Goal: Communication & Community: Answer question/provide support

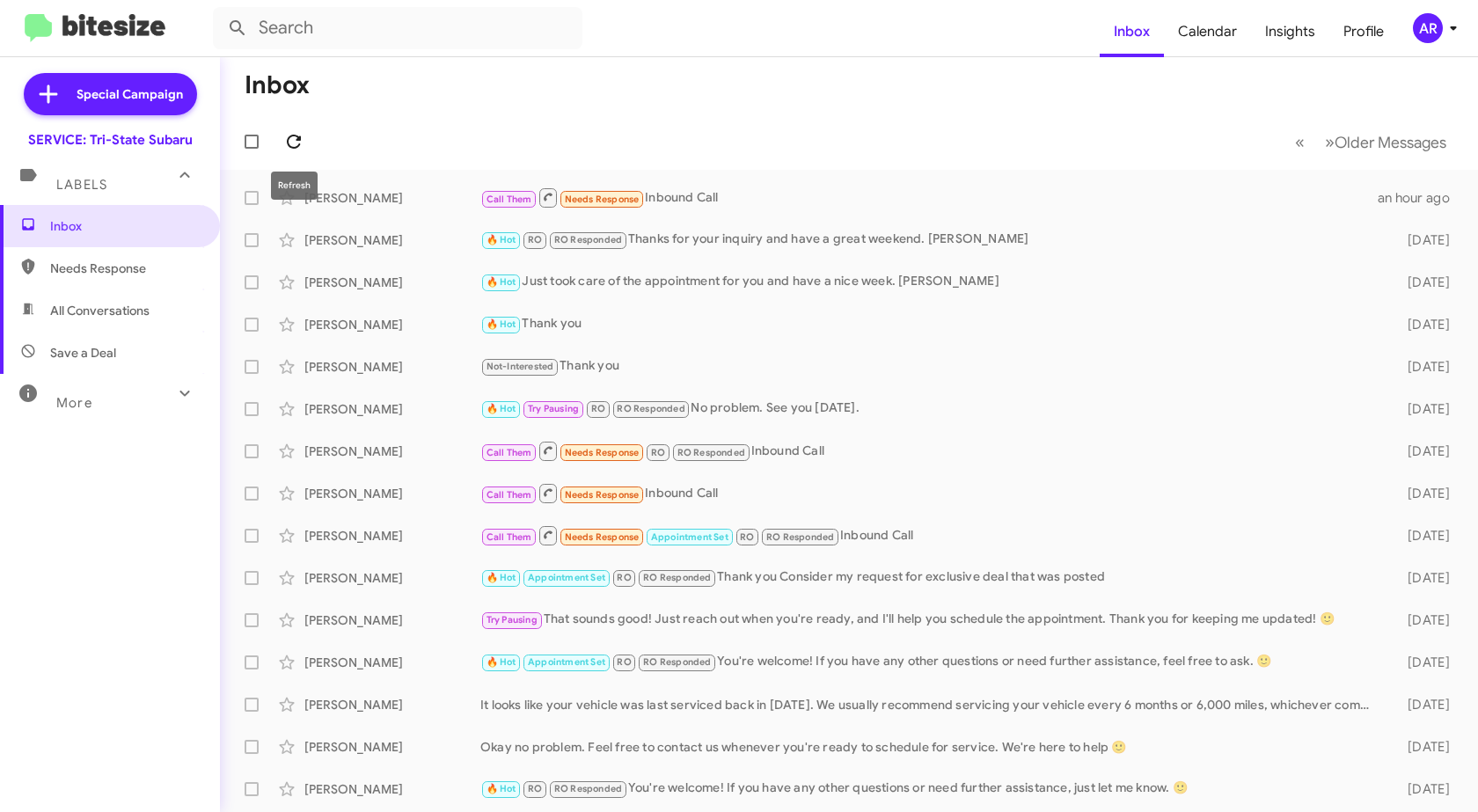
click at [298, 127] on button at bounding box center [294, 141] width 36 height 36
click at [135, 395] on div "More" at bounding box center [92, 395] width 156 height 33
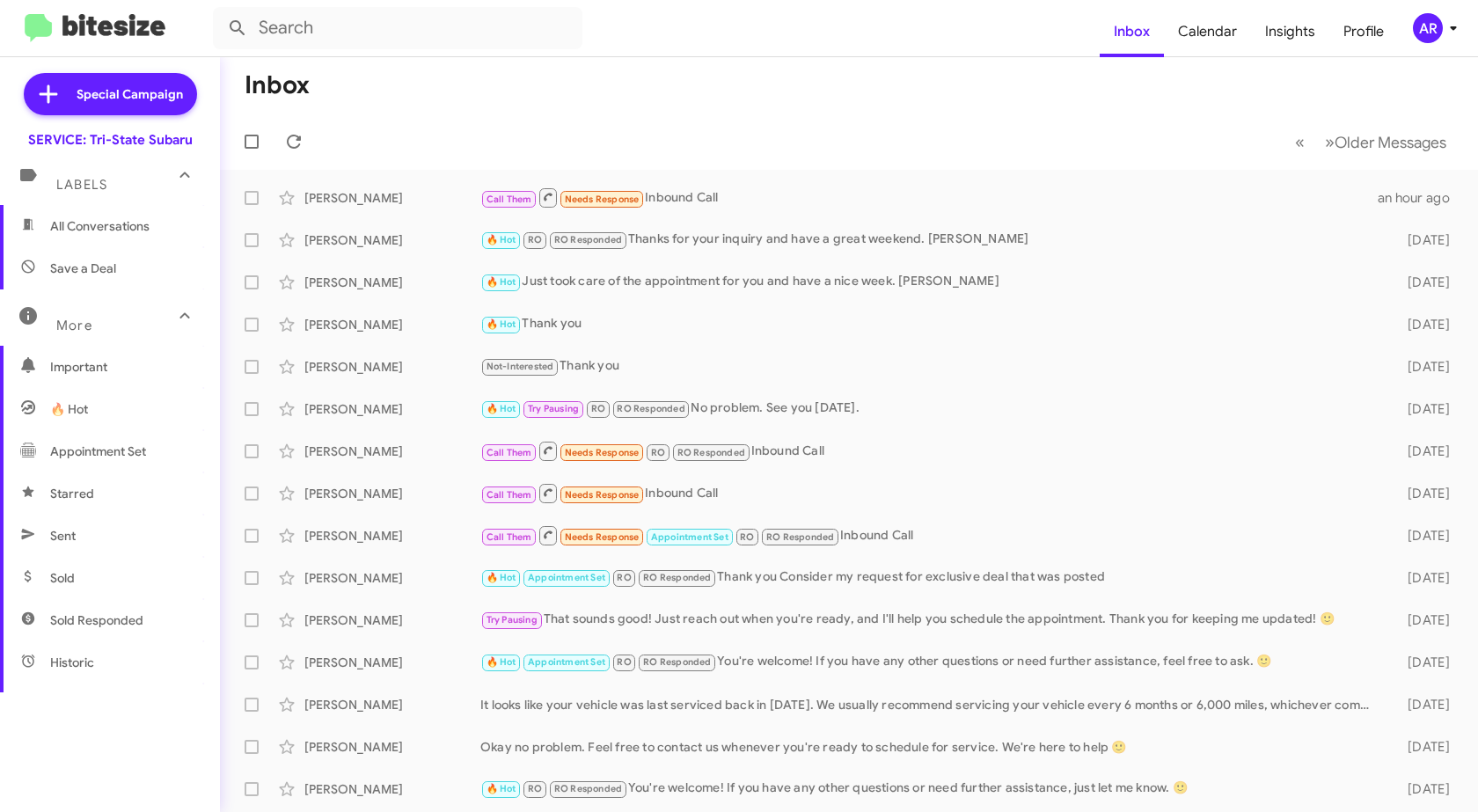
scroll to position [147, 0]
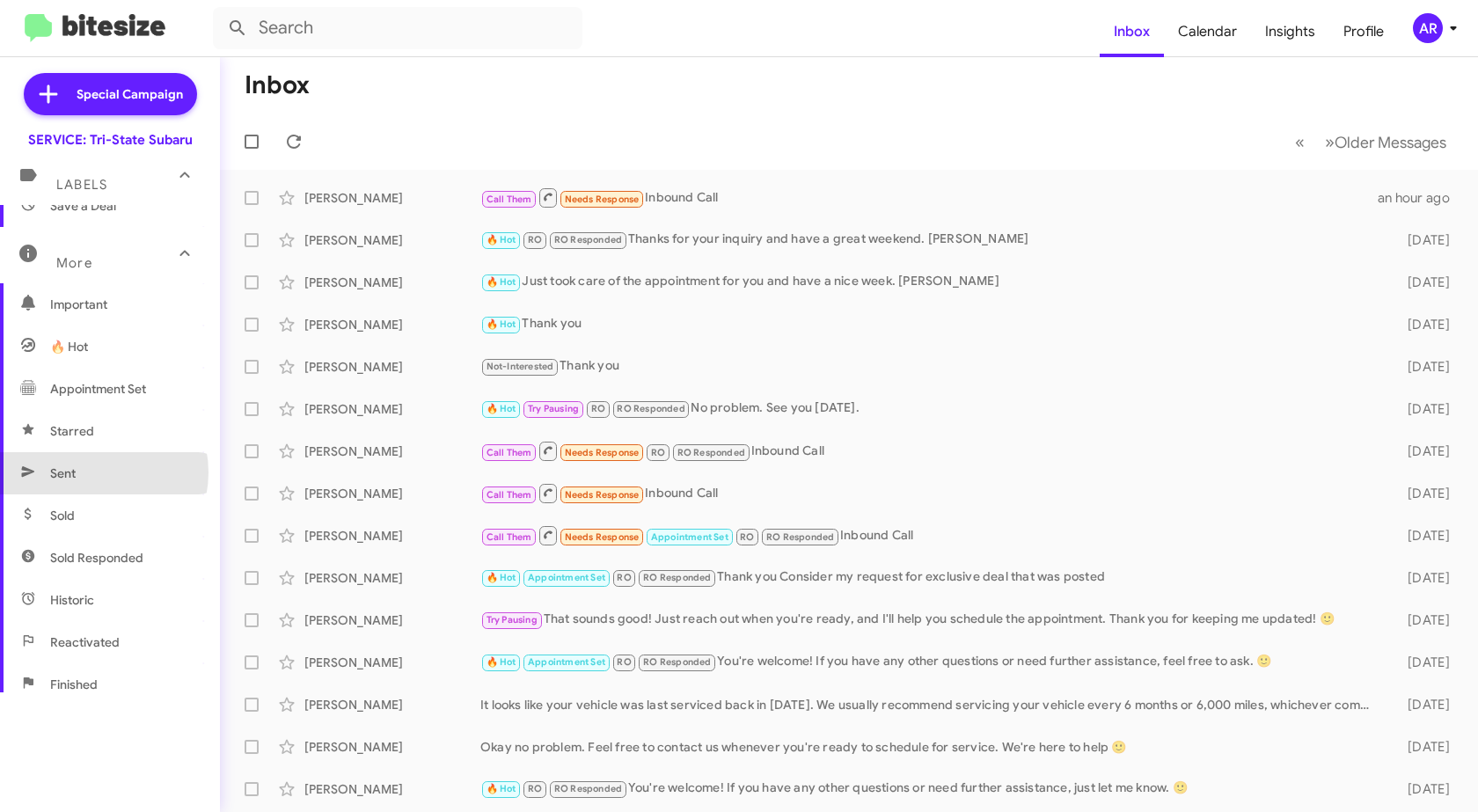
click at [89, 472] on span "Sent" at bounding box center [110, 473] width 220 height 42
type input "in:sent"
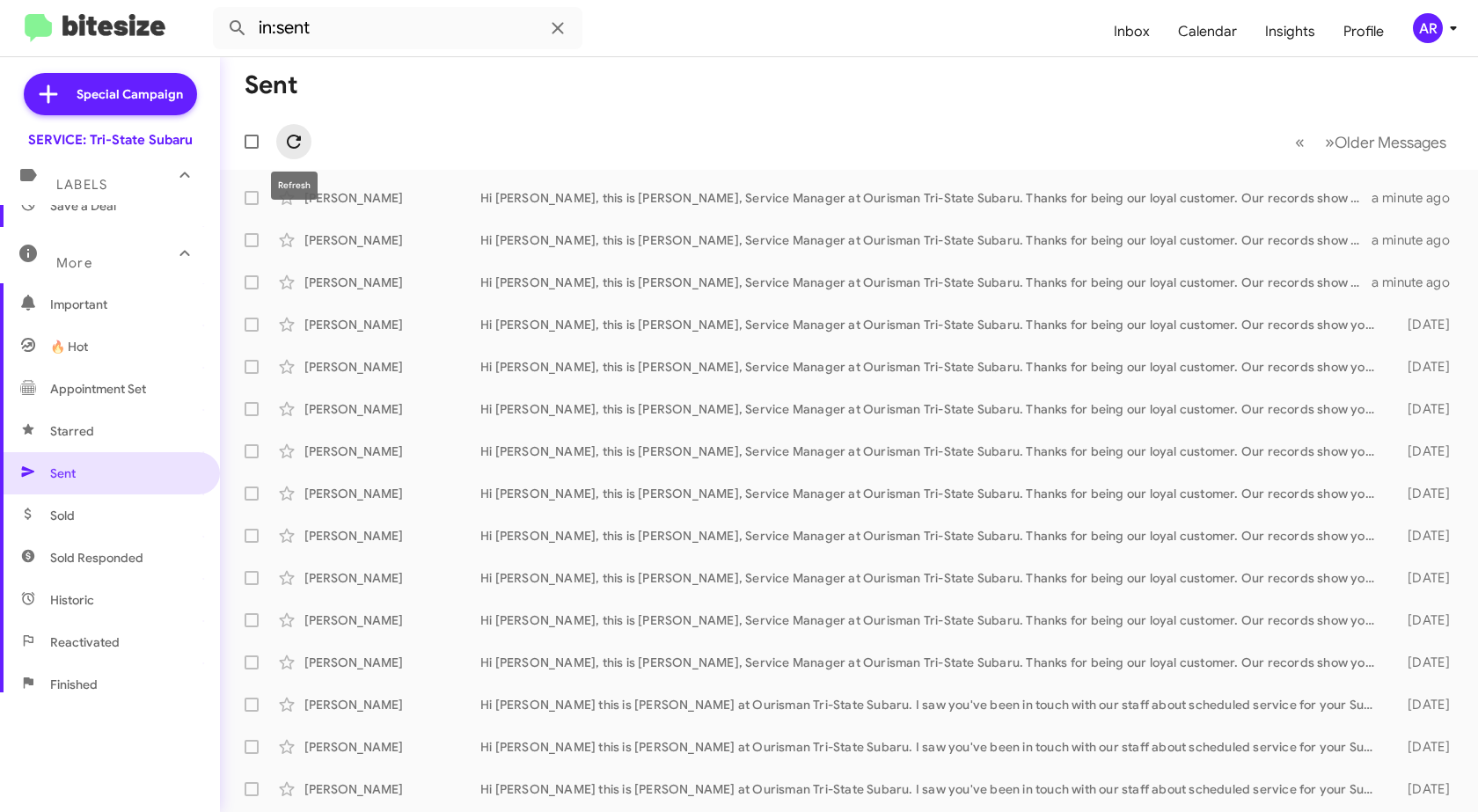
click at [298, 143] on icon at bounding box center [294, 141] width 22 height 22
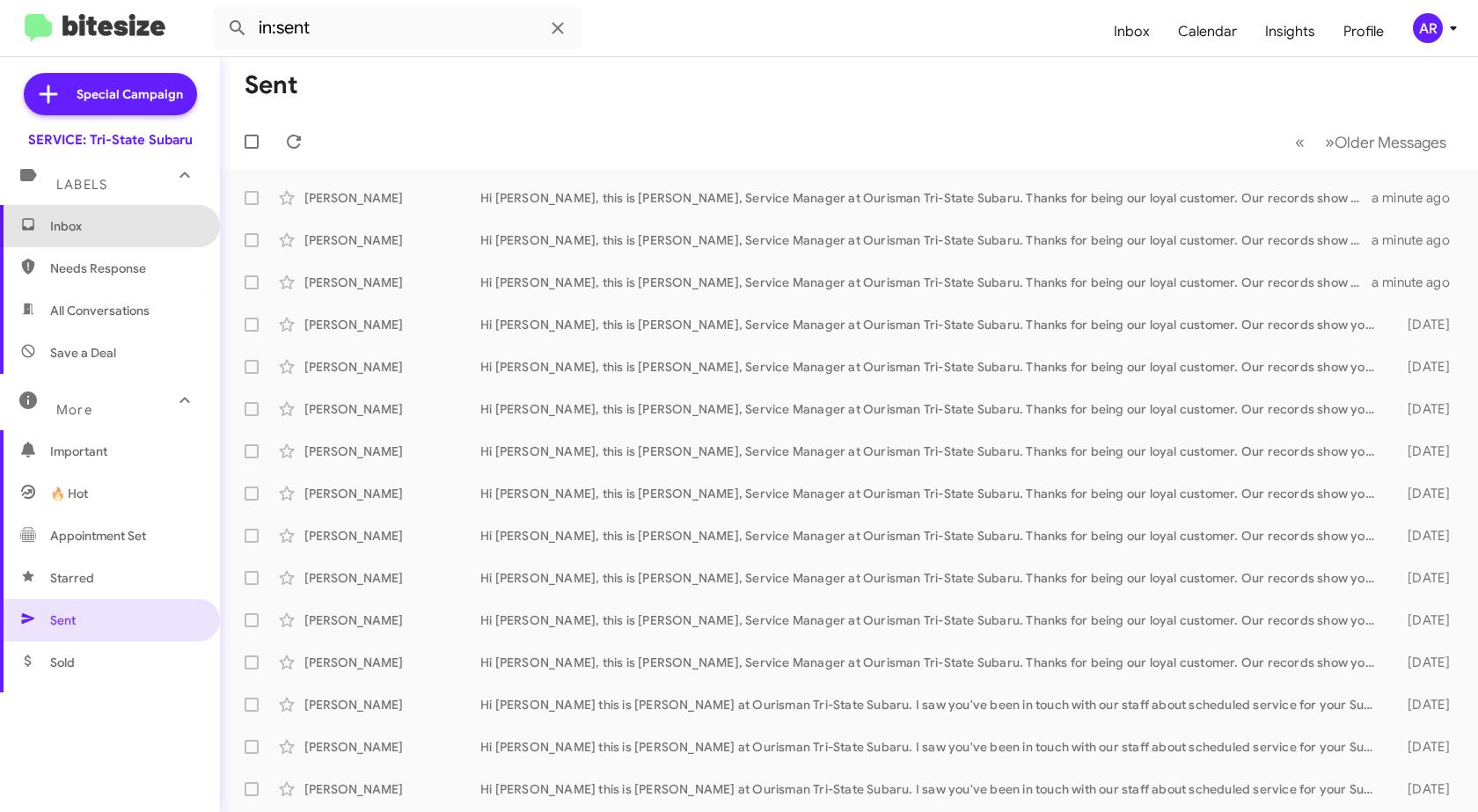
click at [118, 230] on span "Inbox" at bounding box center [126, 226] width 150 height 18
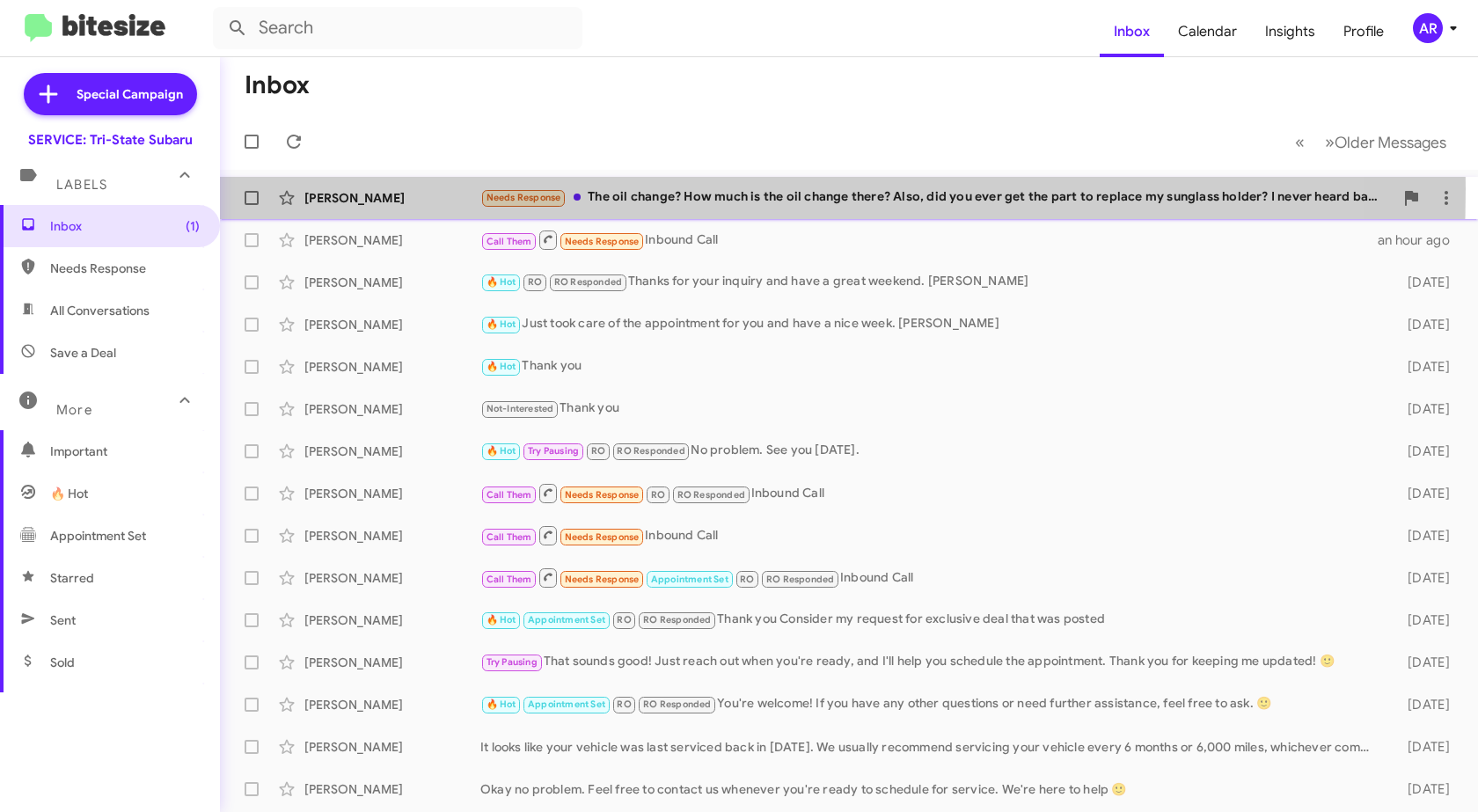
click at [408, 188] on div "[PERSON_NAME] Needs Response The oil change? How much is the oil change there? …" at bounding box center [849, 199] width 1230 height 36
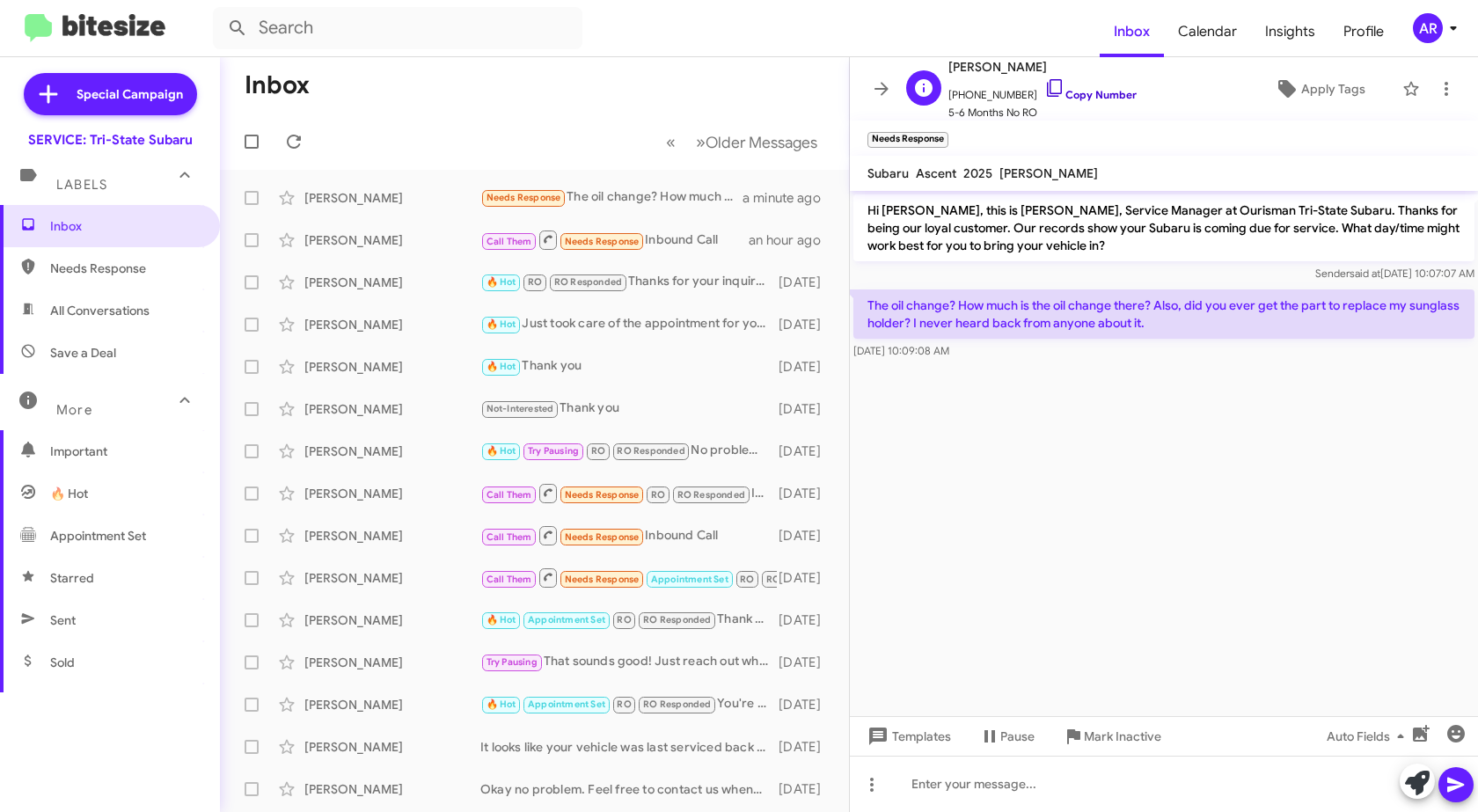
click at [1044, 91] on icon at bounding box center [1055, 88] width 22 height 22
click at [299, 136] on icon at bounding box center [294, 141] width 22 height 22
click at [110, 259] on span "Needs Response" at bounding box center [126, 268] width 150 height 18
type input "in:needs-response"
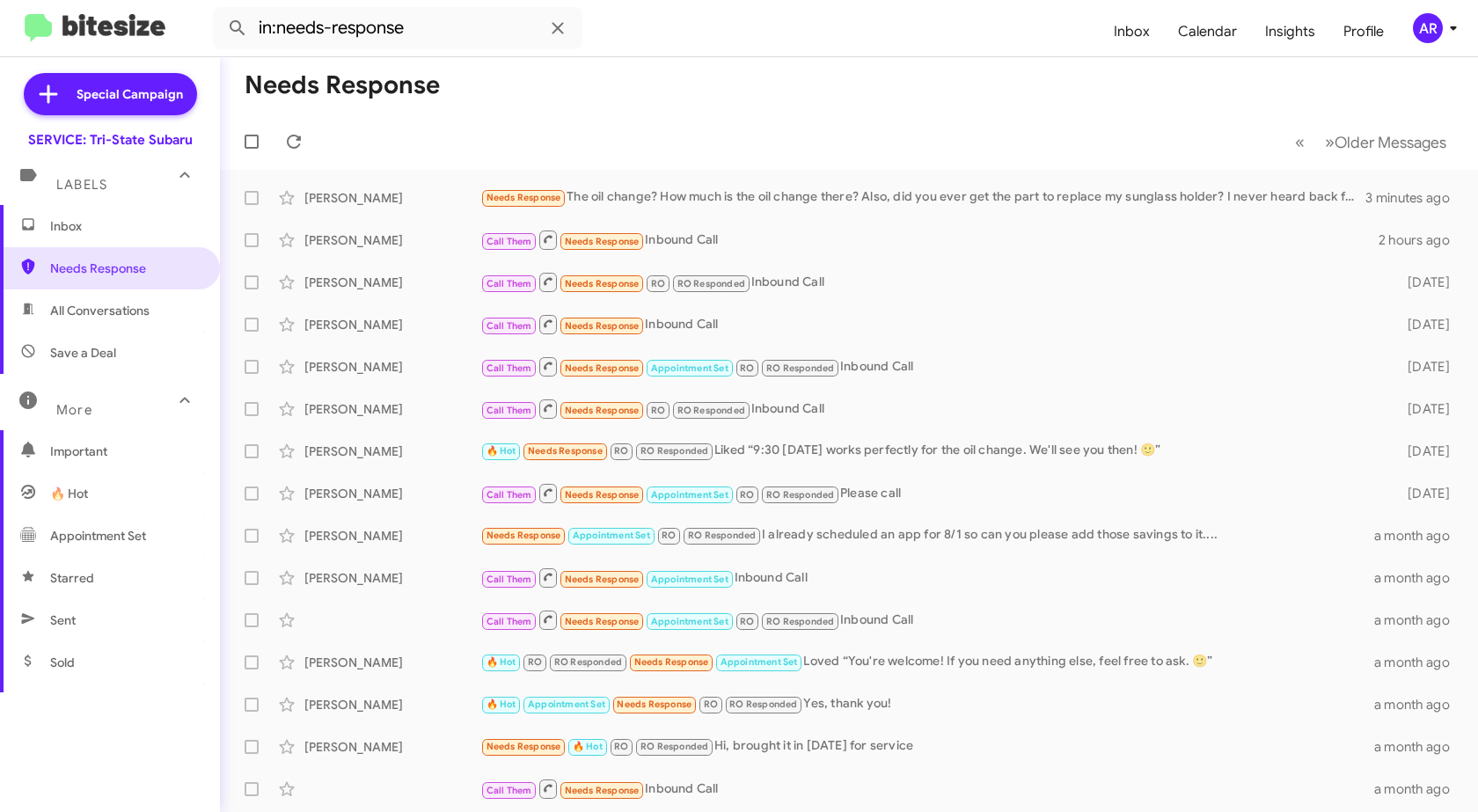
click at [125, 229] on span "Inbox" at bounding box center [126, 226] width 150 height 18
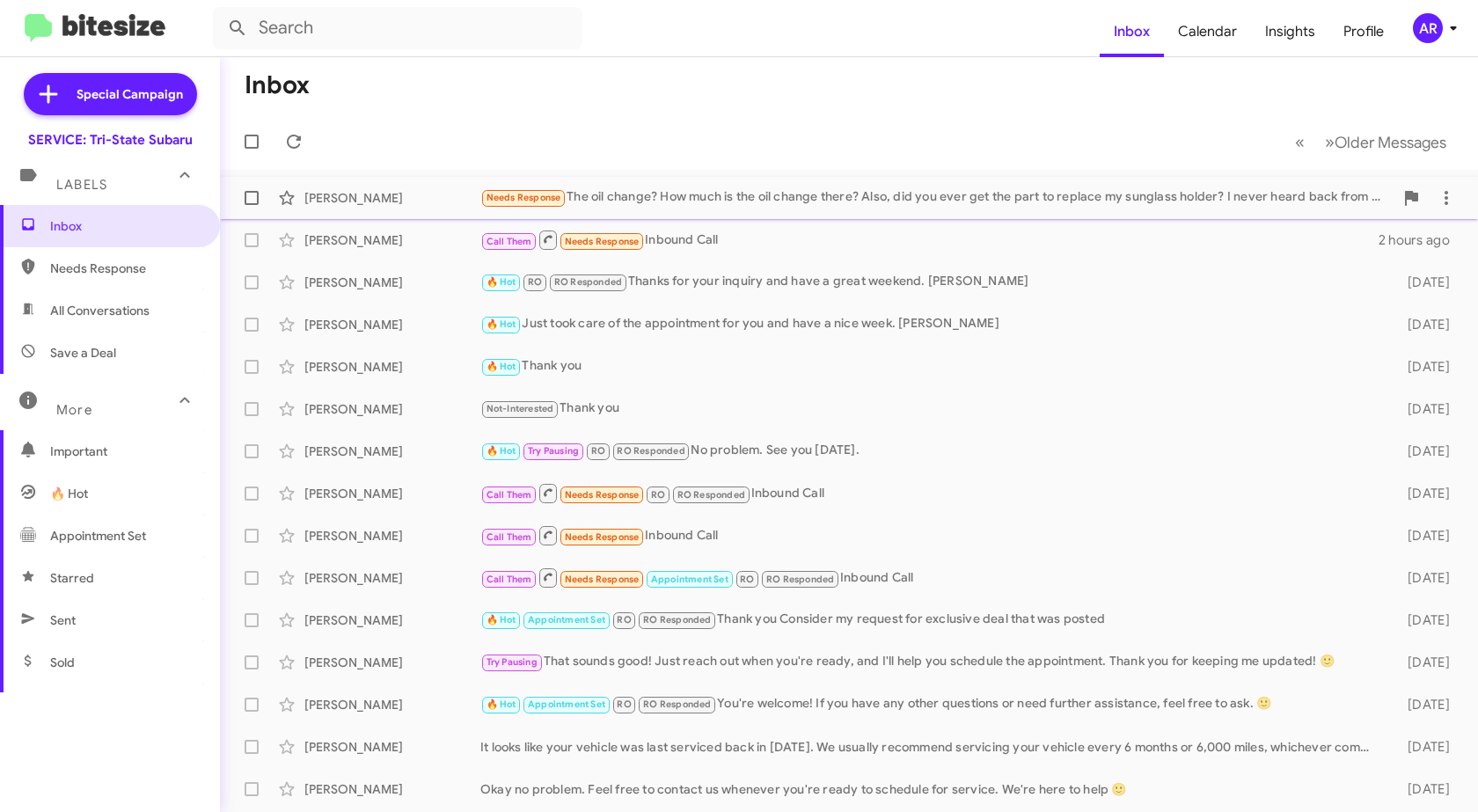
click at [425, 190] on div "[PERSON_NAME]" at bounding box center [392, 198] width 176 height 18
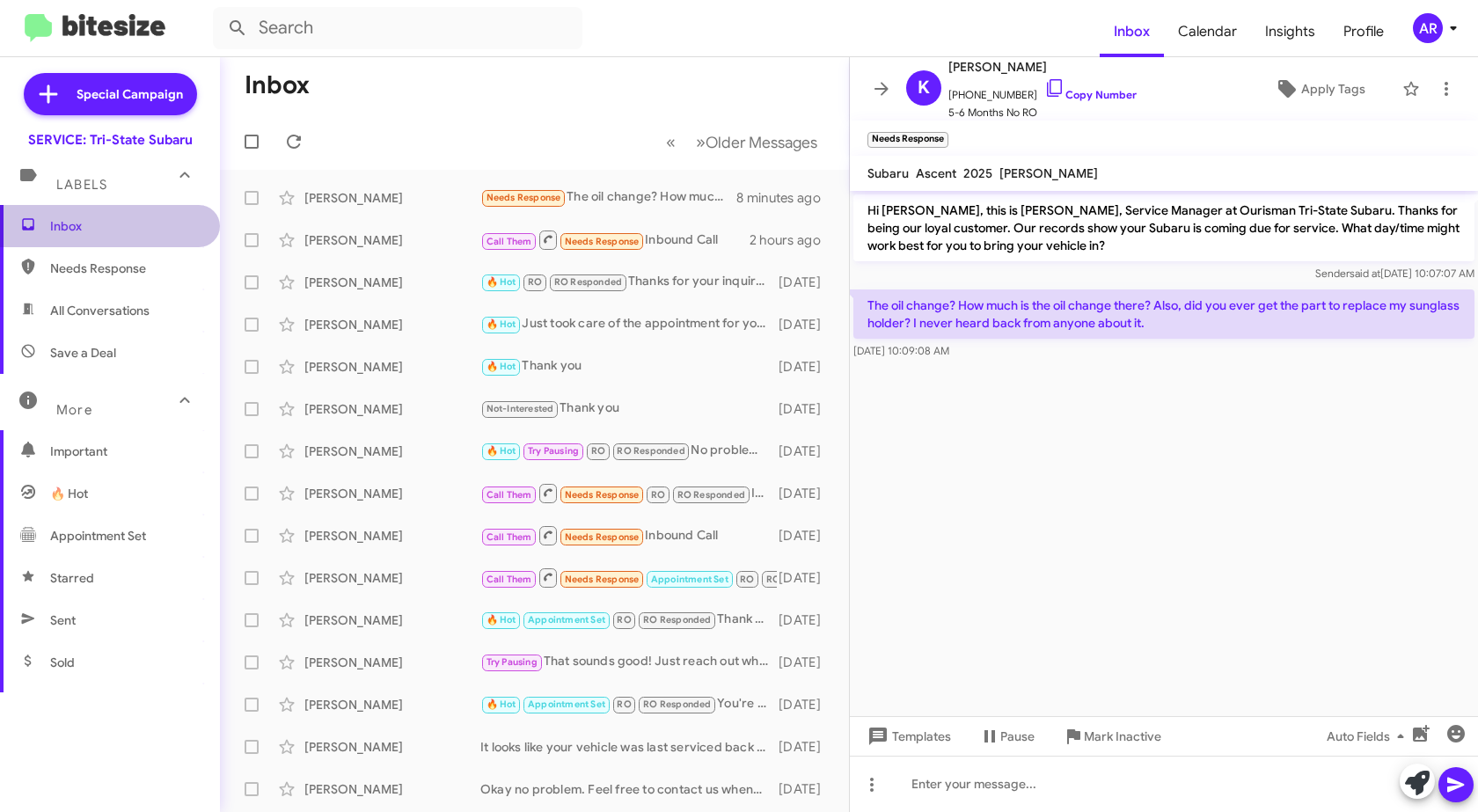
click at [161, 234] on span "Inbox" at bounding box center [126, 226] width 150 height 18
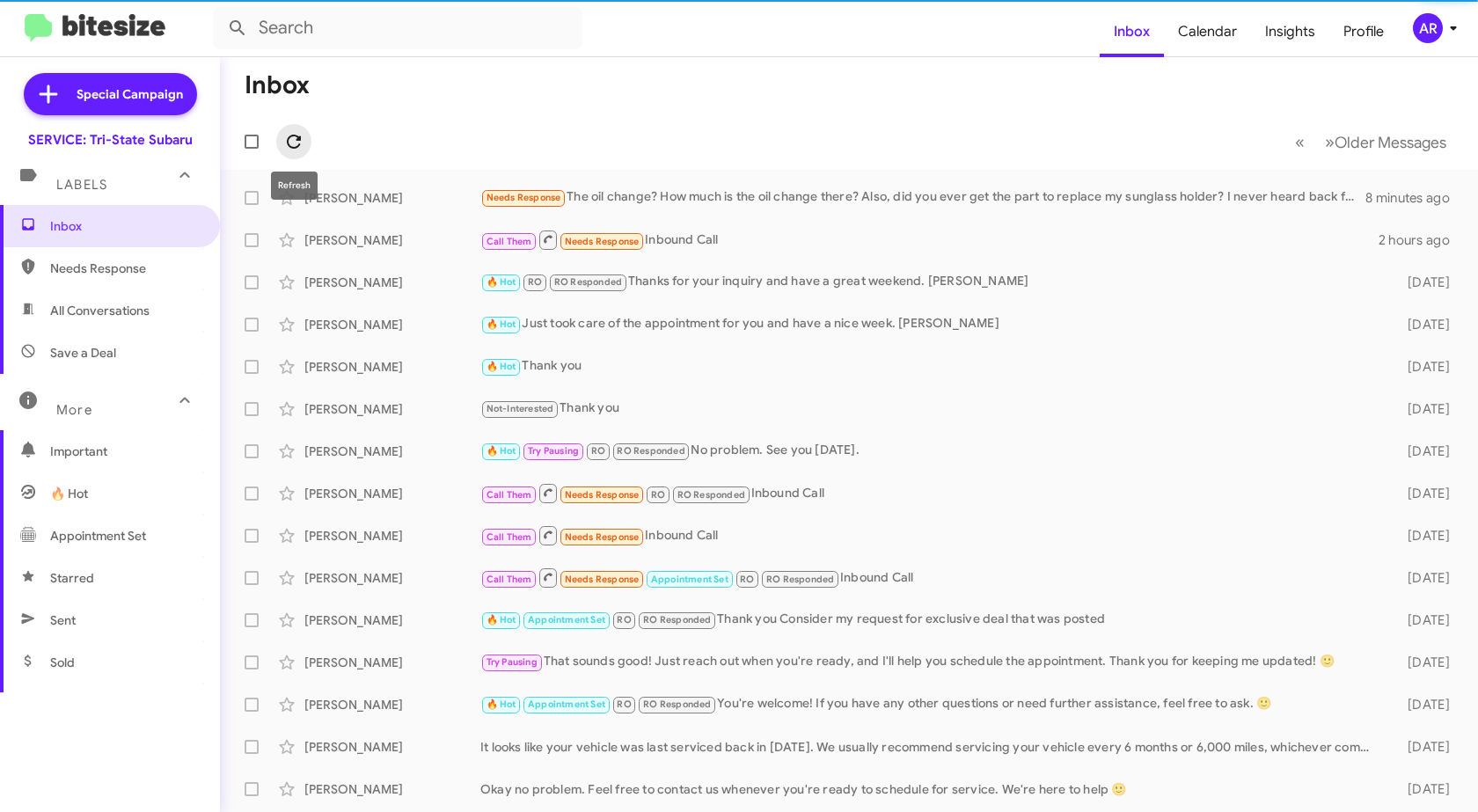
click at [291, 140] on icon at bounding box center [294, 141] width 22 height 22
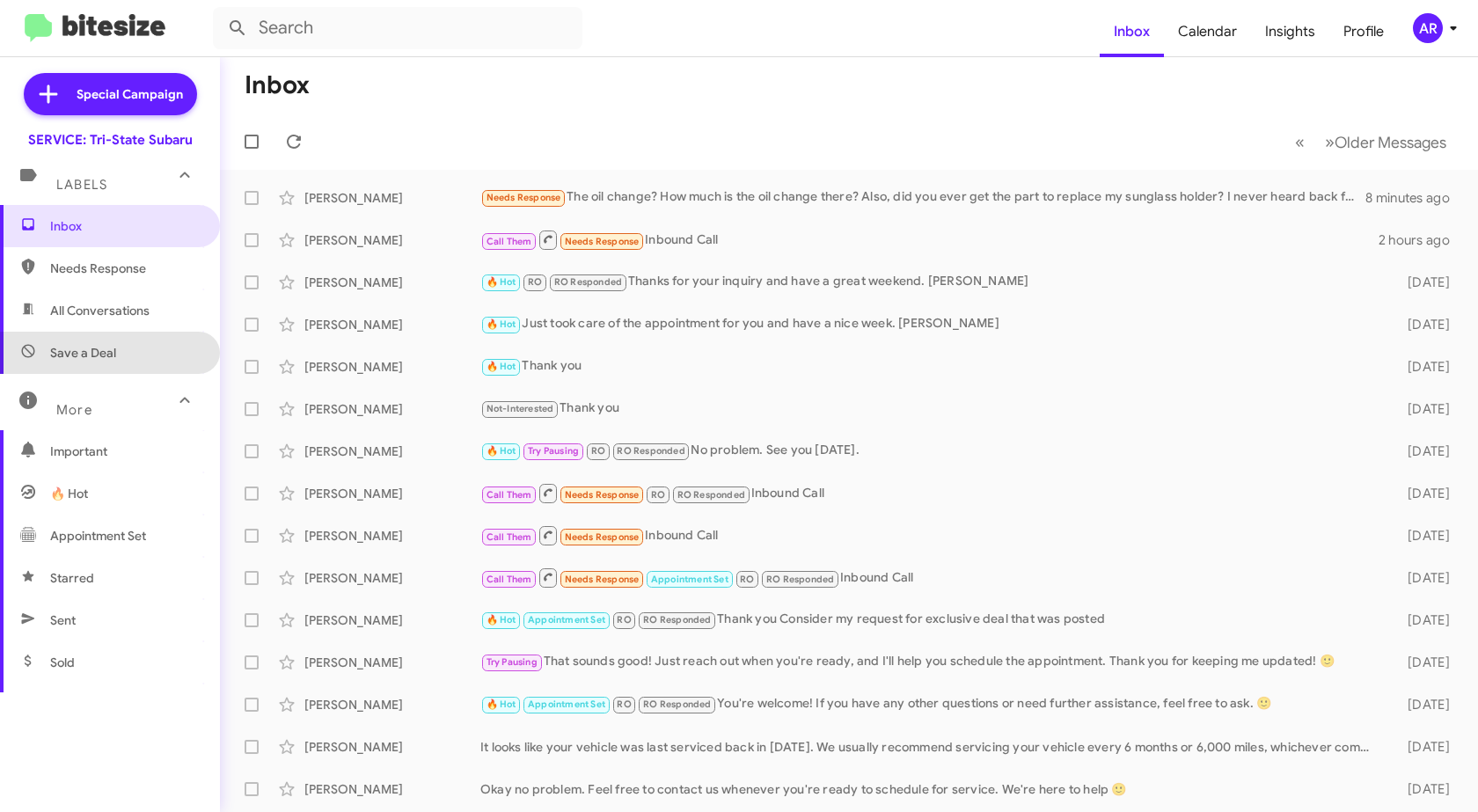
click at [153, 365] on span "Save a Deal" at bounding box center [110, 352] width 220 height 42
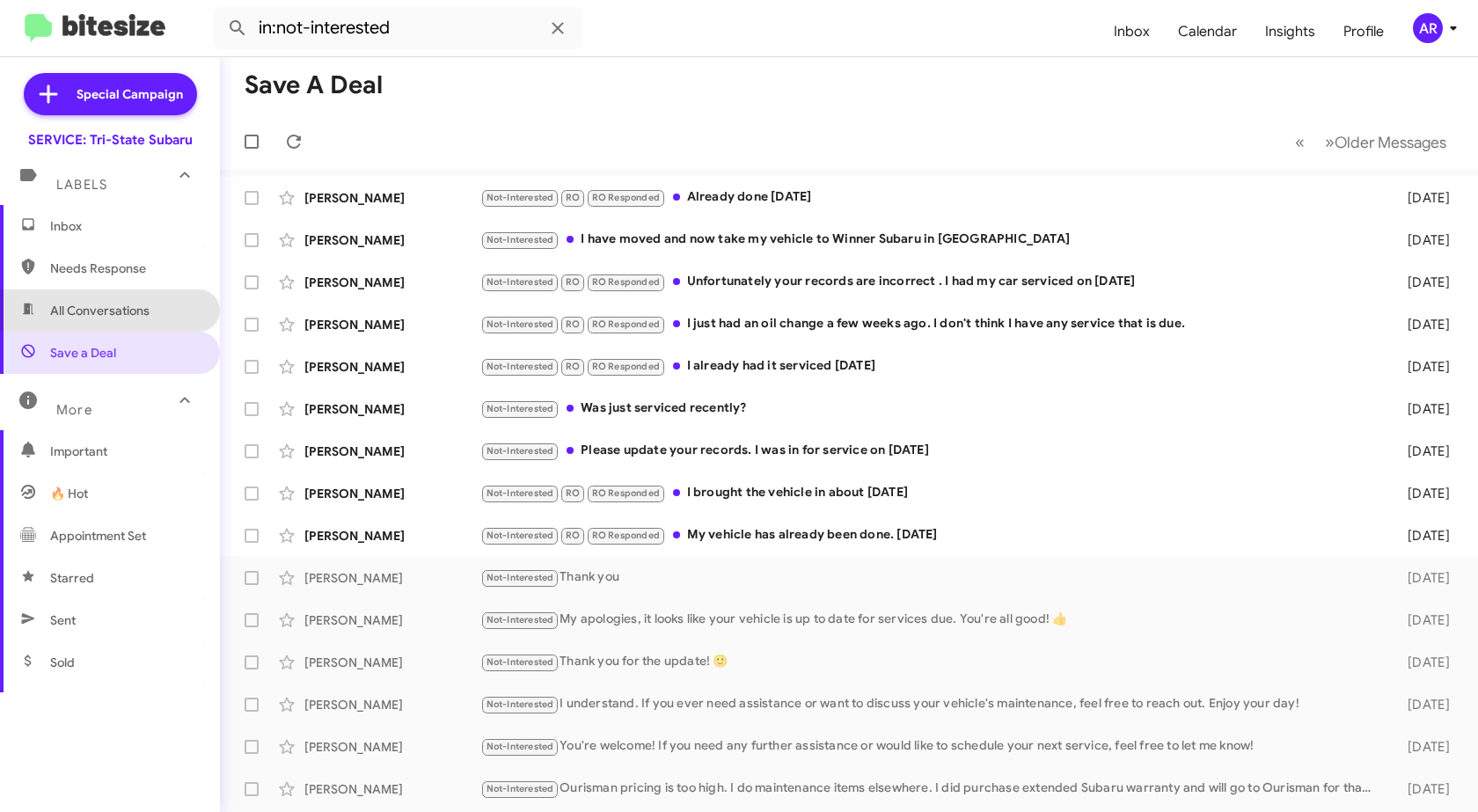
click at [141, 324] on span "All Conversations" at bounding box center [110, 310] width 220 height 42
type input "in:all-conversations"
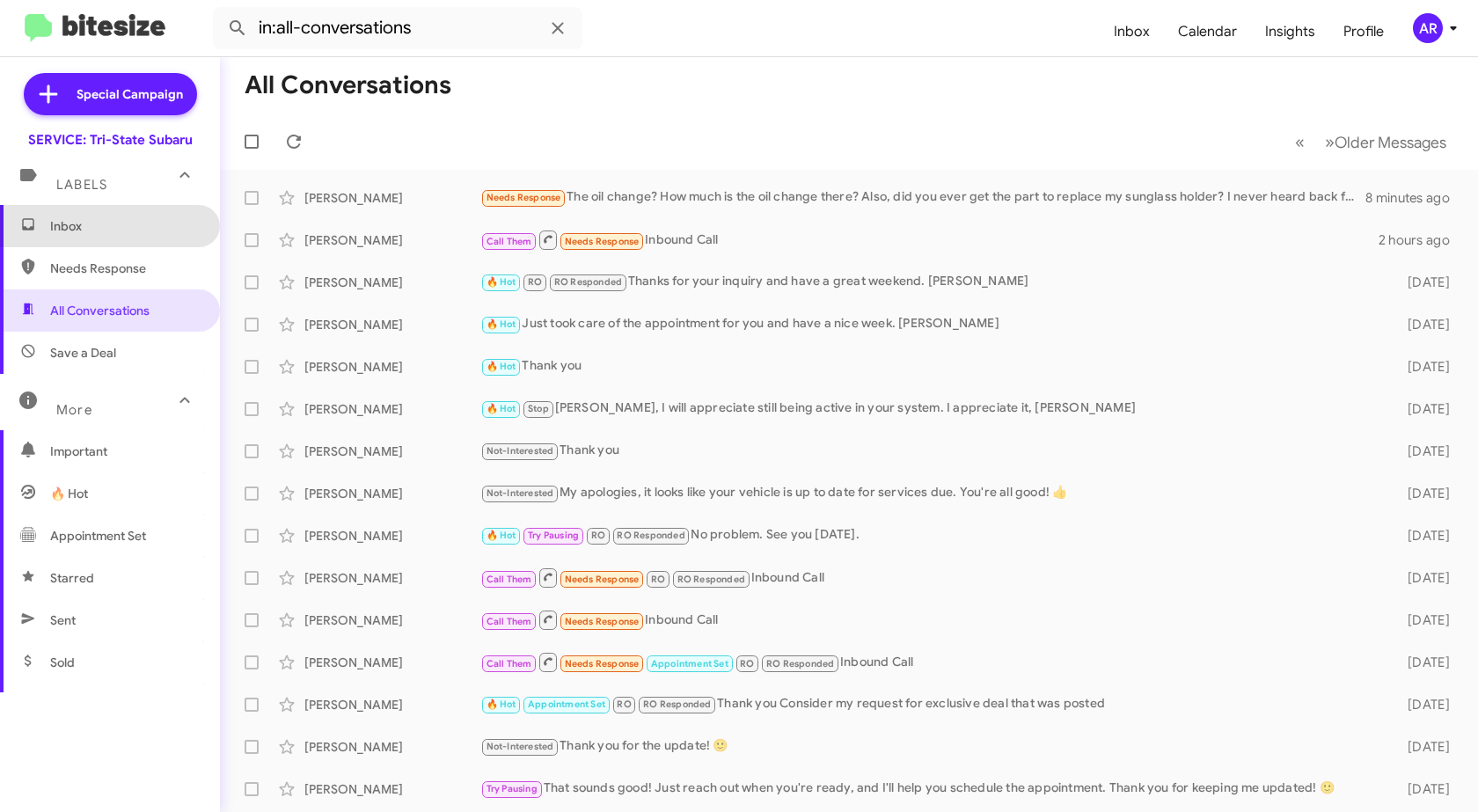
click at [127, 226] on span "Inbox" at bounding box center [126, 226] width 150 height 18
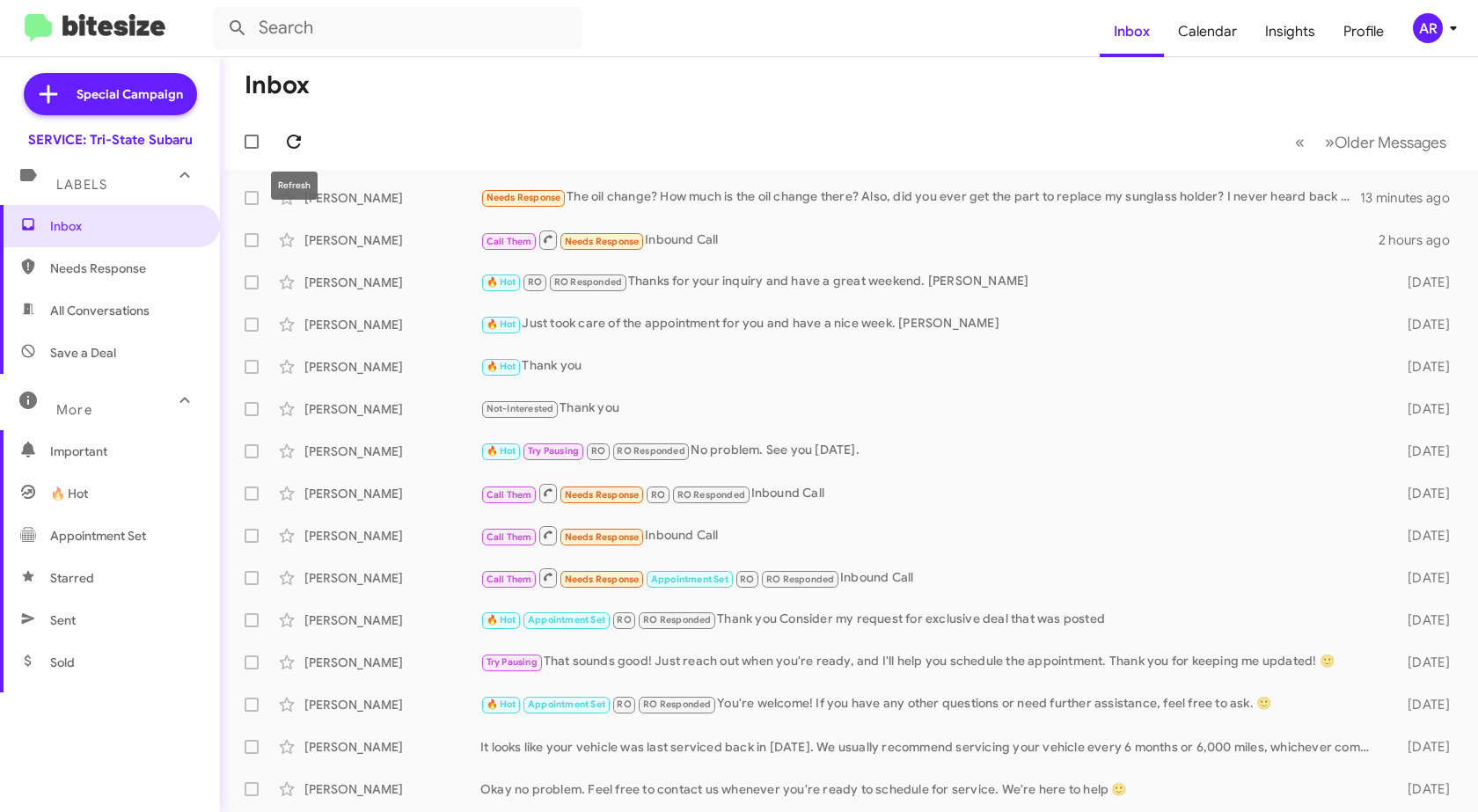
click at [295, 137] on icon at bounding box center [293, 141] width 14 height 14
click at [295, 134] on icon at bounding box center [294, 141] width 22 height 22
click at [142, 272] on span "Needs Response" at bounding box center [126, 268] width 150 height 18
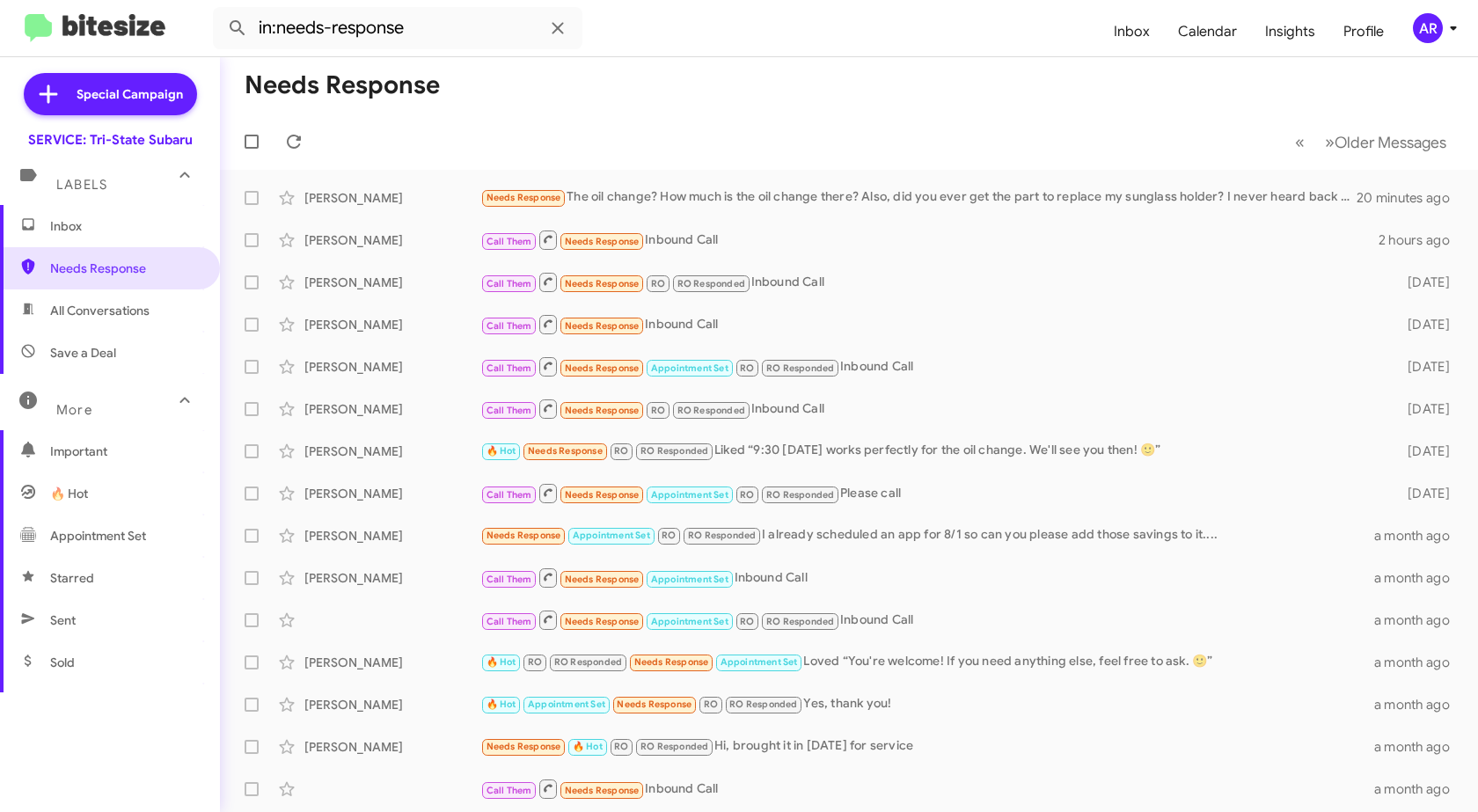
click at [143, 321] on span "All Conversations" at bounding box center [110, 310] width 220 height 42
type input "in:all-conversations"
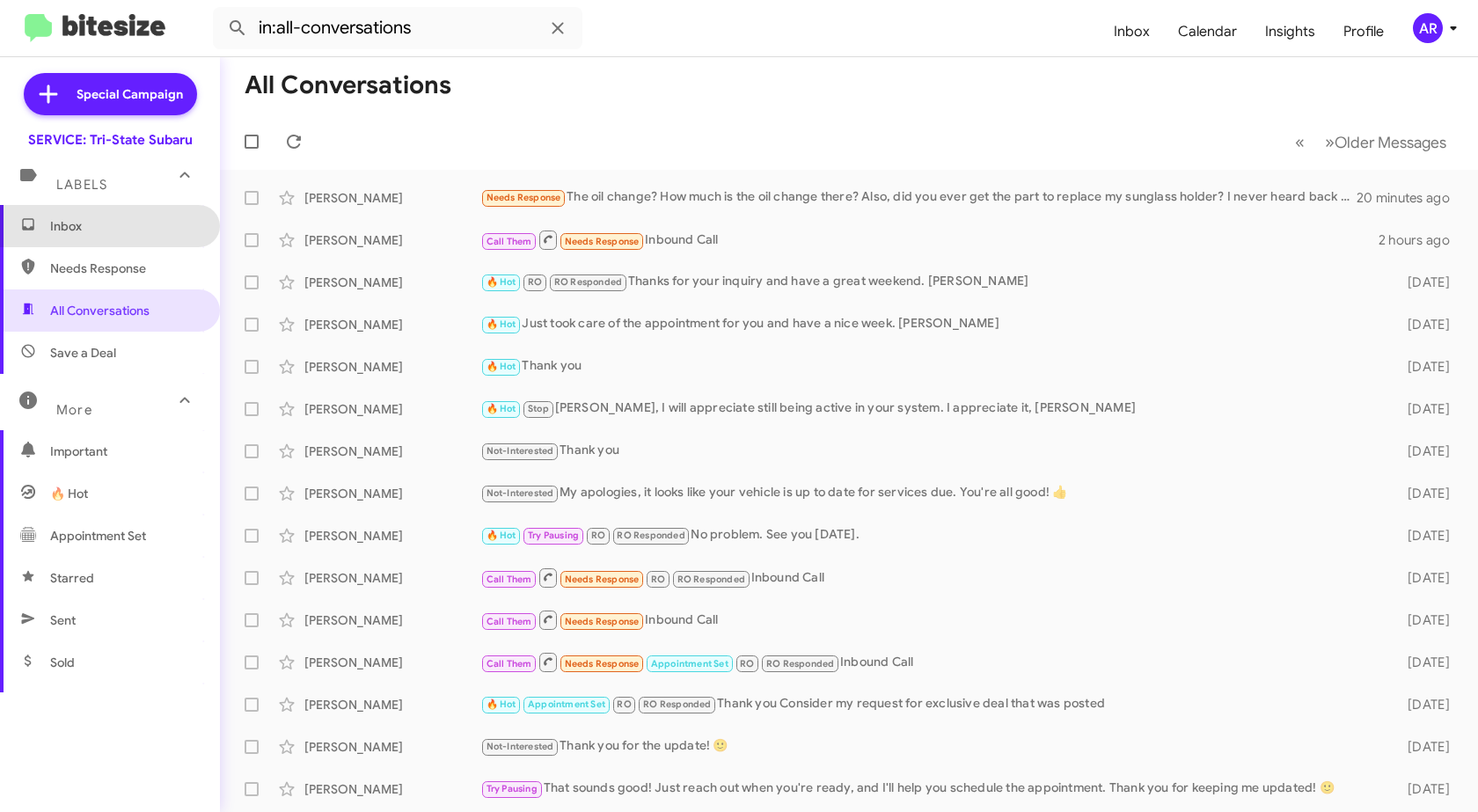
click at [171, 223] on span "Inbox" at bounding box center [126, 226] width 150 height 18
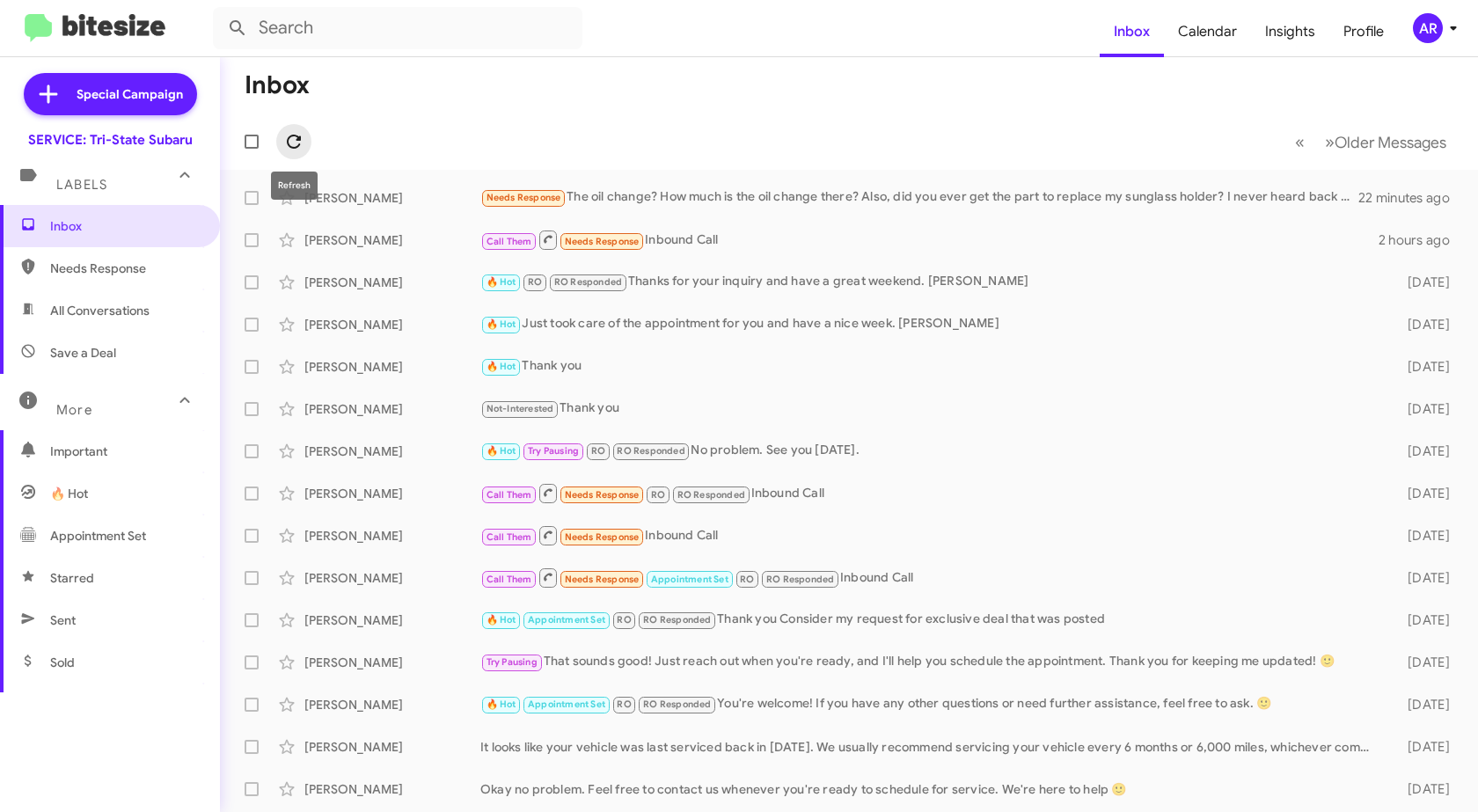
click at [299, 138] on icon at bounding box center [293, 141] width 14 height 14
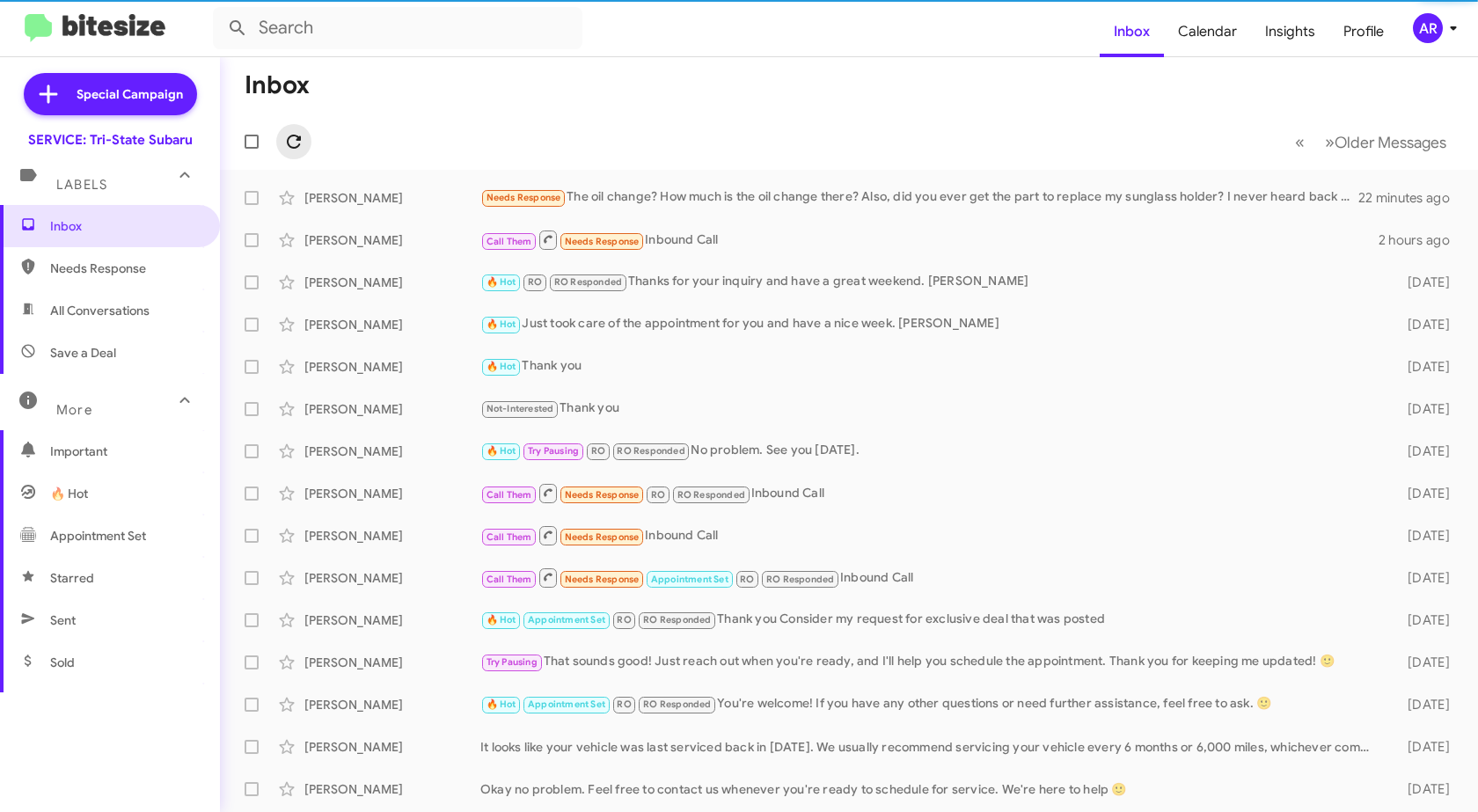
click at [299, 136] on icon at bounding box center [294, 141] width 22 height 22
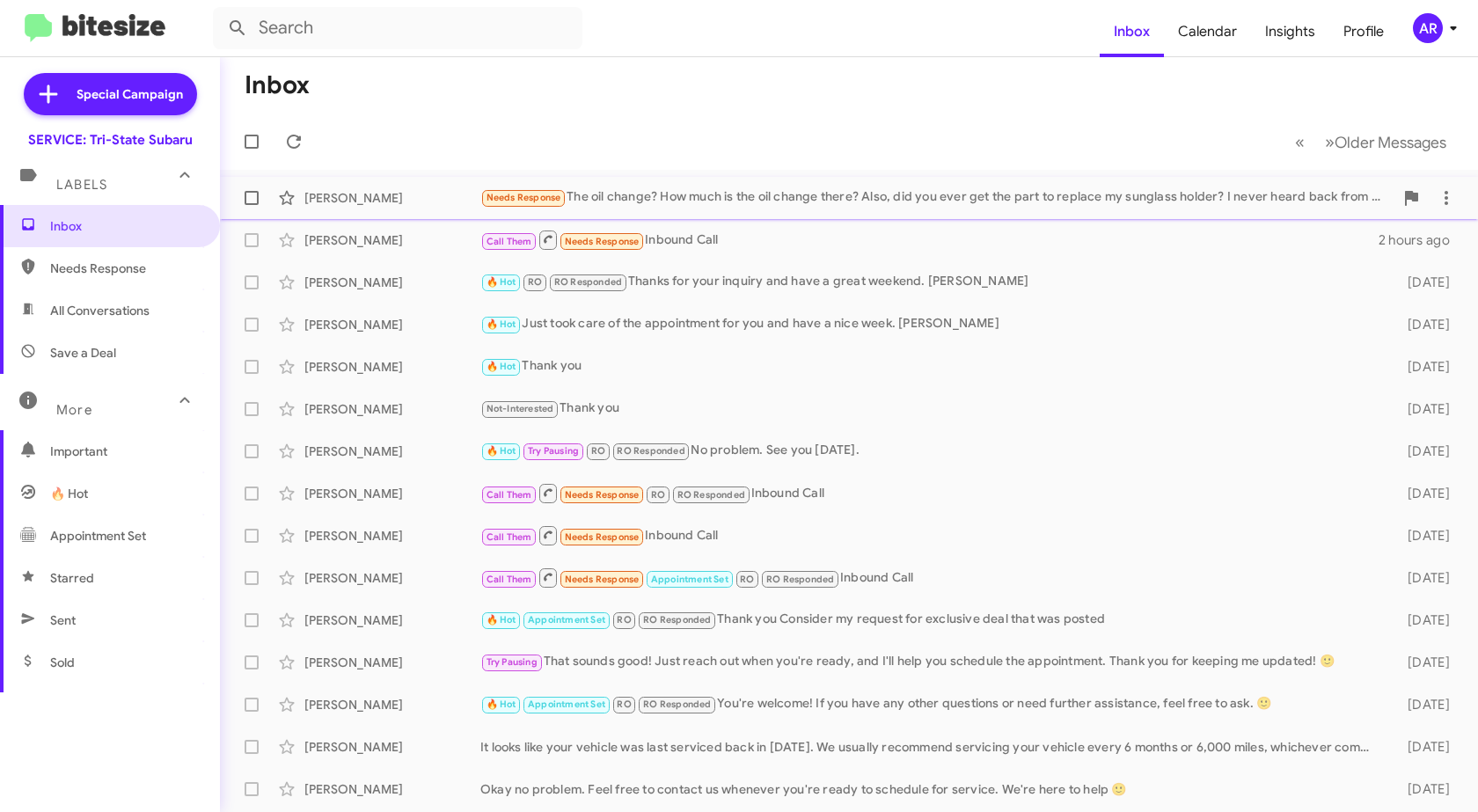
click at [761, 191] on div "Needs Response The oil change? How much is the oil change there? Also, did you …" at bounding box center [937, 198] width 913 height 21
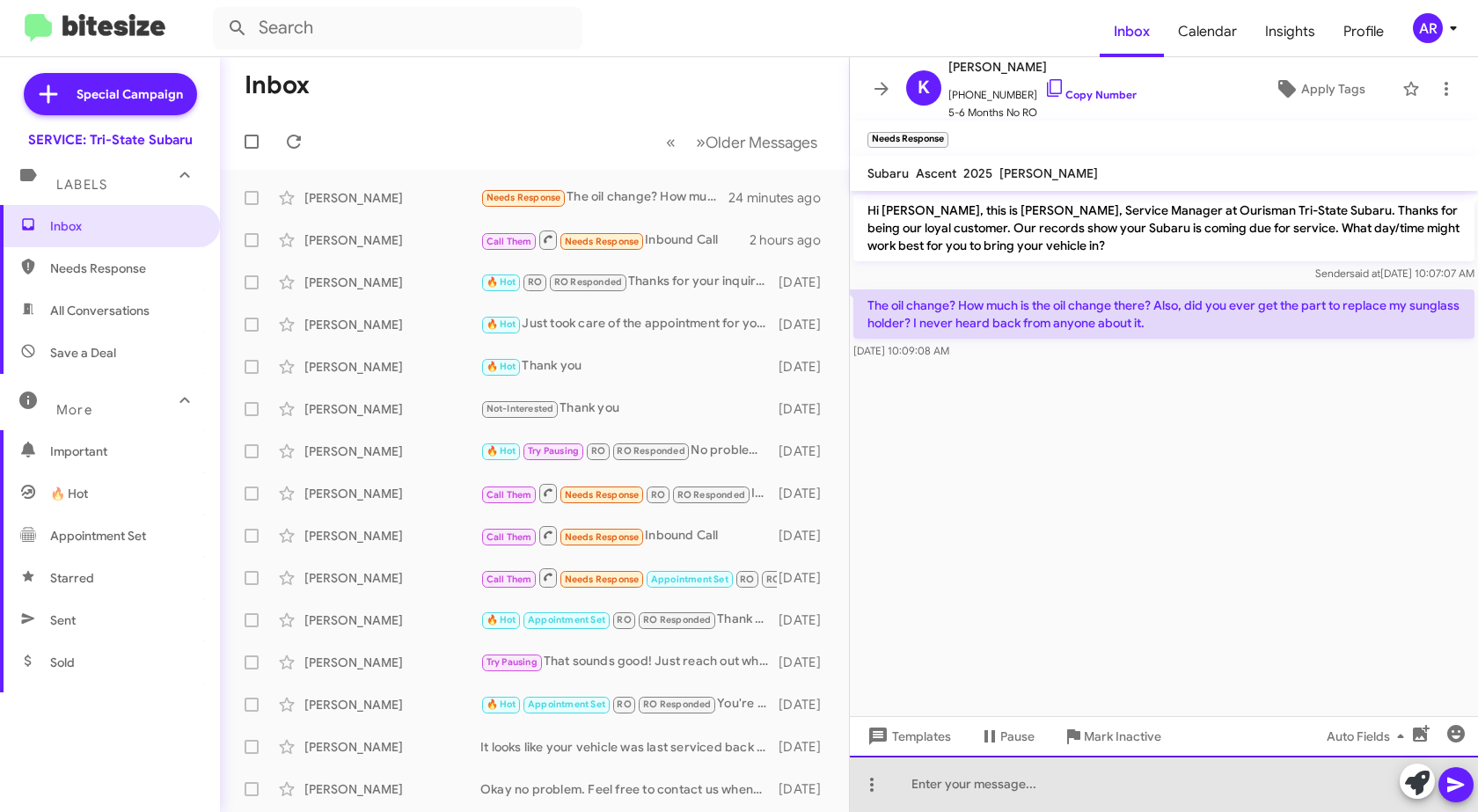
click at [1213, 787] on div at bounding box center [1164, 784] width 628 height 56
click at [1334, 763] on div "The oil change is estimated around $120 and" at bounding box center [1164, 784] width 628 height 56
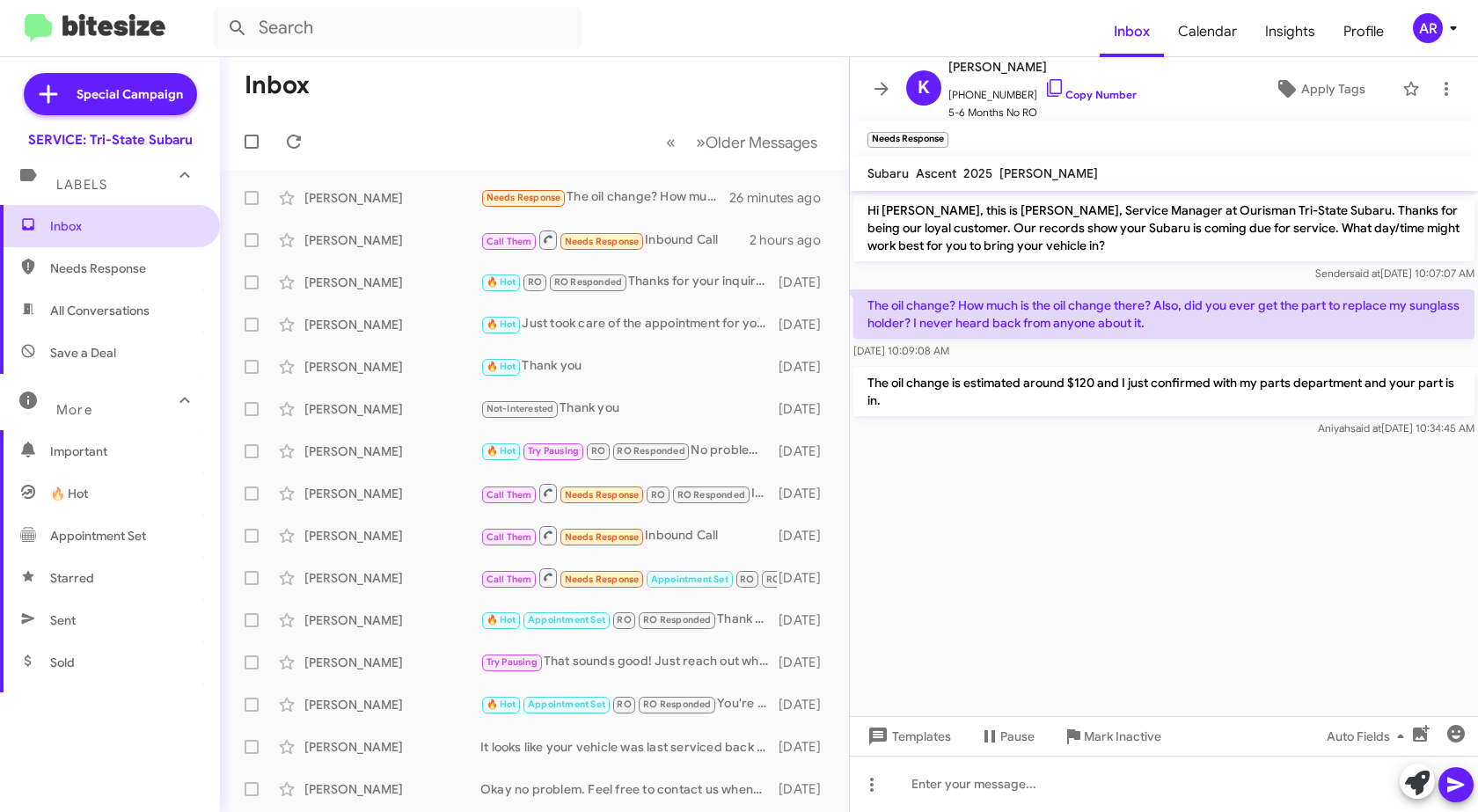
click at [86, 230] on span "Inbox" at bounding box center [126, 226] width 150 height 18
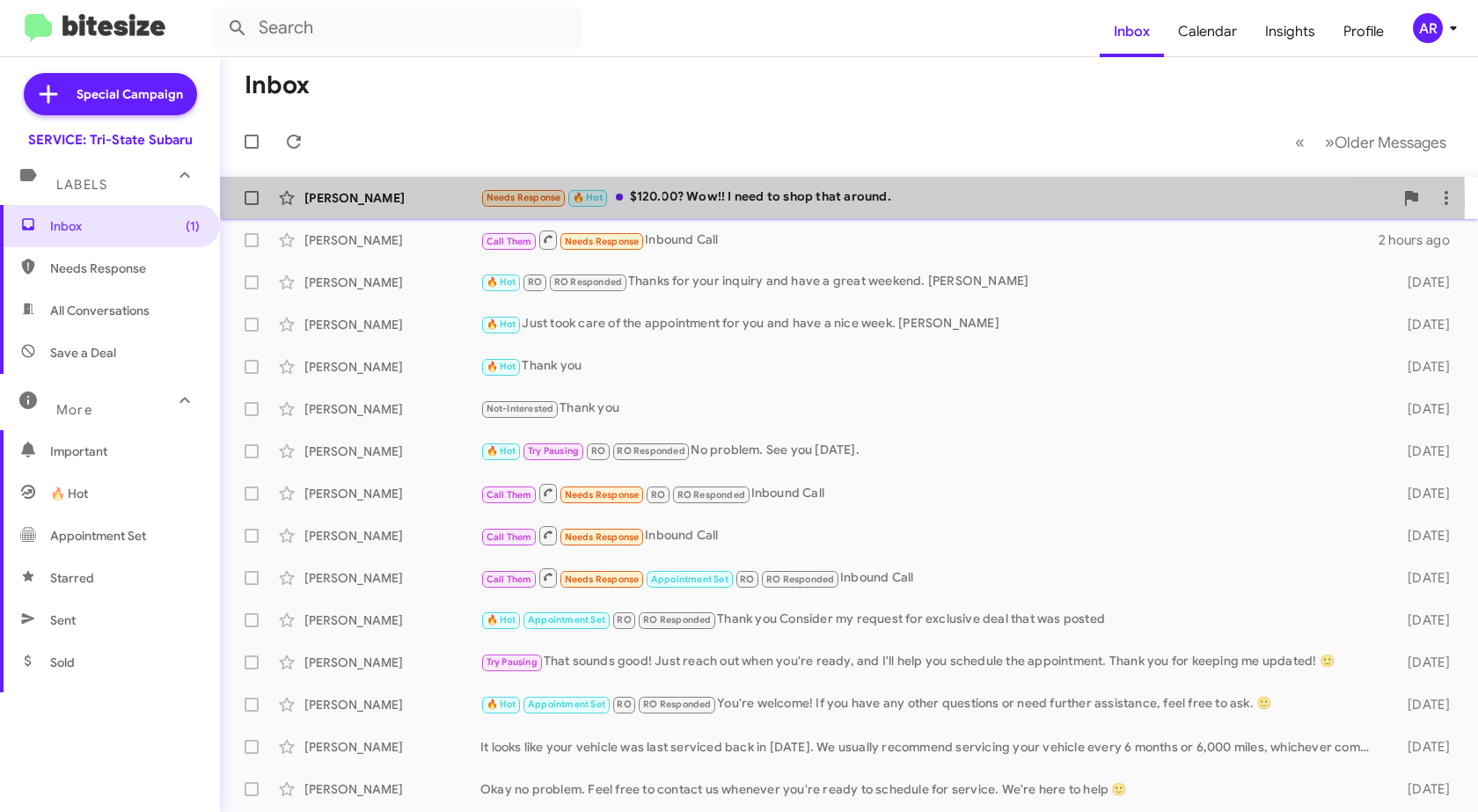
click at [401, 203] on div "[PERSON_NAME]" at bounding box center [392, 198] width 176 height 18
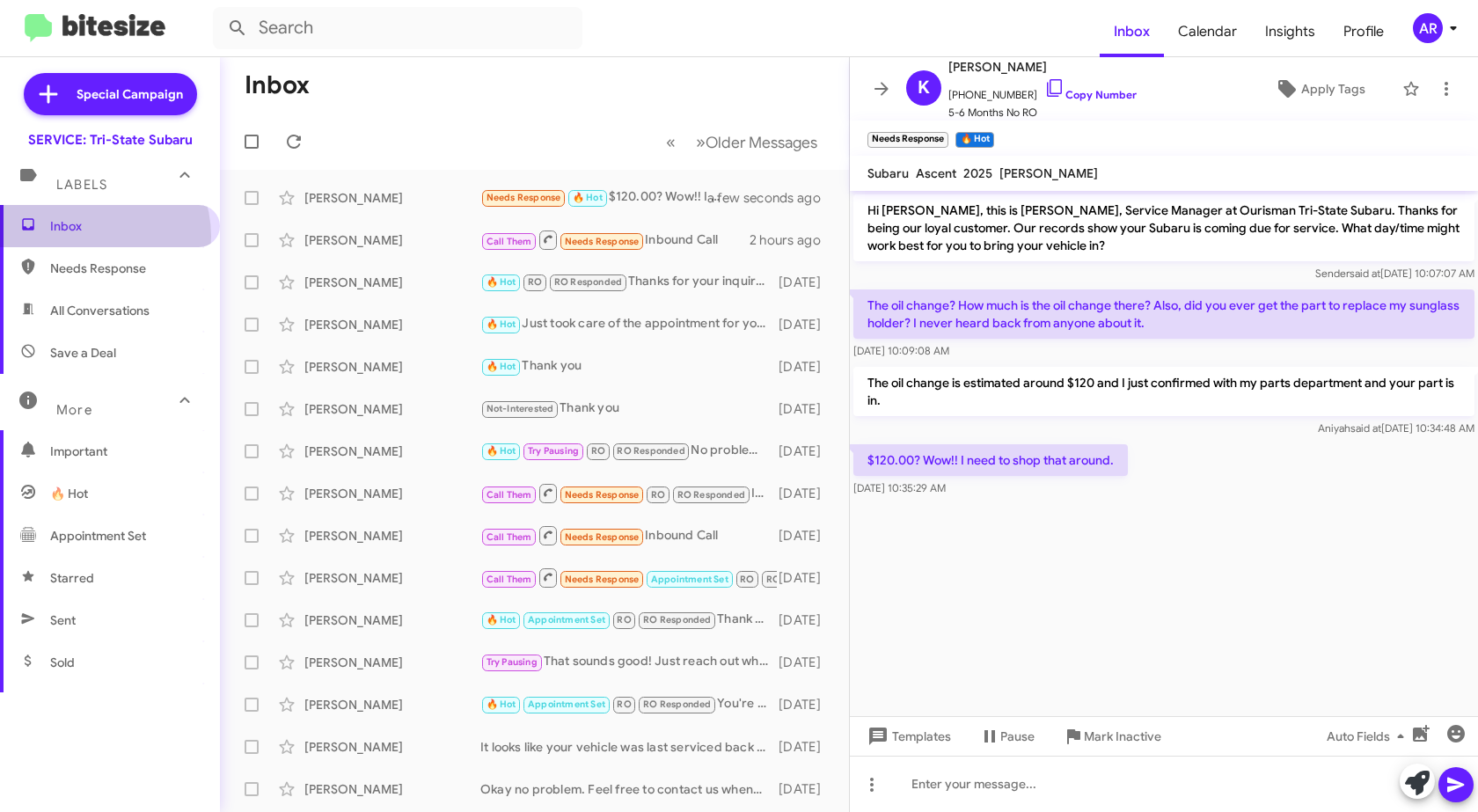
click at [87, 237] on span "Inbox" at bounding box center [110, 226] width 220 height 42
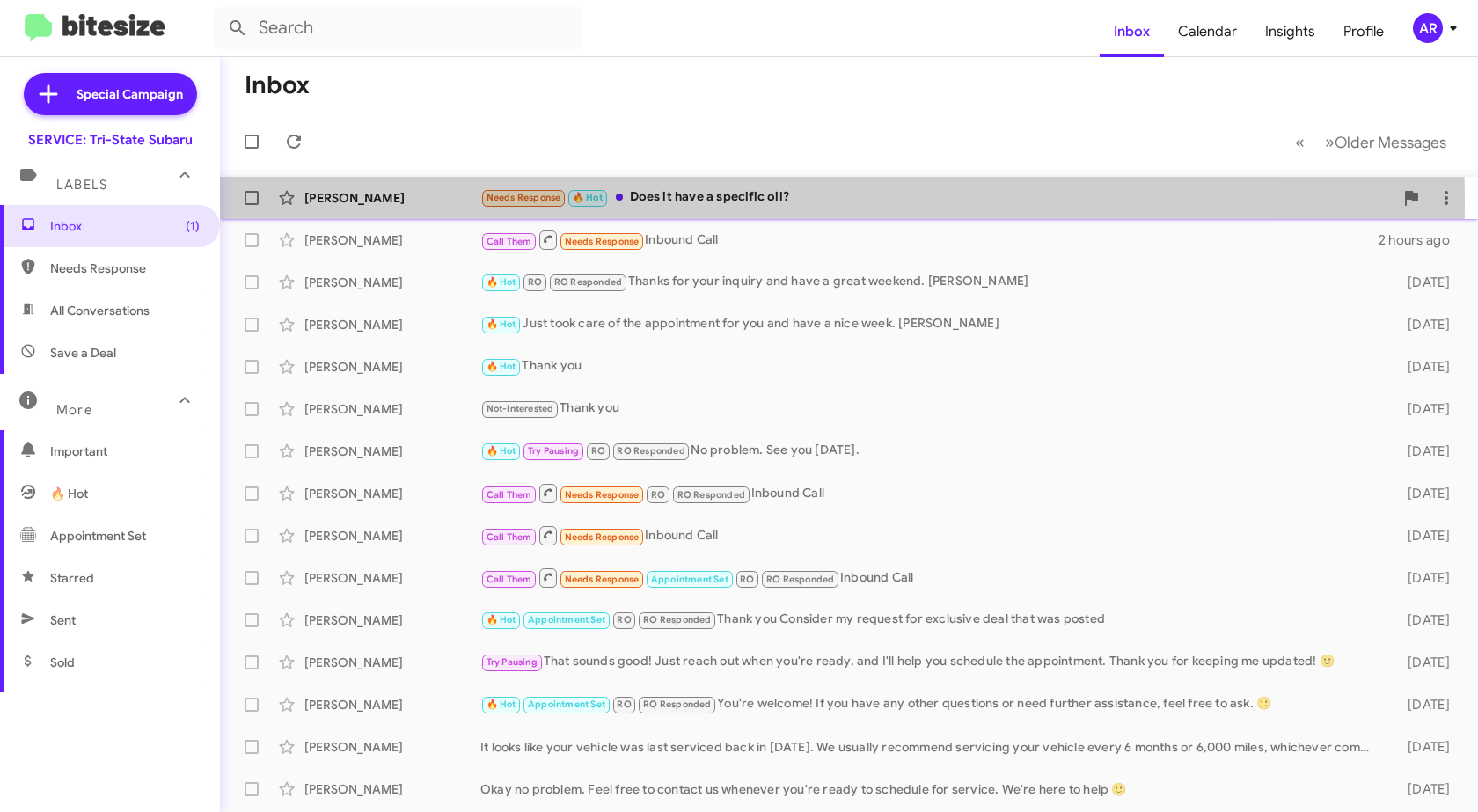
click at [365, 199] on div "[PERSON_NAME]" at bounding box center [392, 198] width 176 height 18
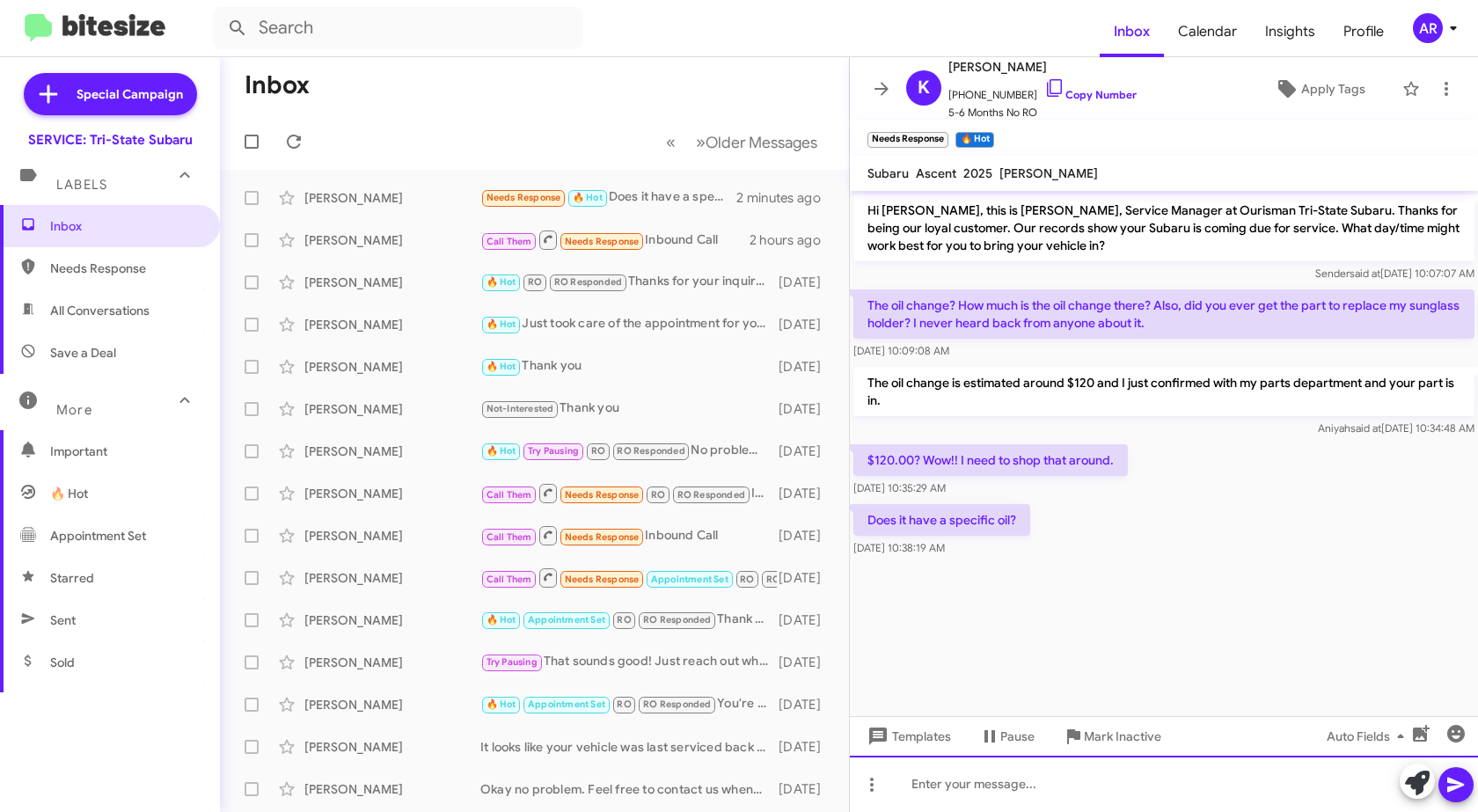
click at [1066, 797] on div at bounding box center [1164, 784] width 628 height 56
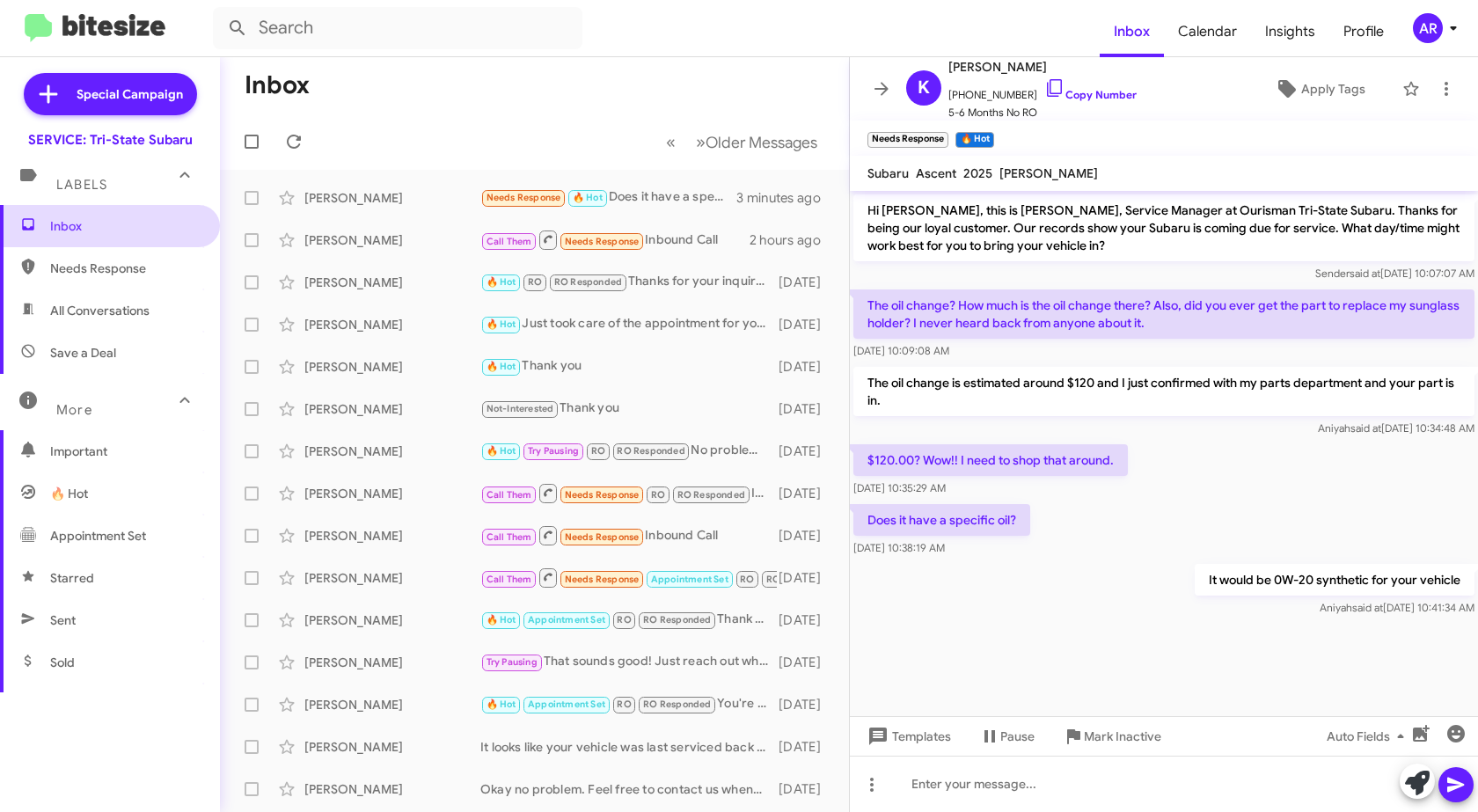
click at [112, 232] on span "Inbox" at bounding box center [126, 226] width 150 height 18
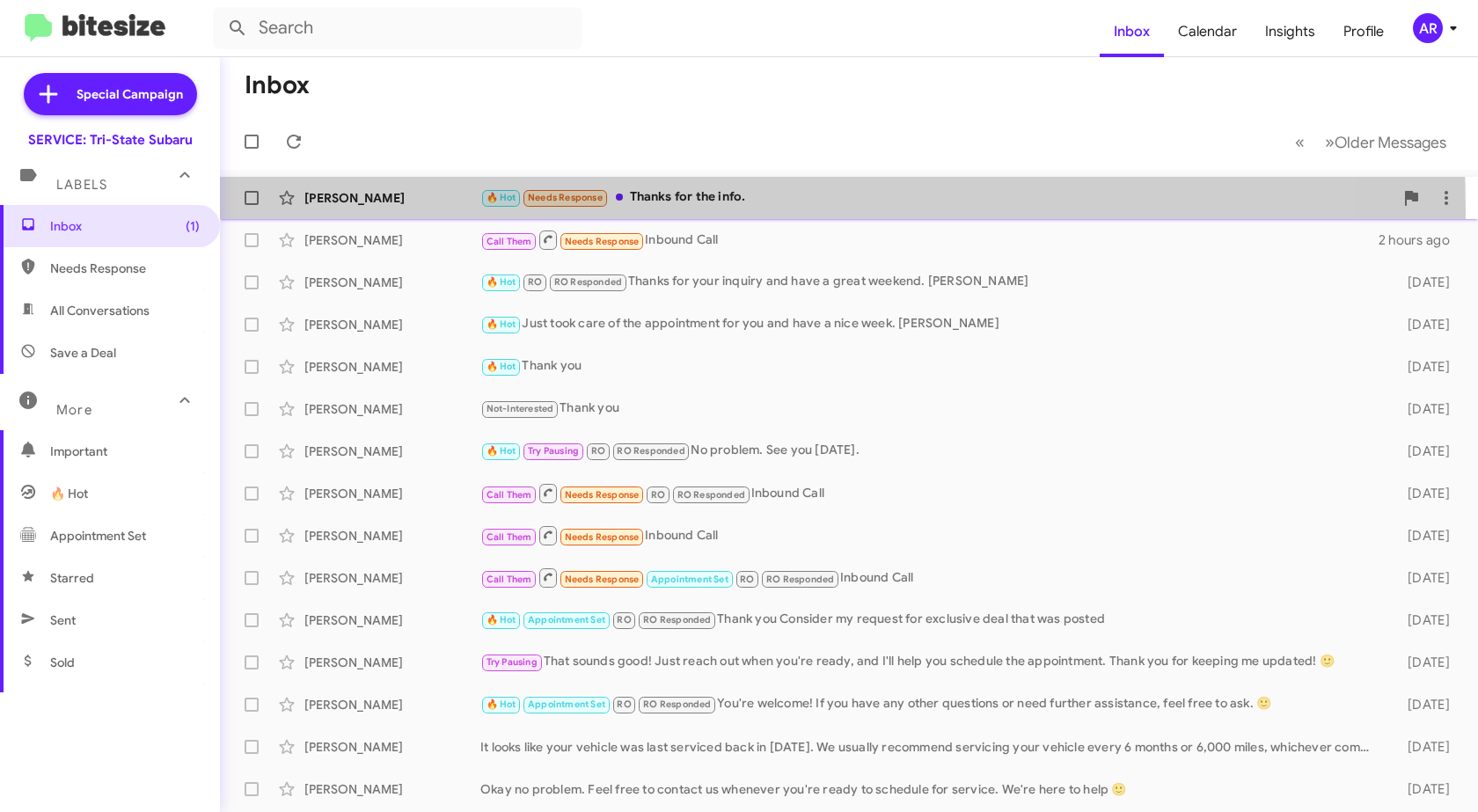
click at [405, 212] on div "[PERSON_NAME] 🔥 Hot Needs Response Thanks for the info. a few seconds ago" at bounding box center [849, 199] width 1230 height 36
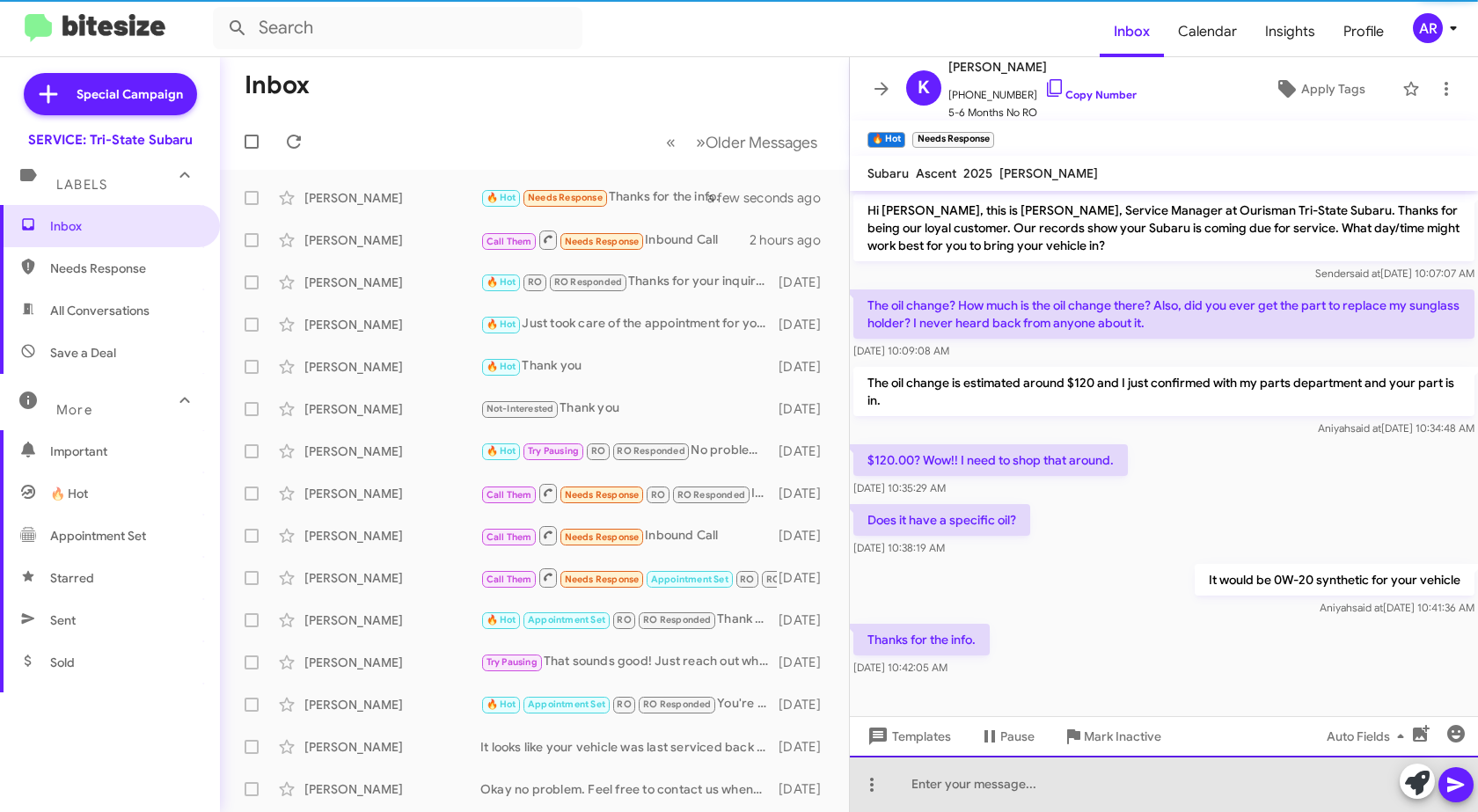
drag, startPoint x: 1303, startPoint y: 786, endPoint x: 1328, endPoint y: 778, distance: 26.2
click at [1305, 787] on div at bounding box center [1164, 784] width 628 height 56
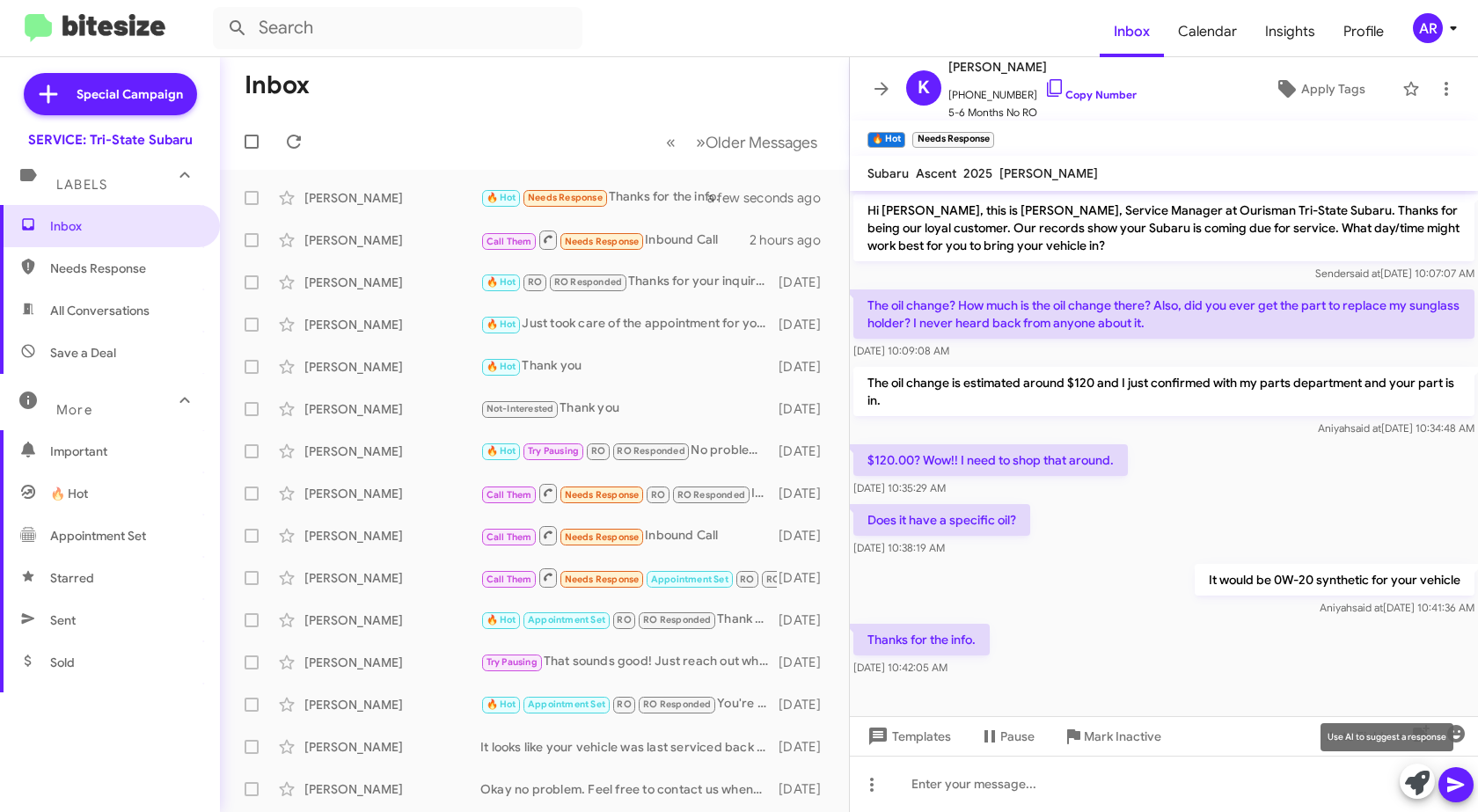
click at [1402, 785] on button at bounding box center [1418, 781] width 36 height 36
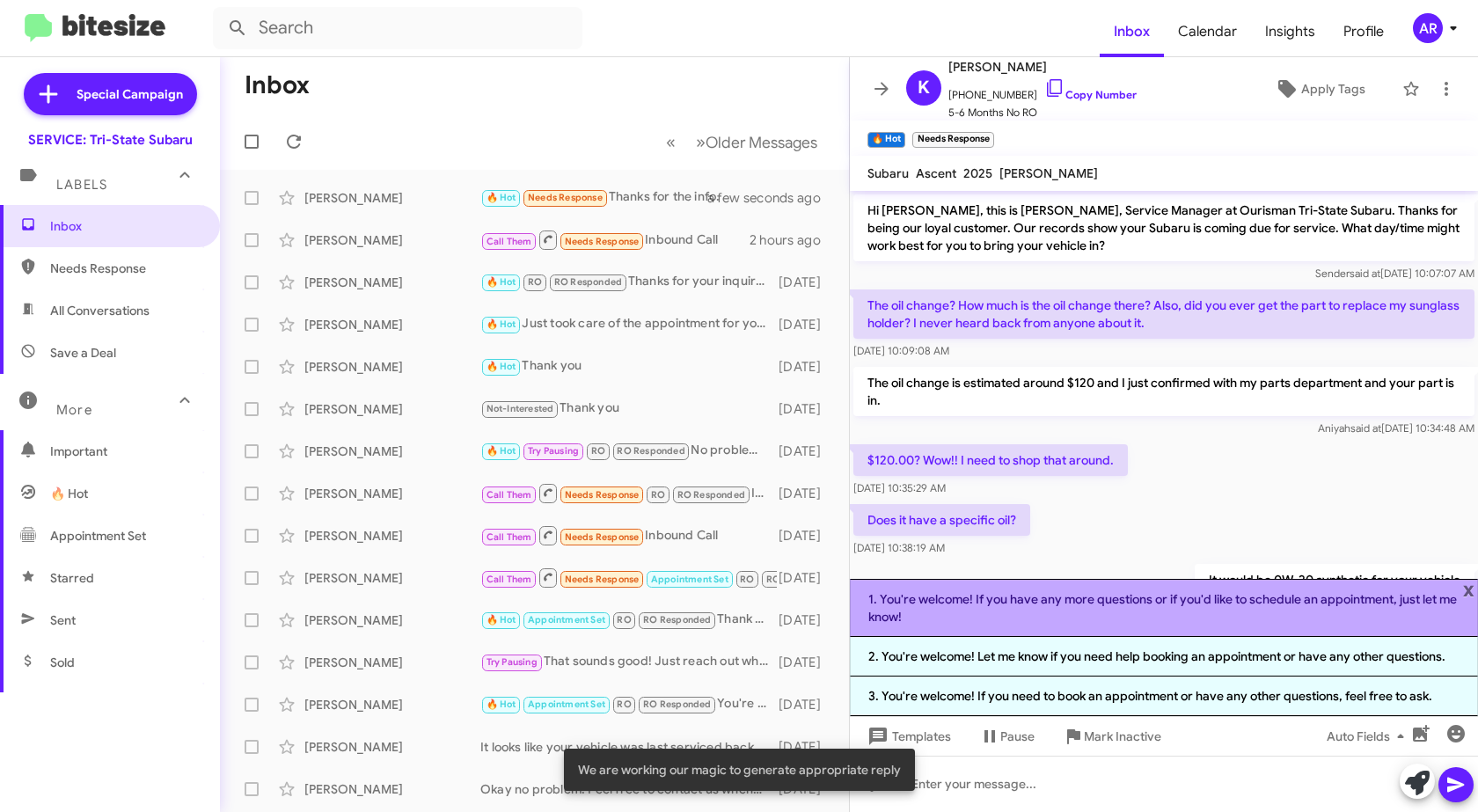
click at [1190, 605] on li "1. You're welcome! If you have any more questions or if you'd like to schedule …" at bounding box center [1164, 608] width 628 height 58
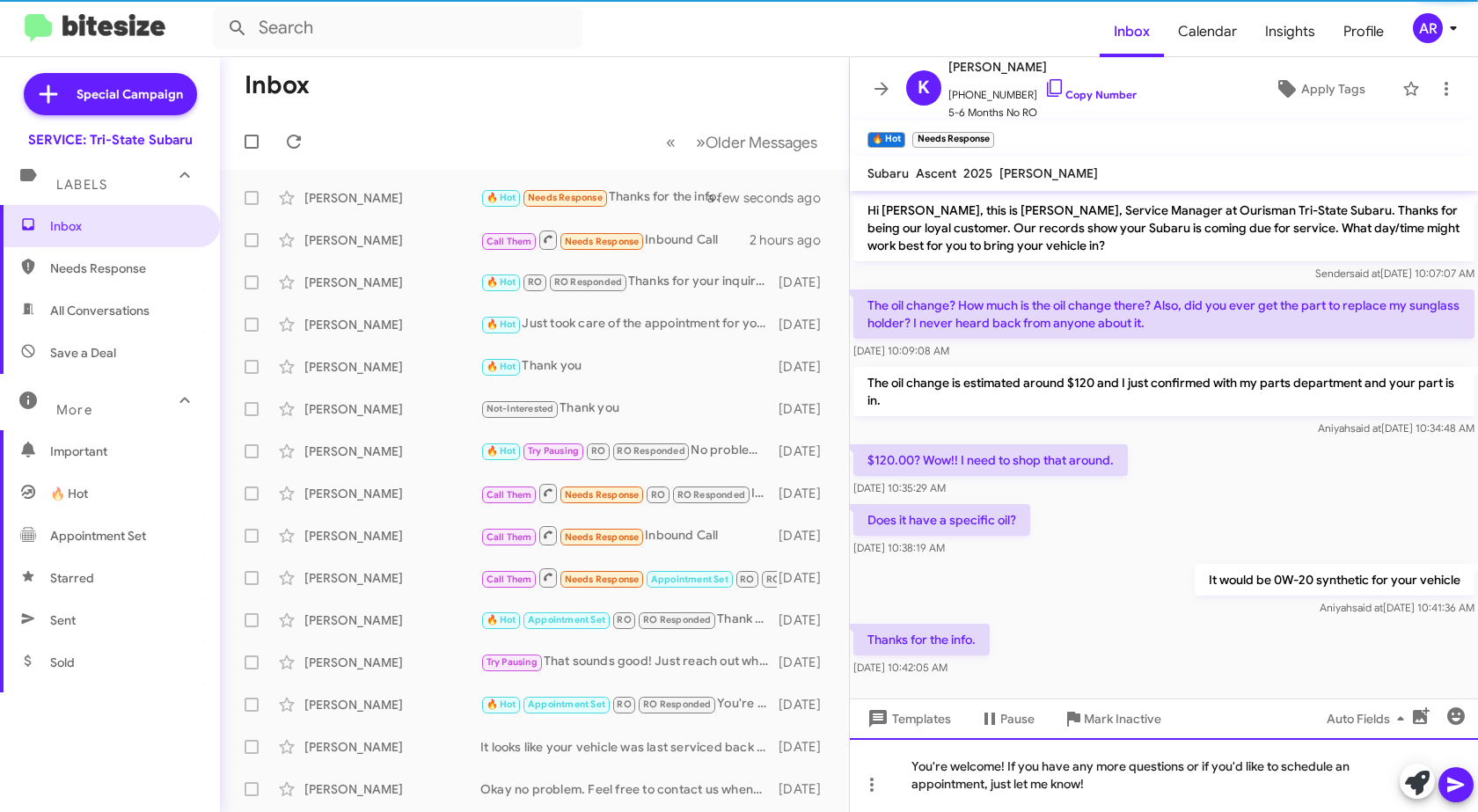
click at [1176, 790] on div "You're welcome! If you have any more questions or if you'd like to schedule an …" at bounding box center [1164, 775] width 628 height 74
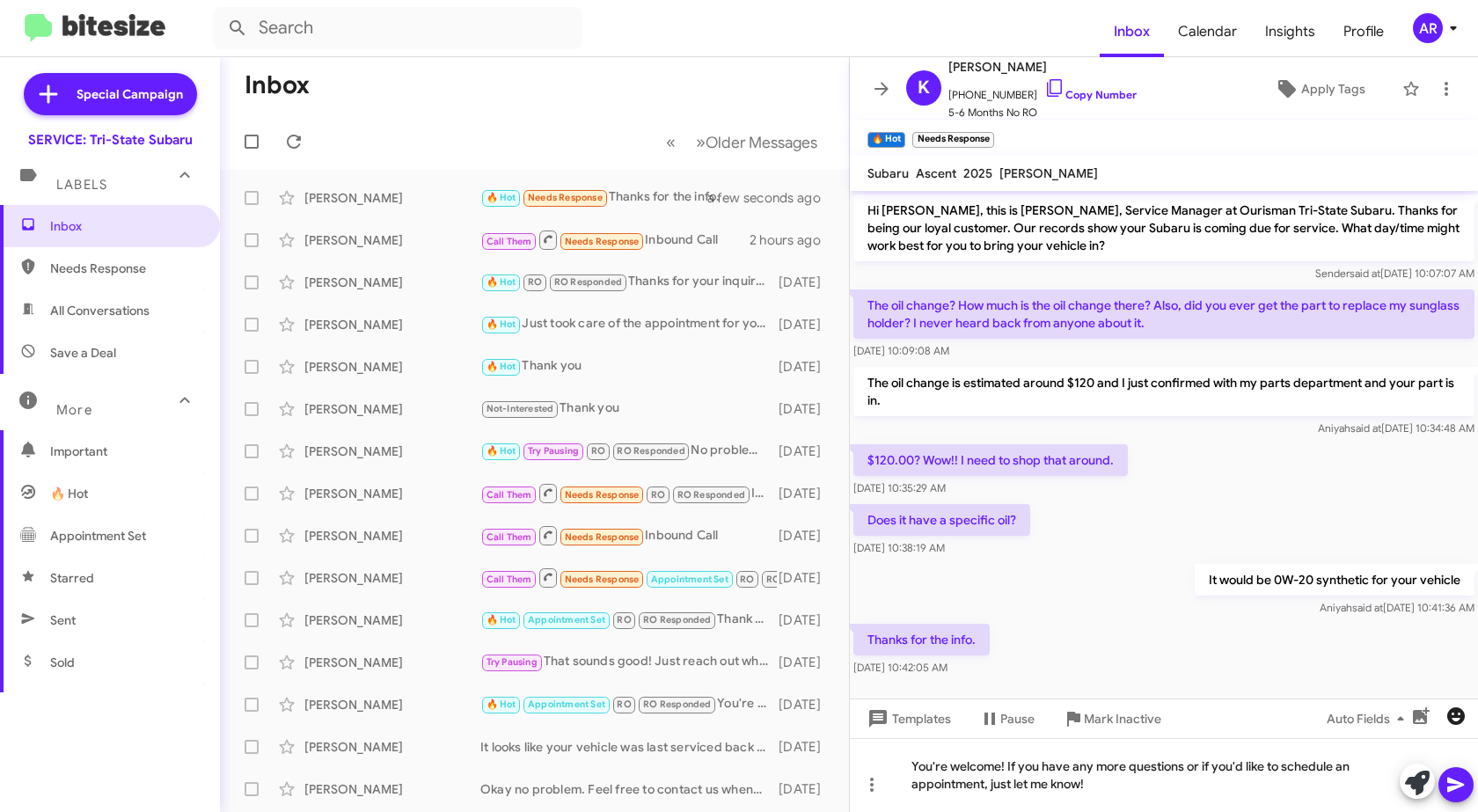
click at [1457, 712] on icon "button" at bounding box center [1456, 716] width 18 height 18
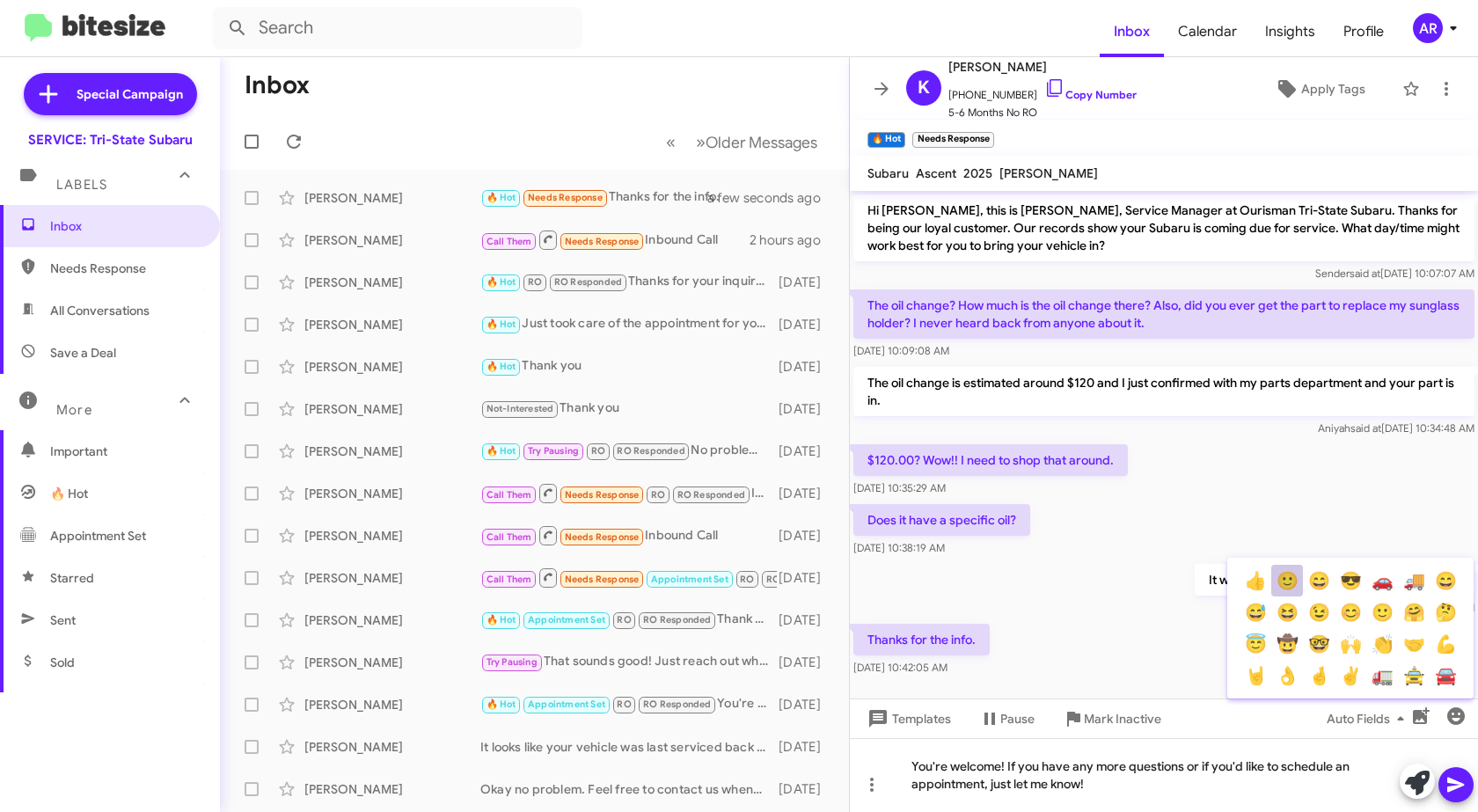
click at [1274, 583] on button "🙂" at bounding box center [1288, 581] width 32 height 32
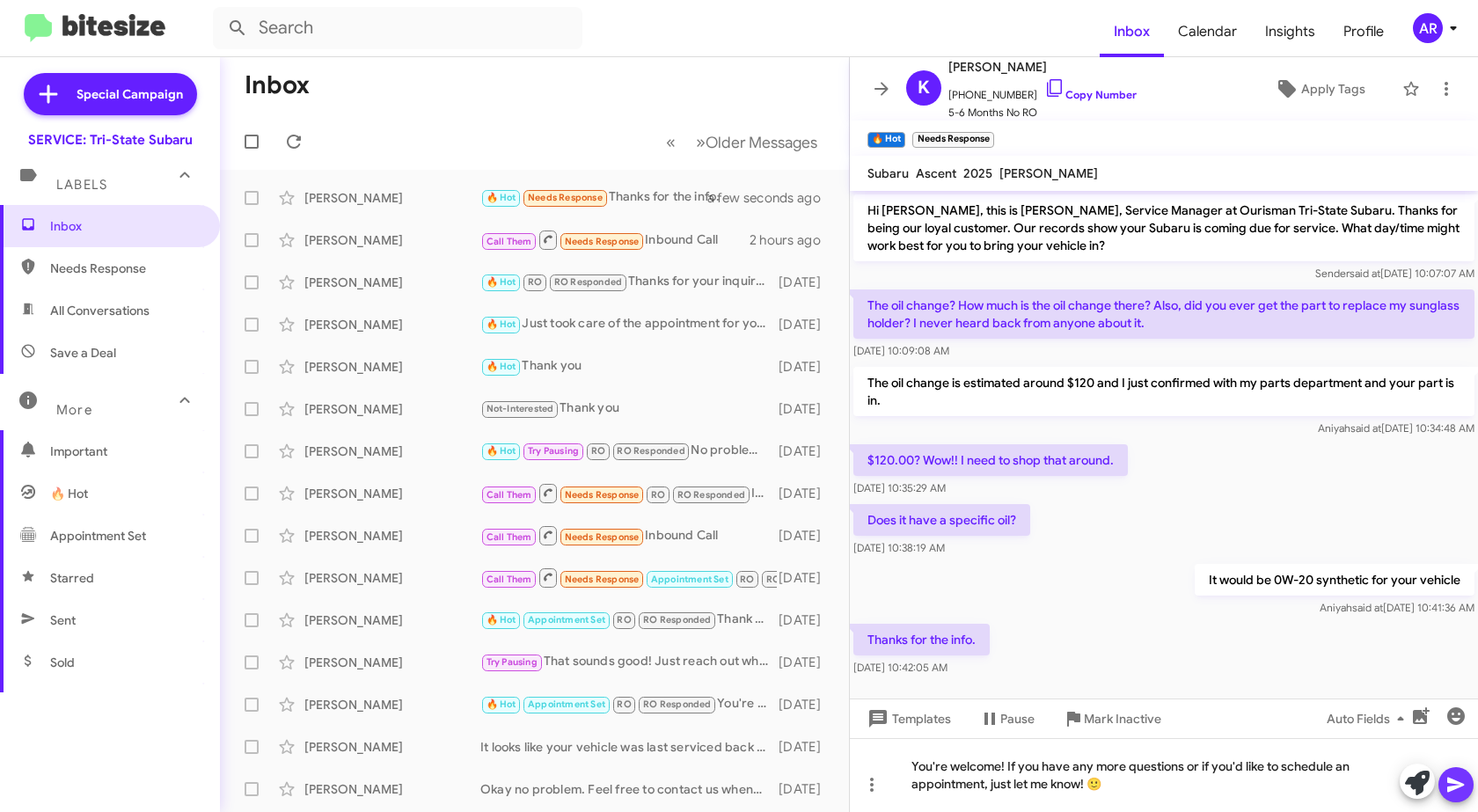
click at [1449, 781] on icon at bounding box center [1456, 785] width 17 height 15
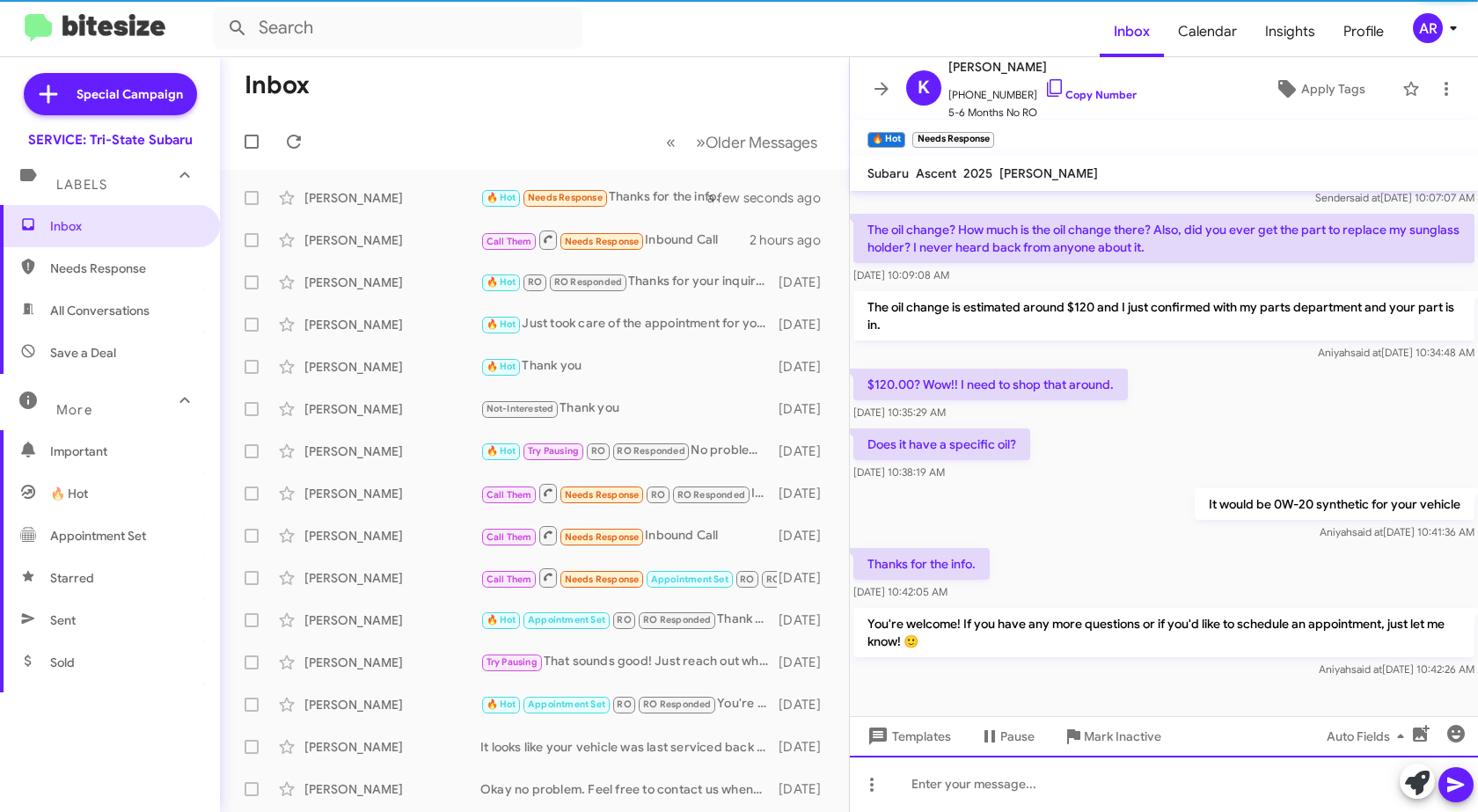
scroll to position [77, 0]
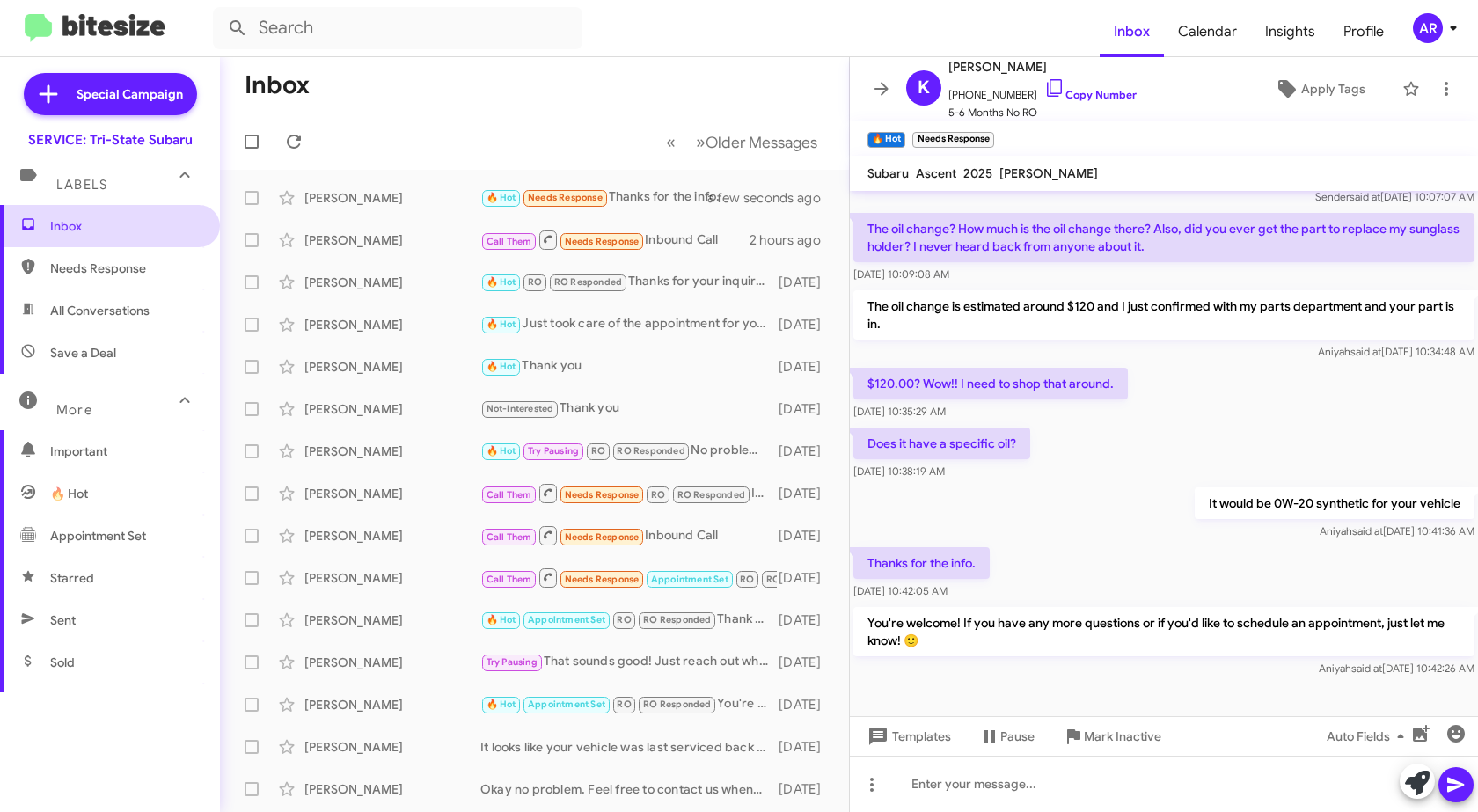
click at [144, 232] on span "Inbox" at bounding box center [126, 226] width 150 height 18
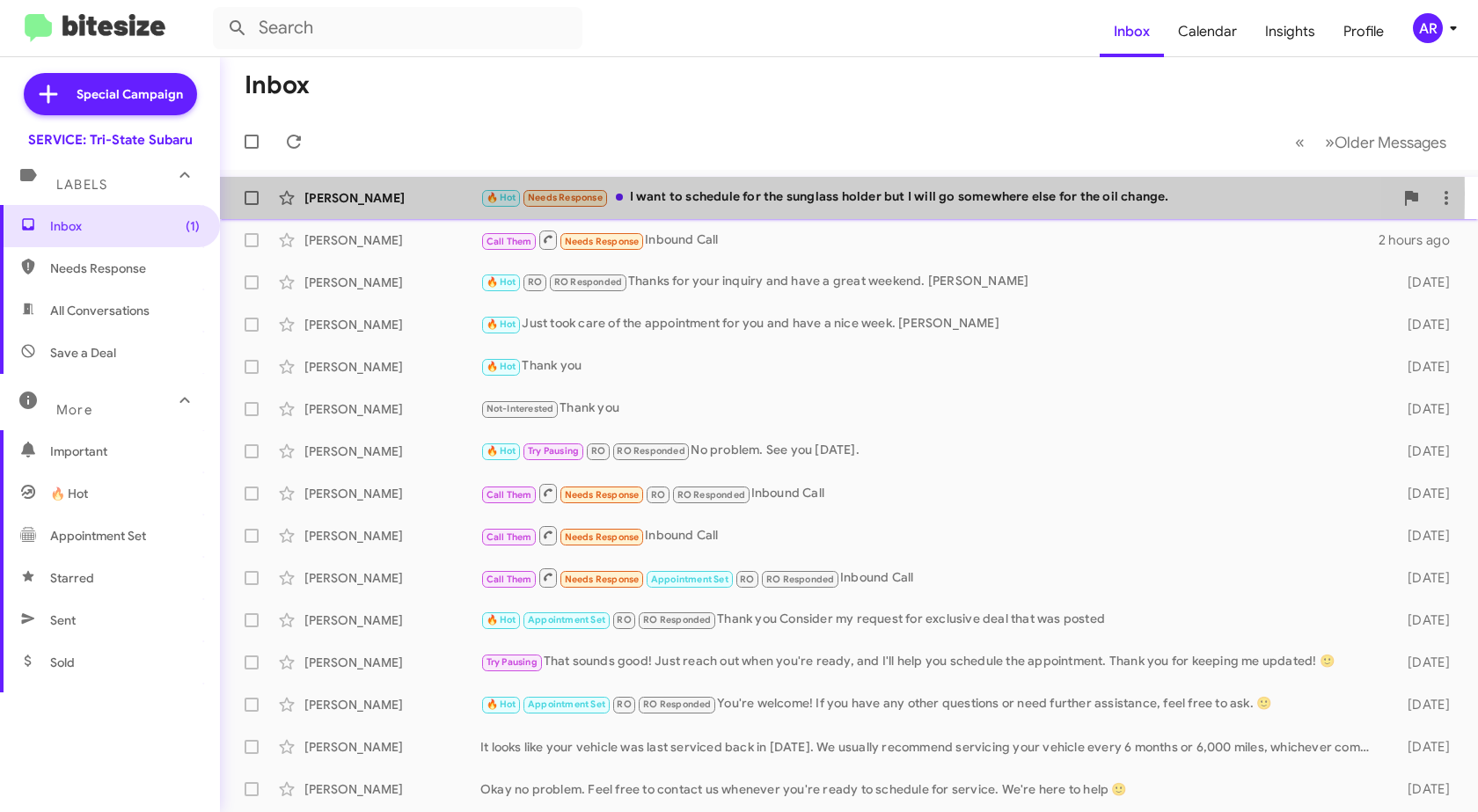
click at [417, 194] on div "[PERSON_NAME]" at bounding box center [392, 198] width 176 height 18
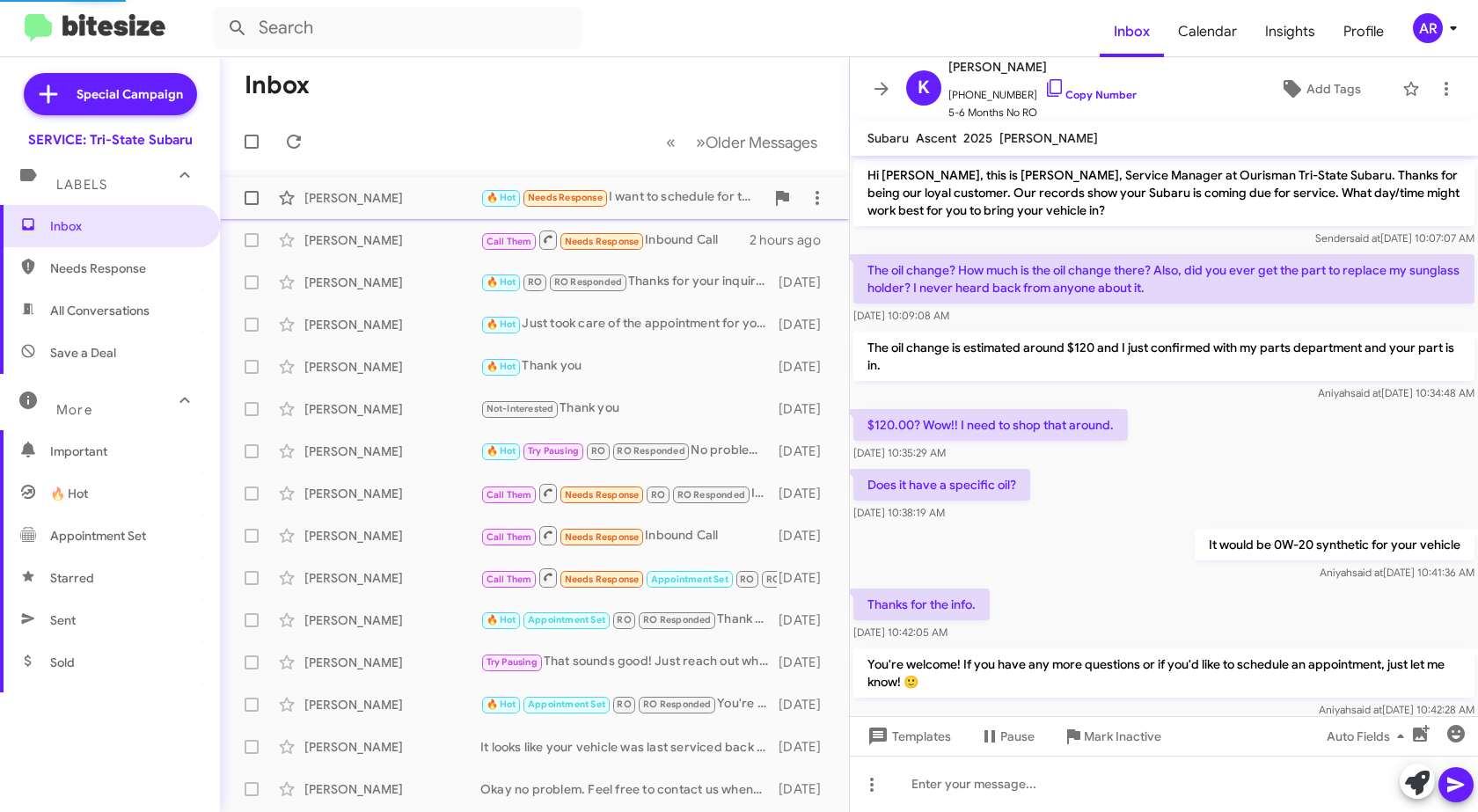
scroll to position [106, 0]
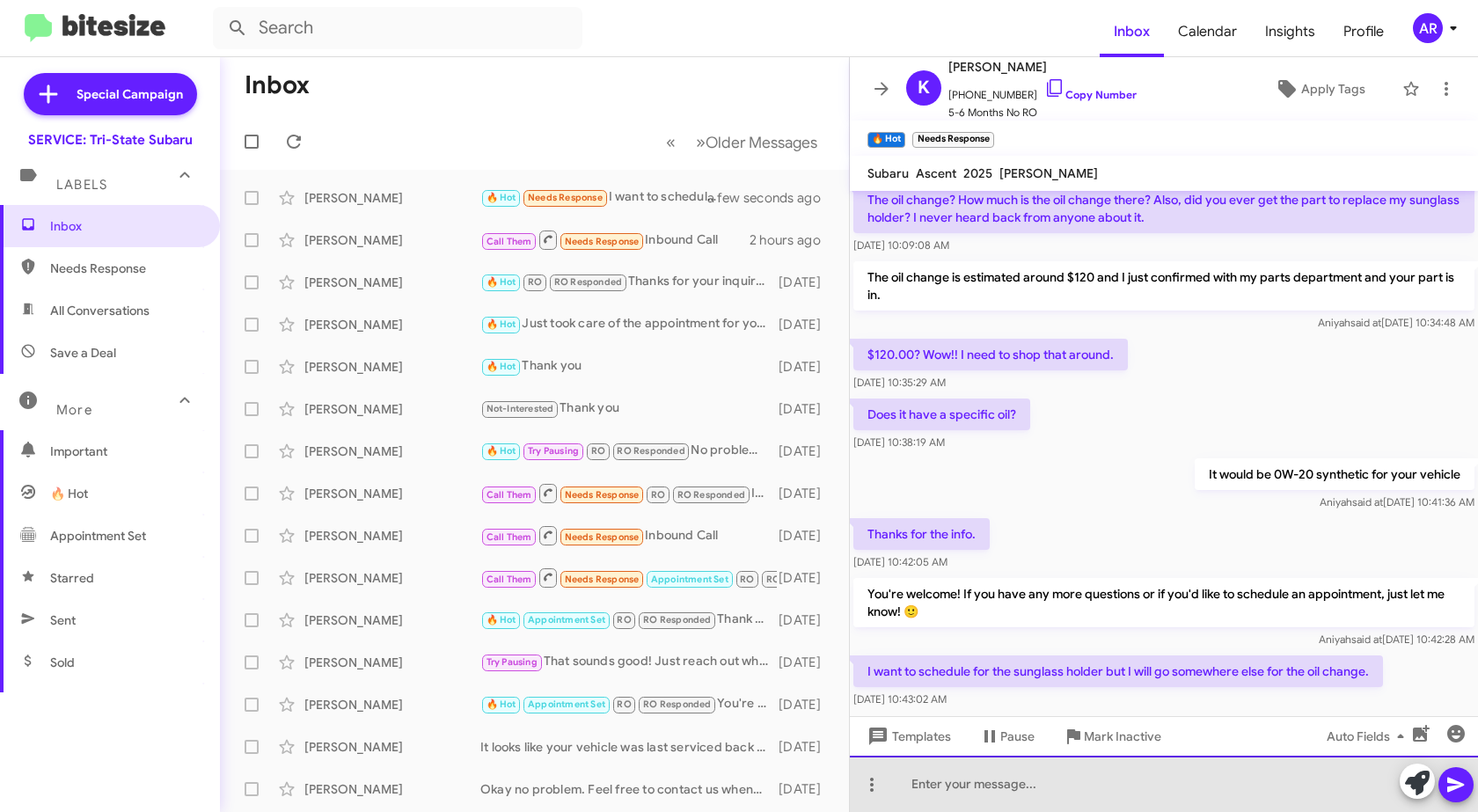
click at [1219, 788] on div at bounding box center [1164, 784] width 628 height 56
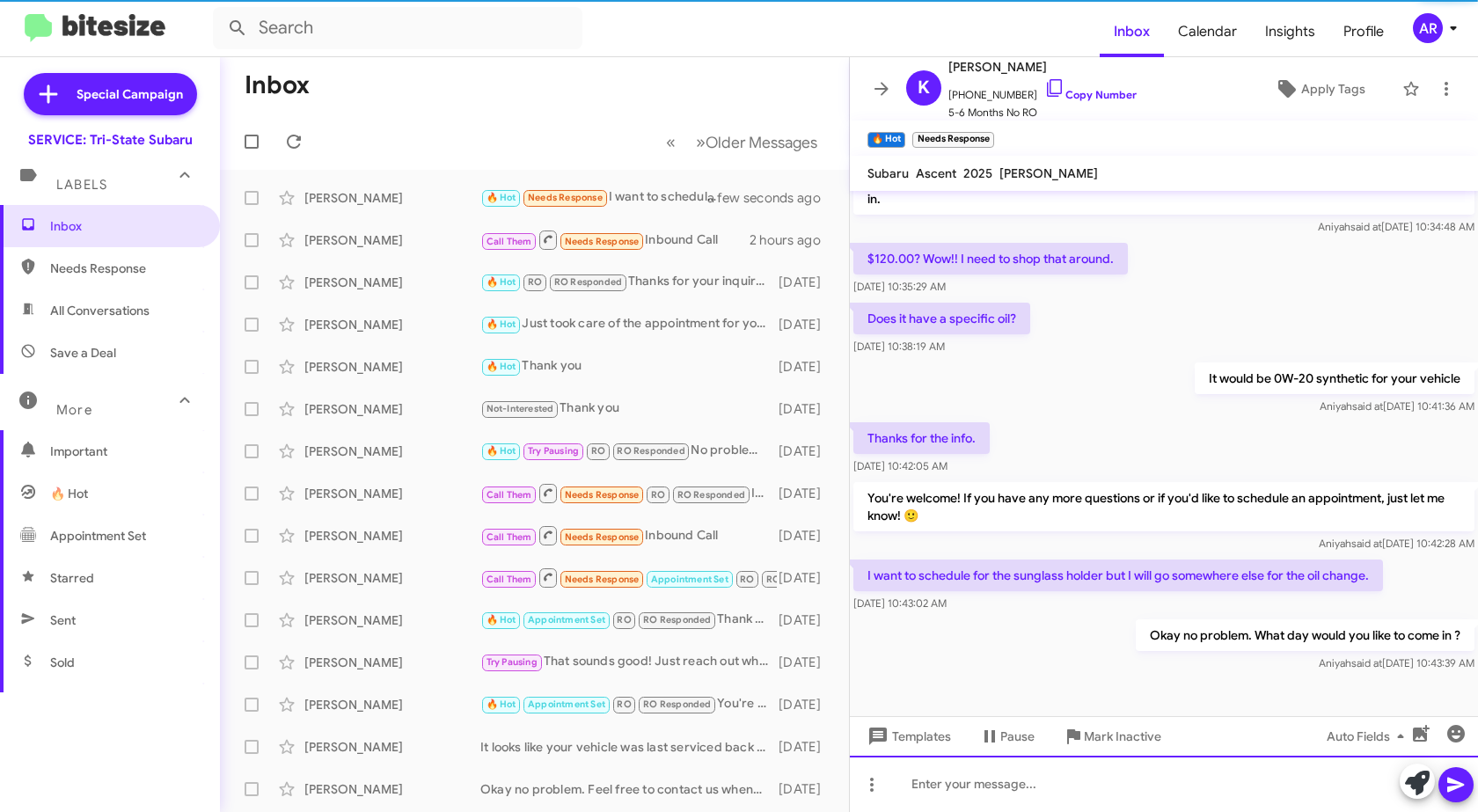
scroll to position [205, 0]
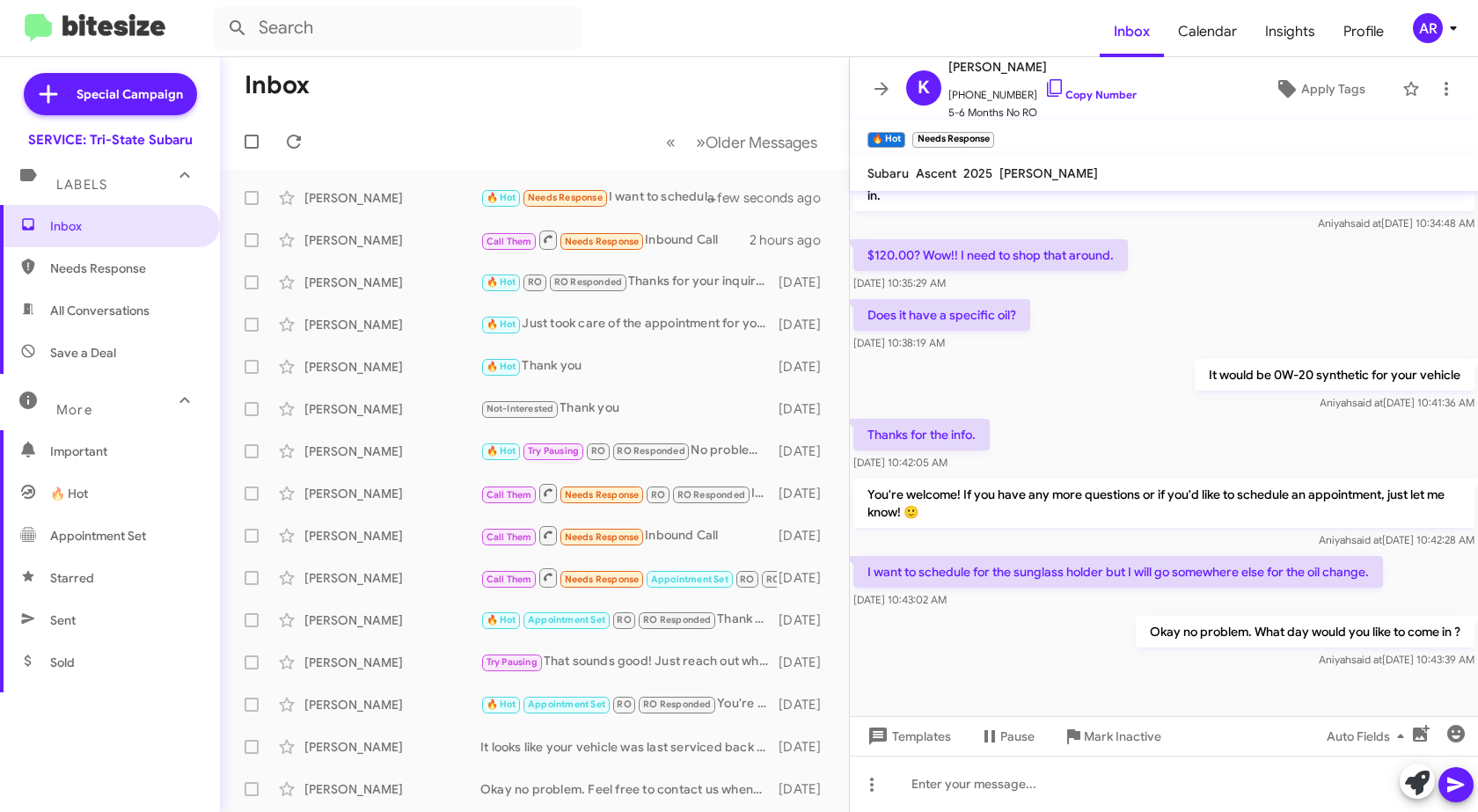
click at [68, 260] on span "Needs Response" at bounding box center [126, 268] width 150 height 18
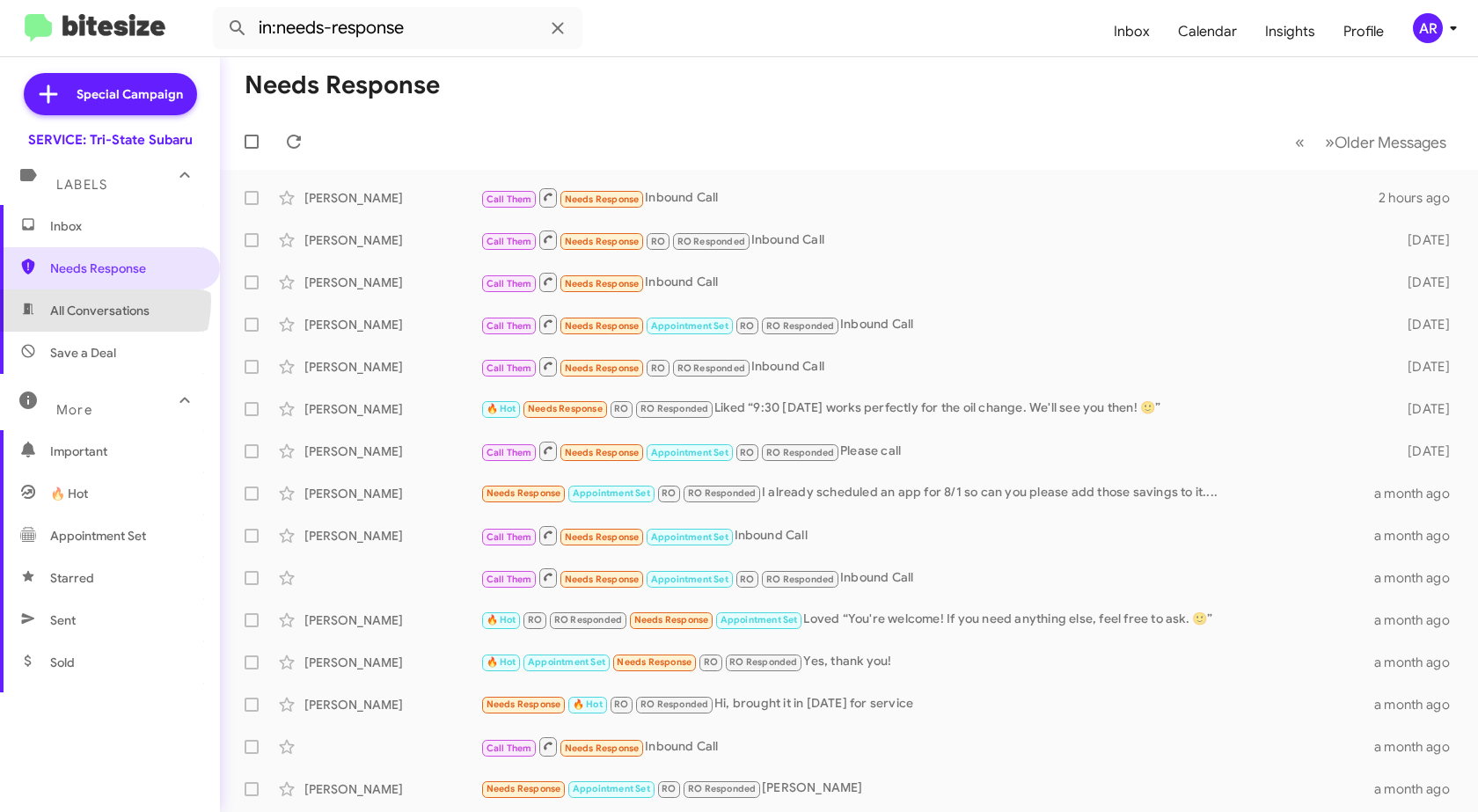
click at [92, 301] on span "All Conversations" at bounding box center [110, 310] width 220 height 42
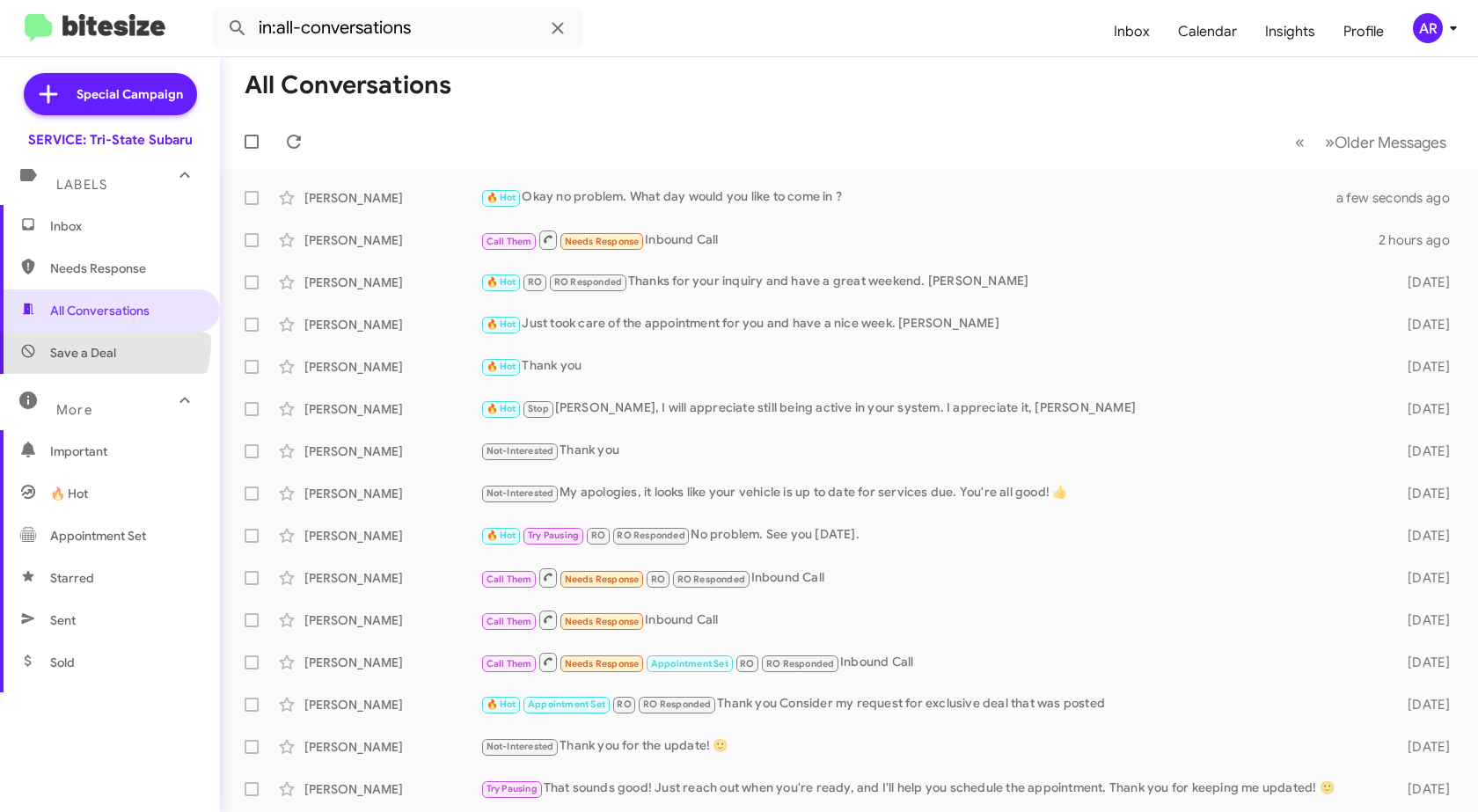
click at [89, 342] on span "Save a Deal" at bounding box center [110, 352] width 220 height 42
type input "in:not-interested"
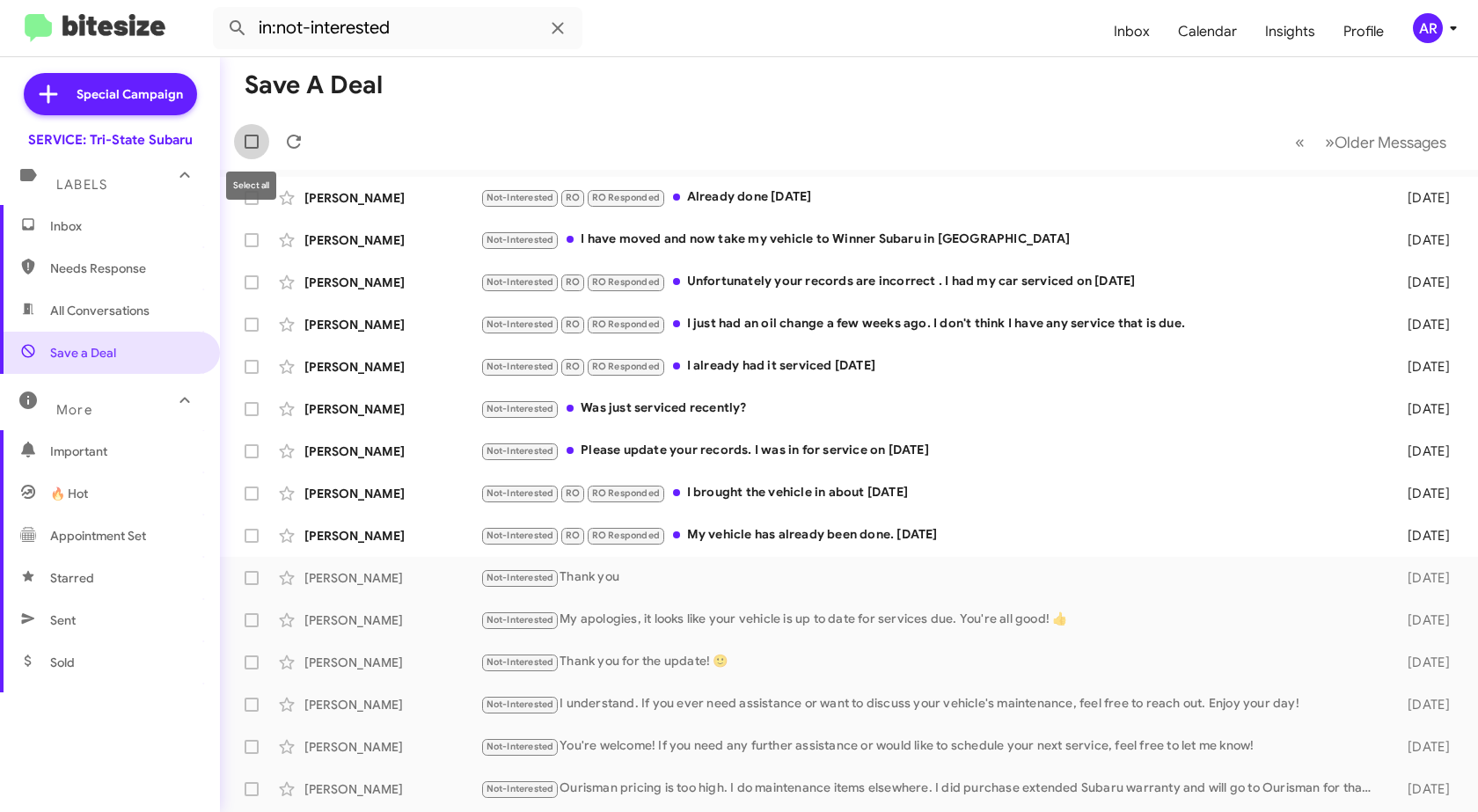
click at [255, 138] on span at bounding box center [251, 141] width 14 height 14
click at [252, 149] on input "checkbox" at bounding box center [251, 149] width 1 height 1
checkbox input "true"
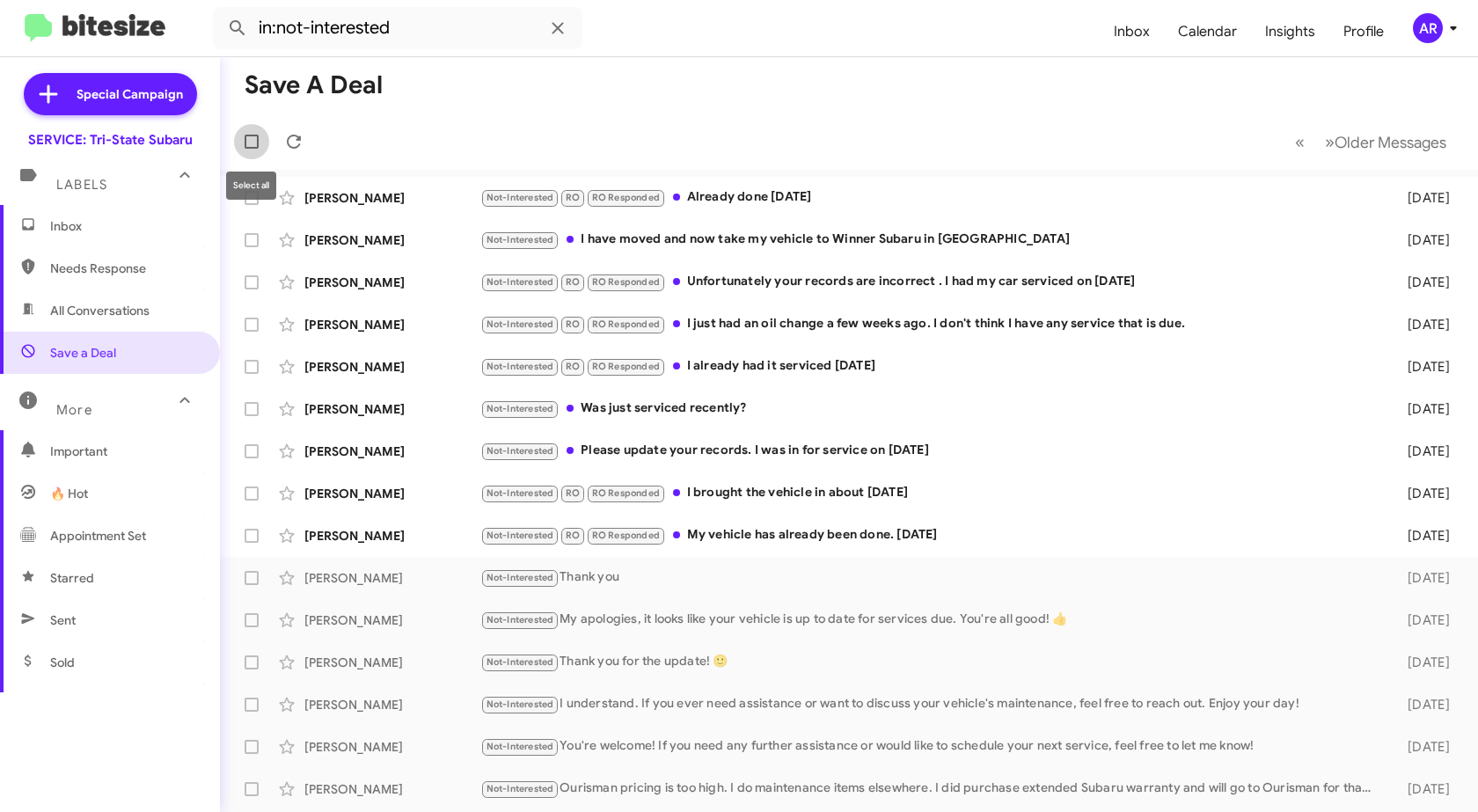
checkbox input "true"
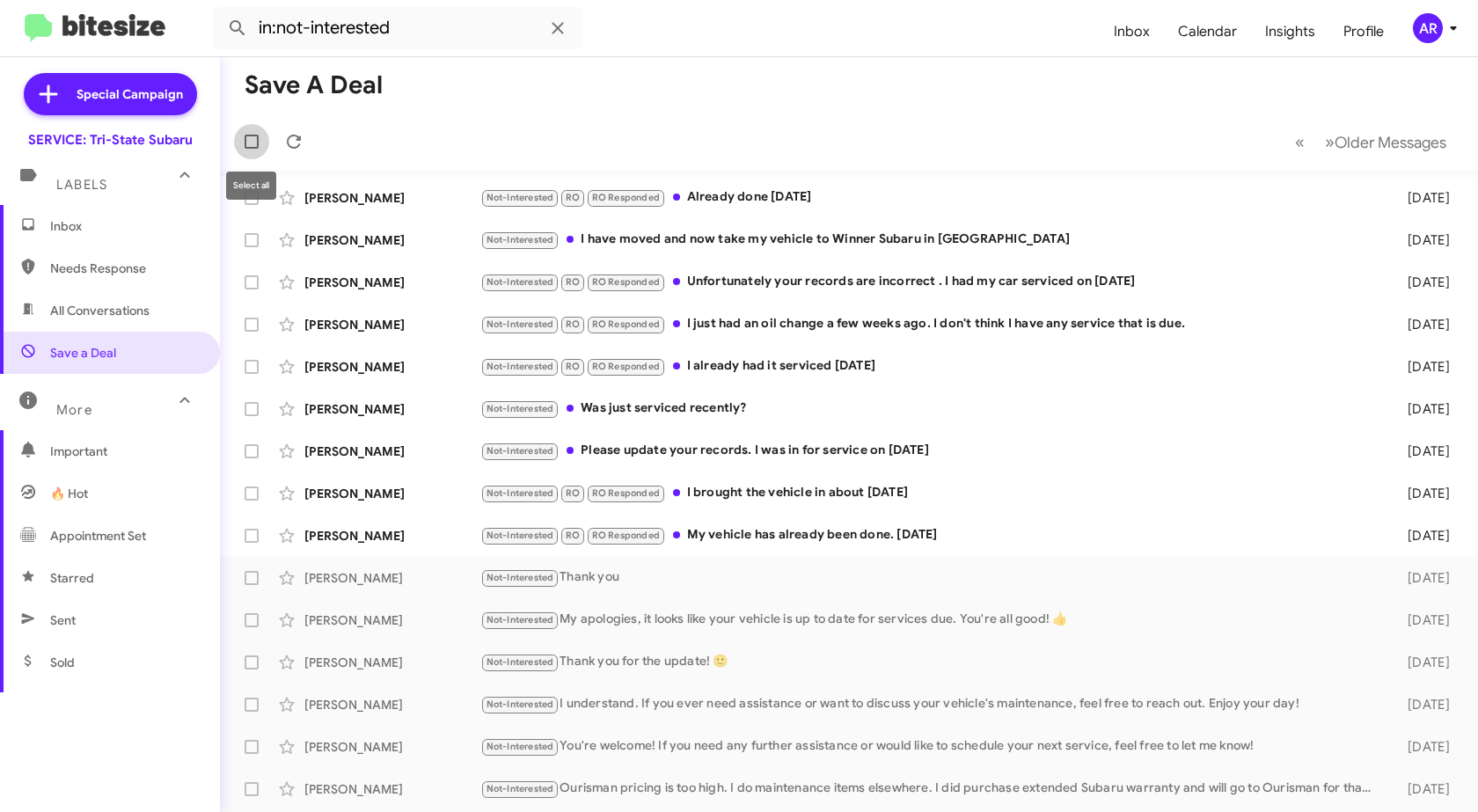
checkbox input "true"
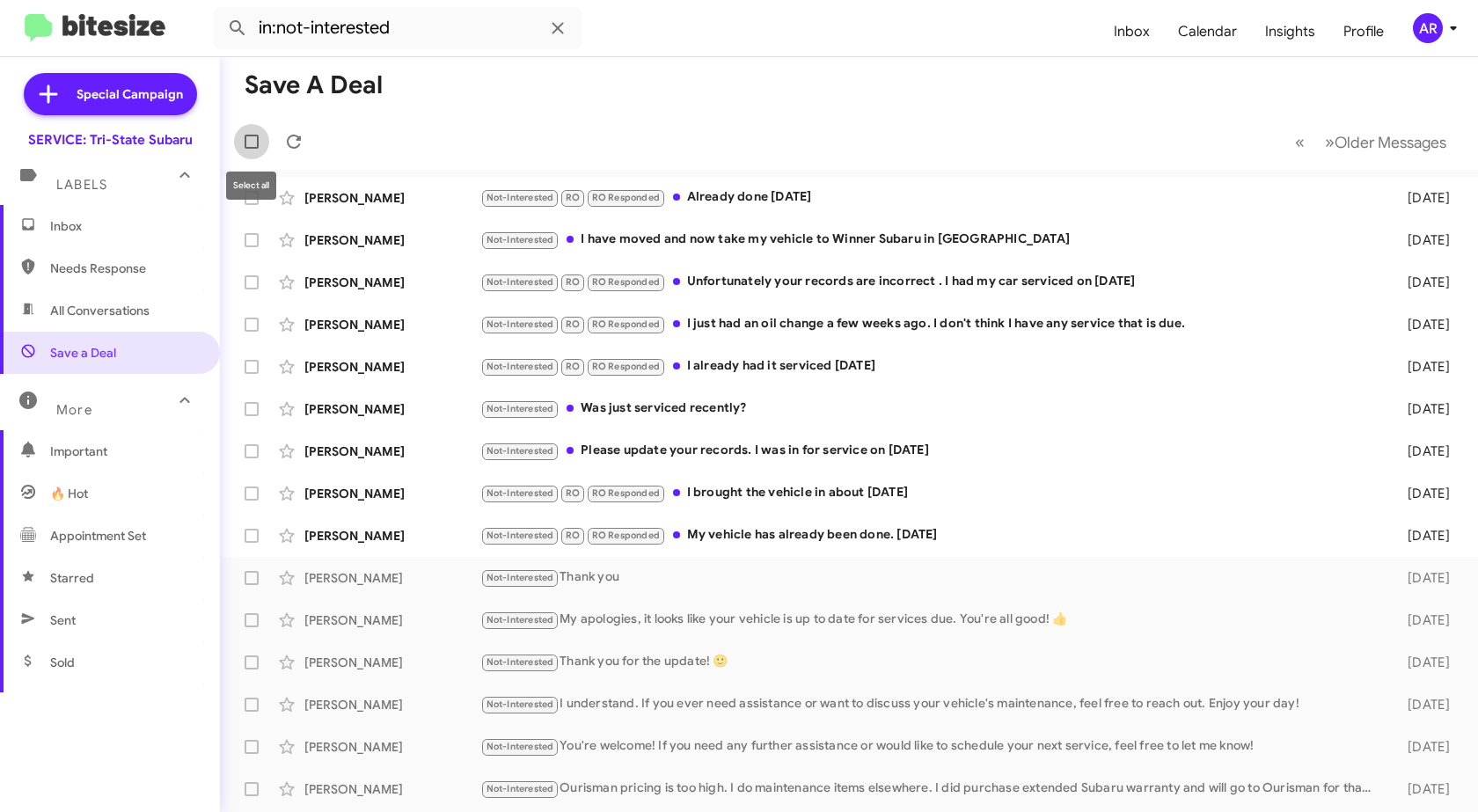
checkbox input "true"
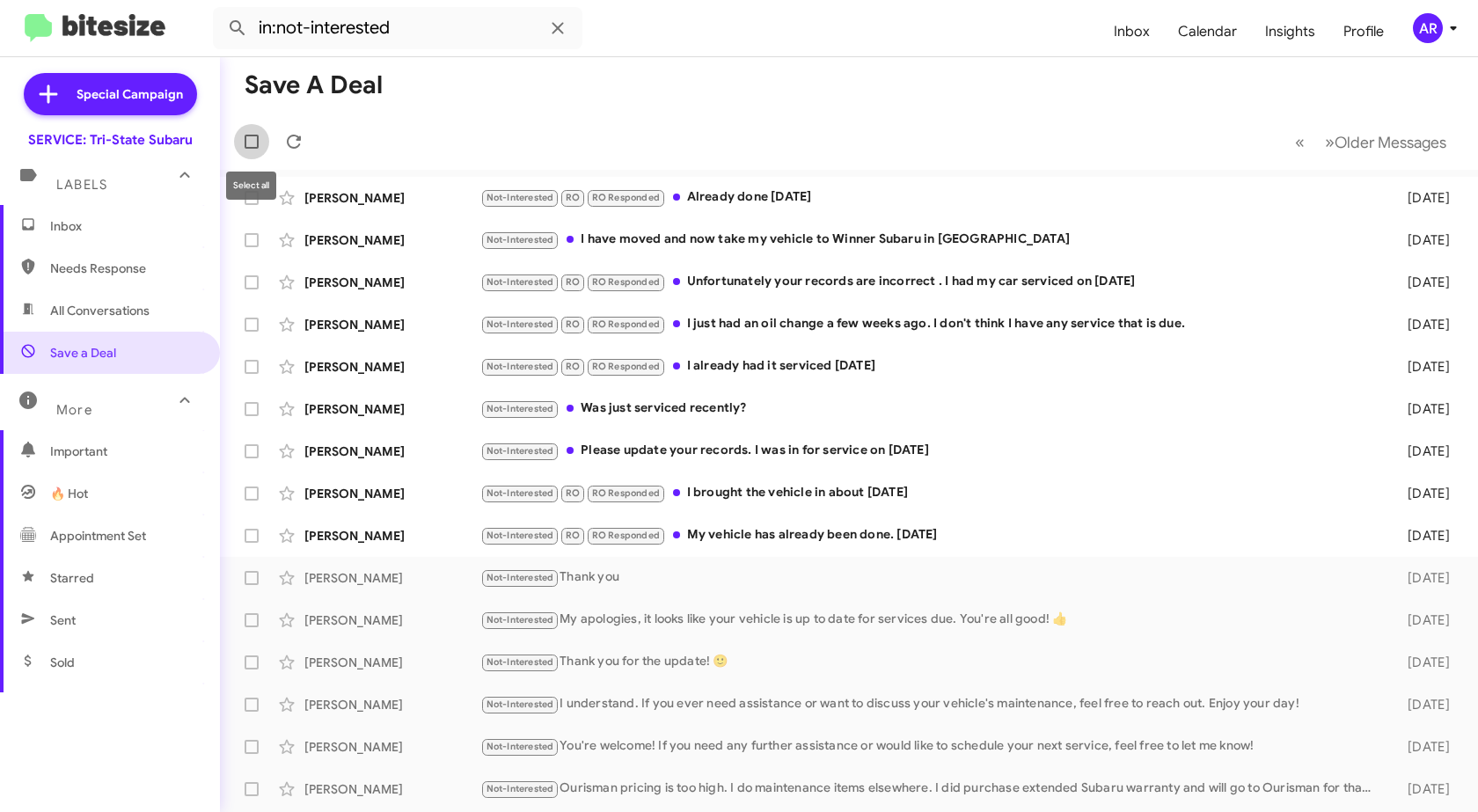
checkbox input "true"
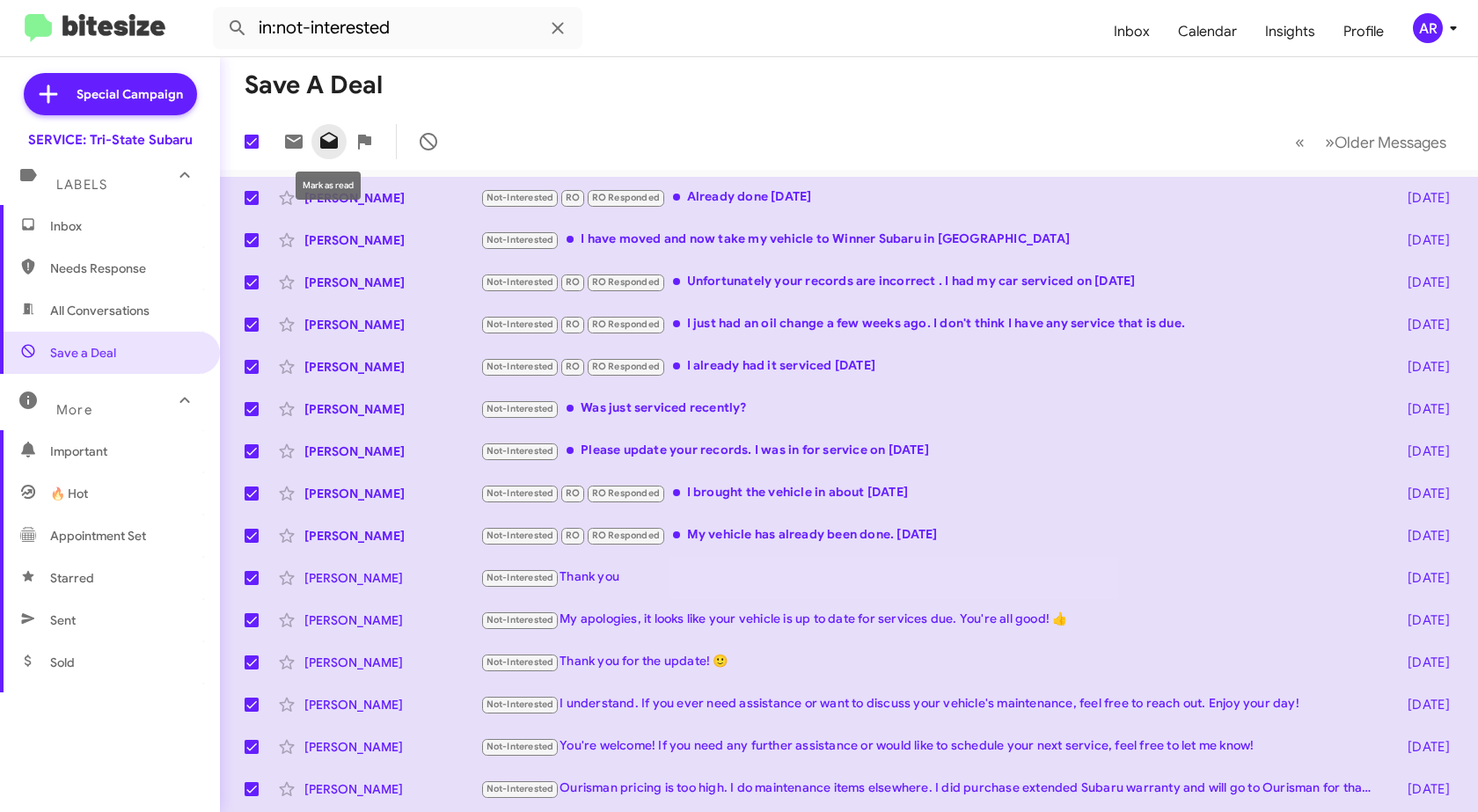
click at [322, 144] on icon at bounding box center [329, 140] width 18 height 17
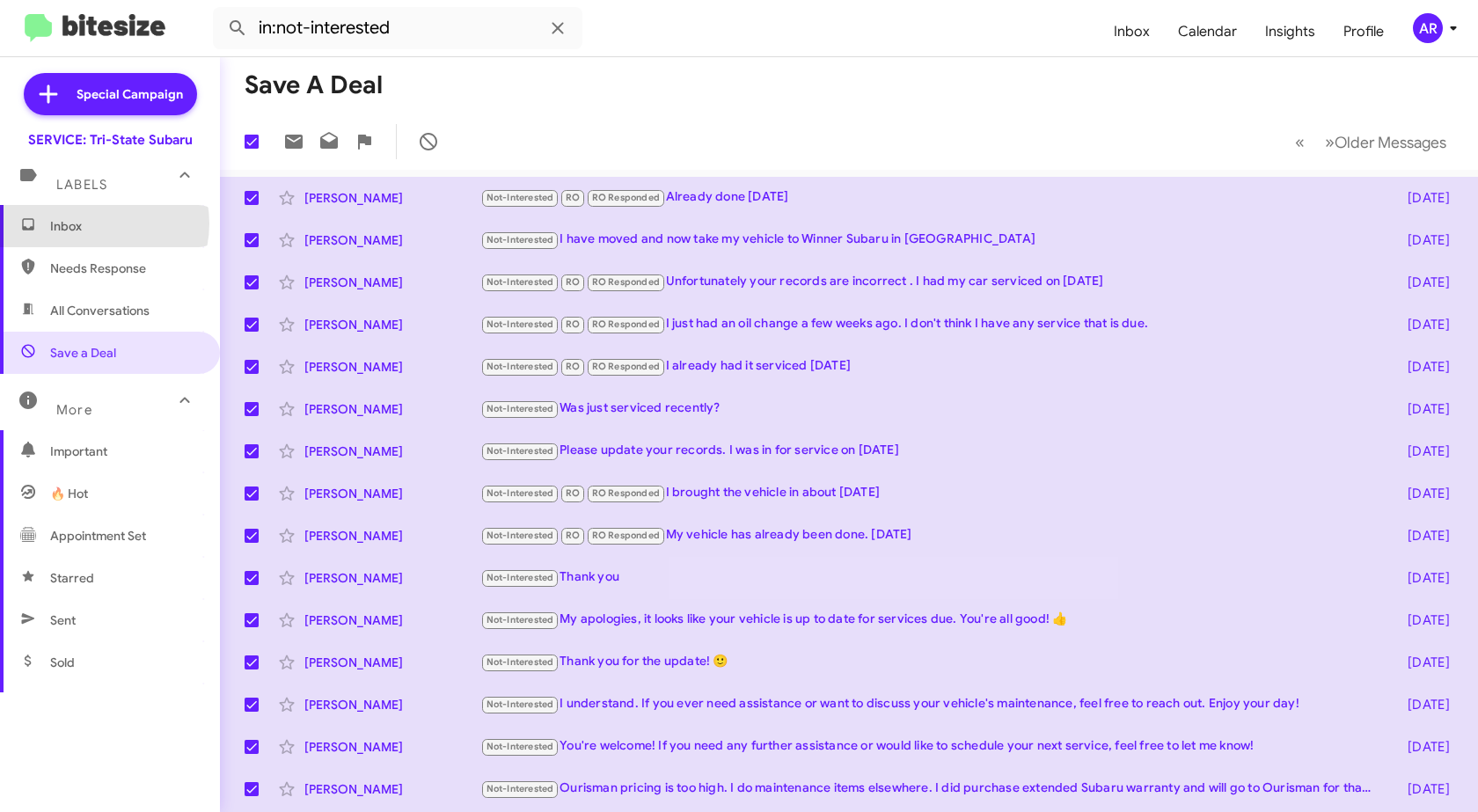
click at [96, 224] on span "Inbox" at bounding box center [126, 226] width 150 height 18
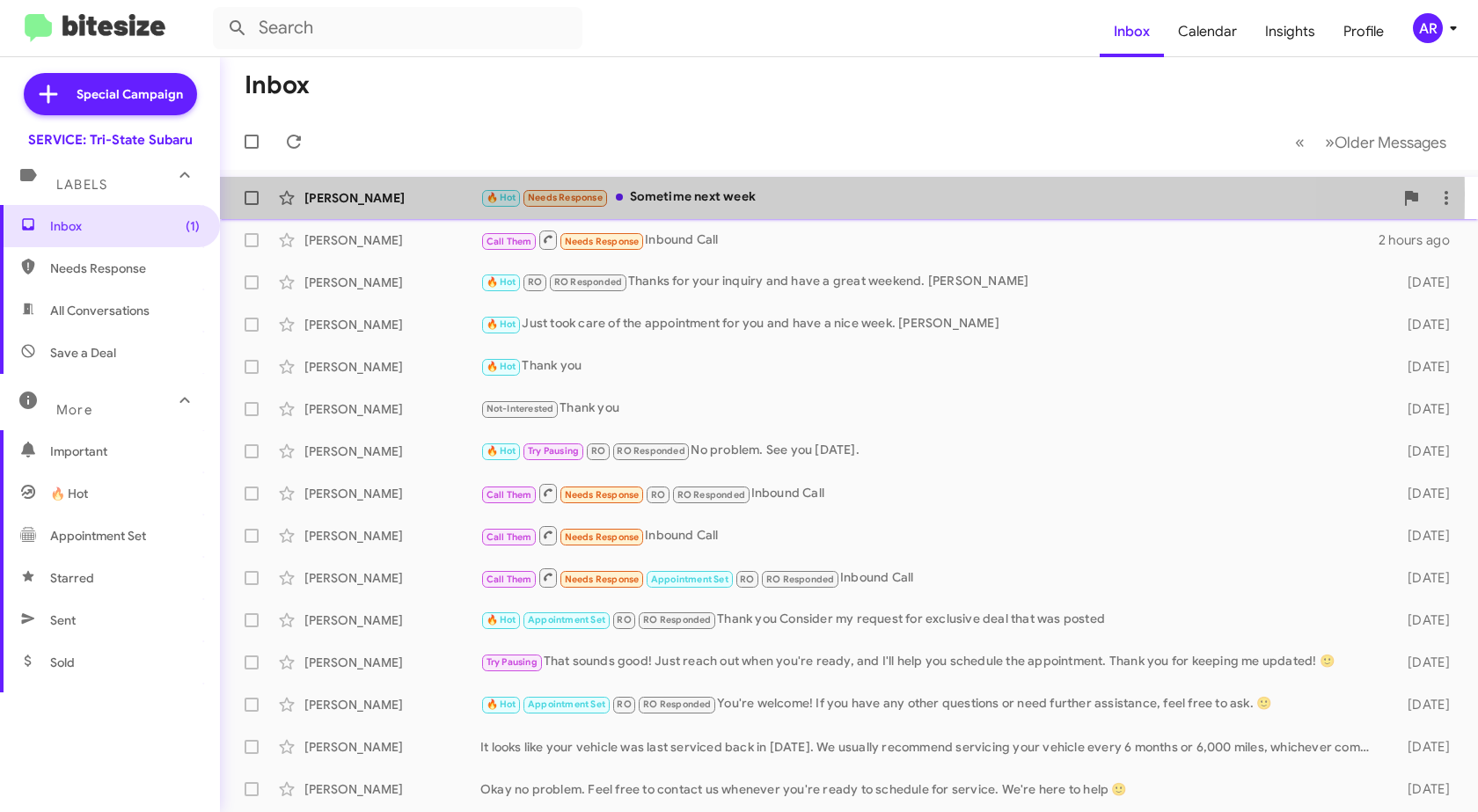
click at [385, 194] on div "[PERSON_NAME]" at bounding box center [392, 198] width 176 height 18
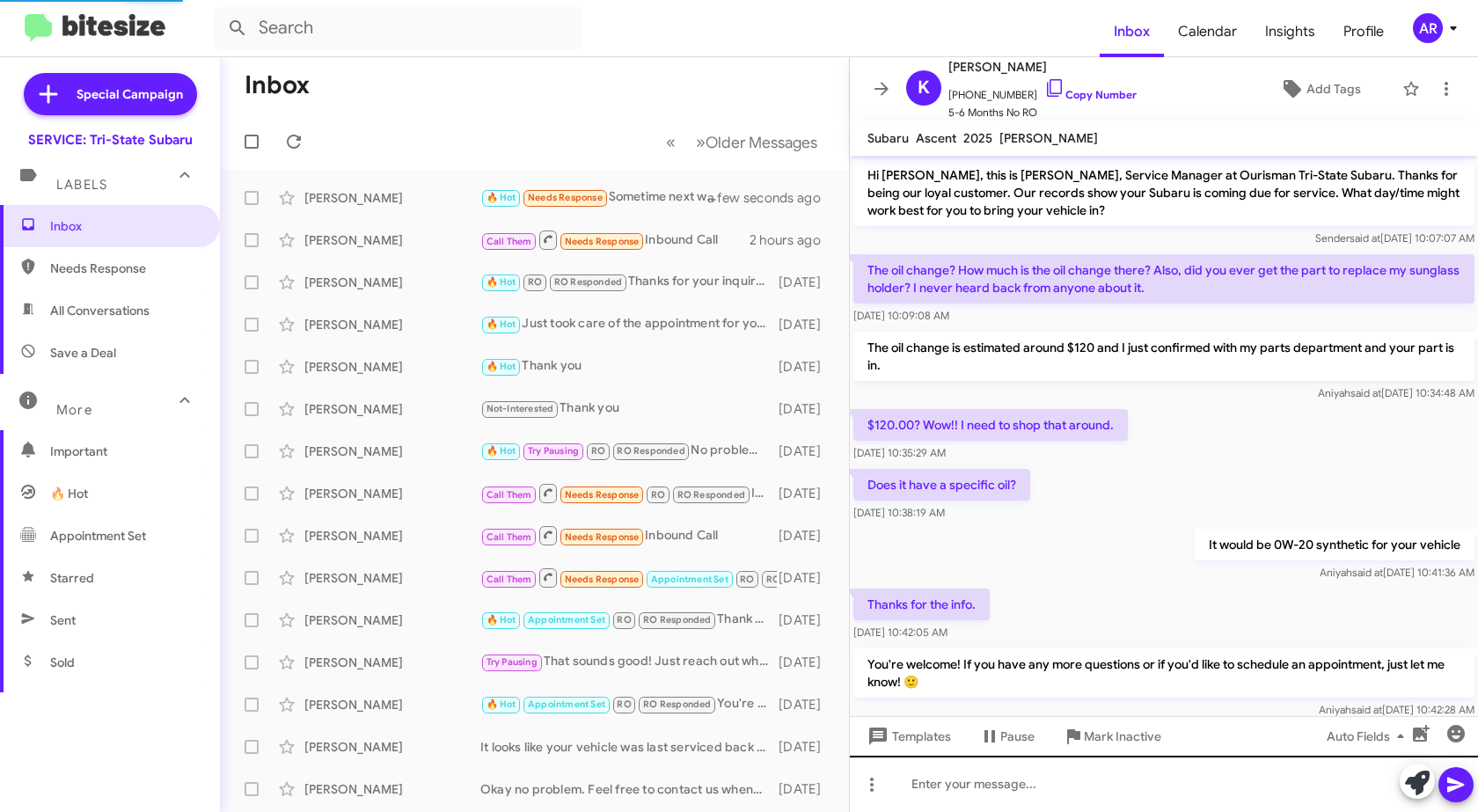
scroll to position [199, 0]
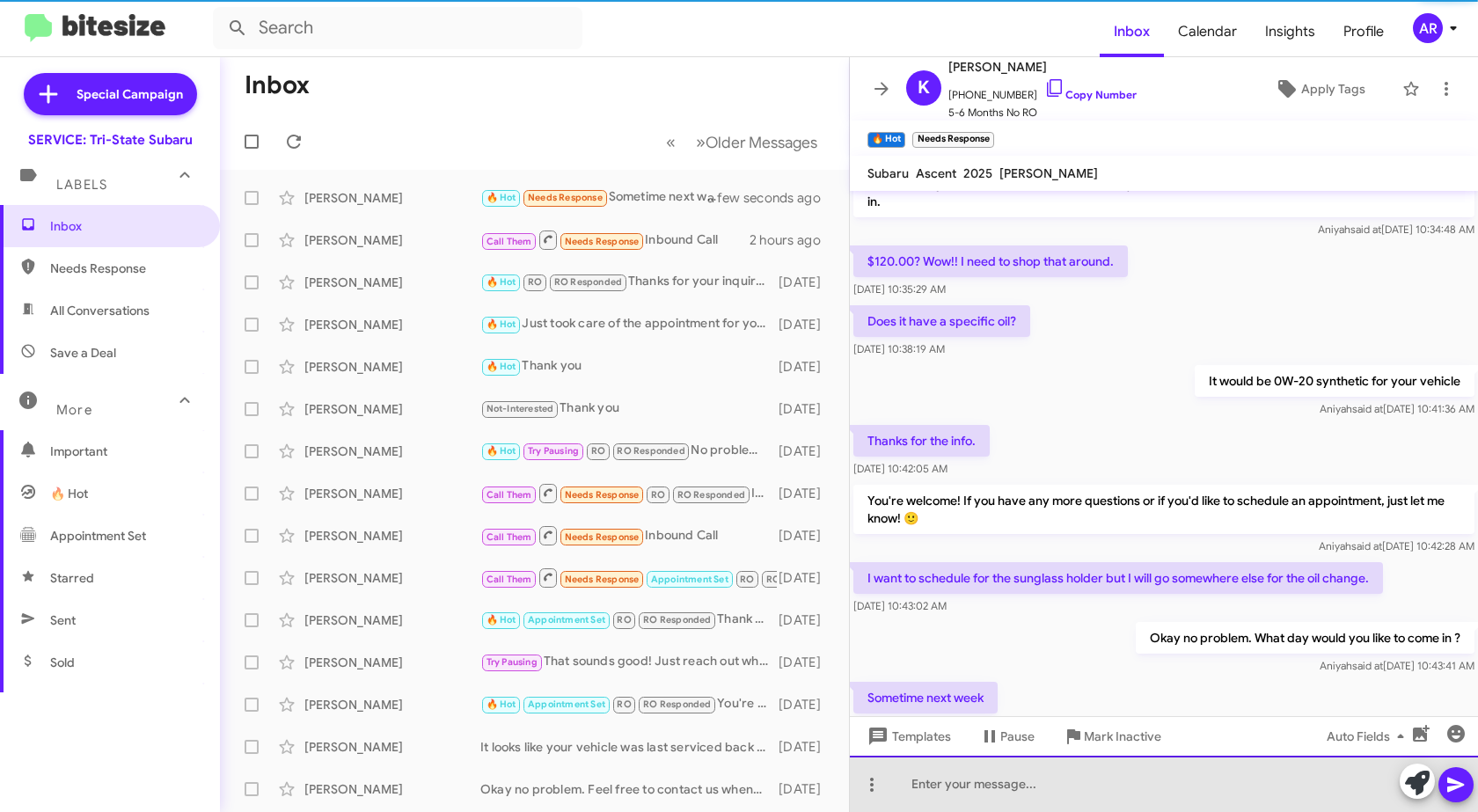
click at [1027, 791] on div at bounding box center [1164, 784] width 628 height 56
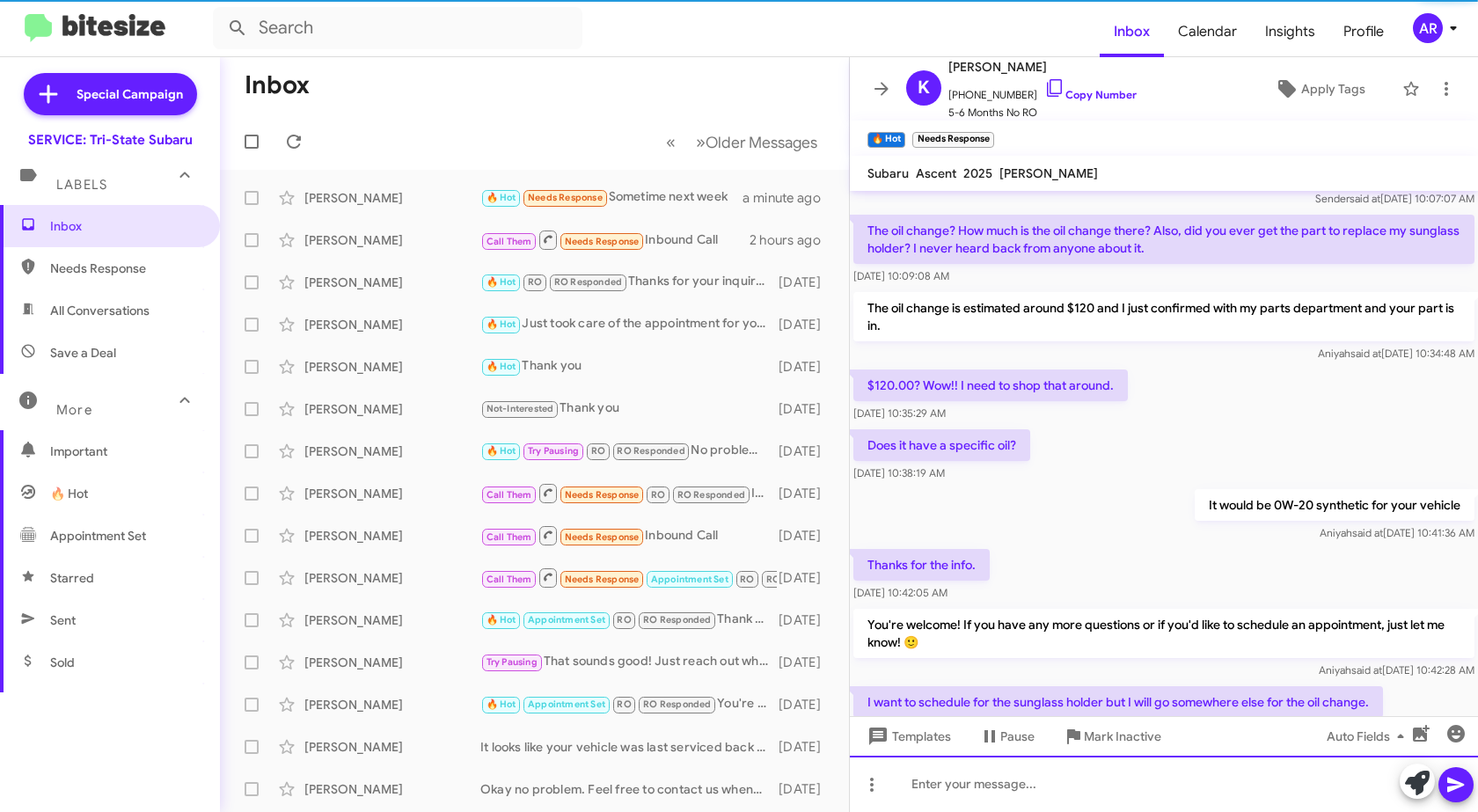
scroll to position [333, 0]
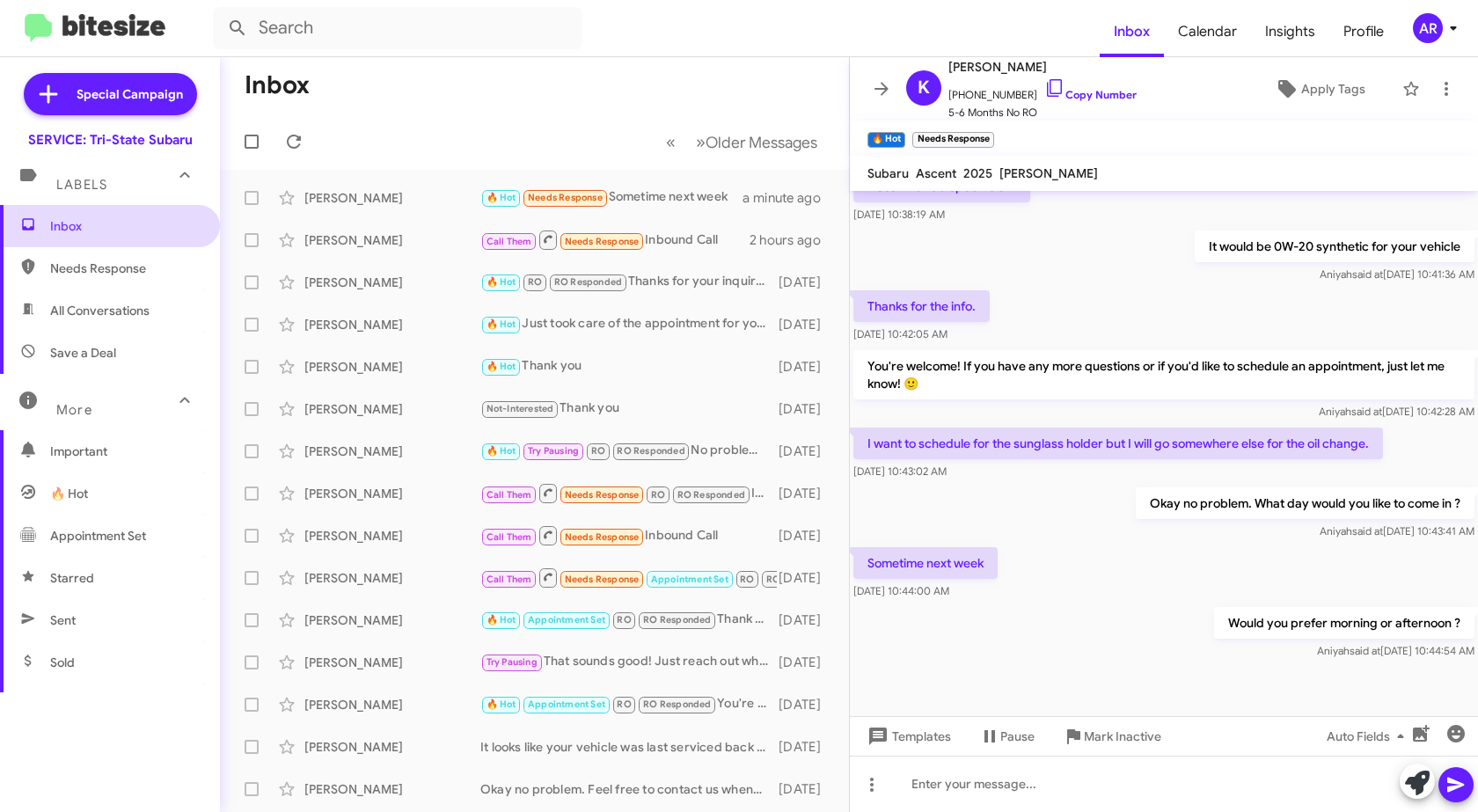
click at [172, 213] on span "Inbox" at bounding box center [110, 226] width 220 height 42
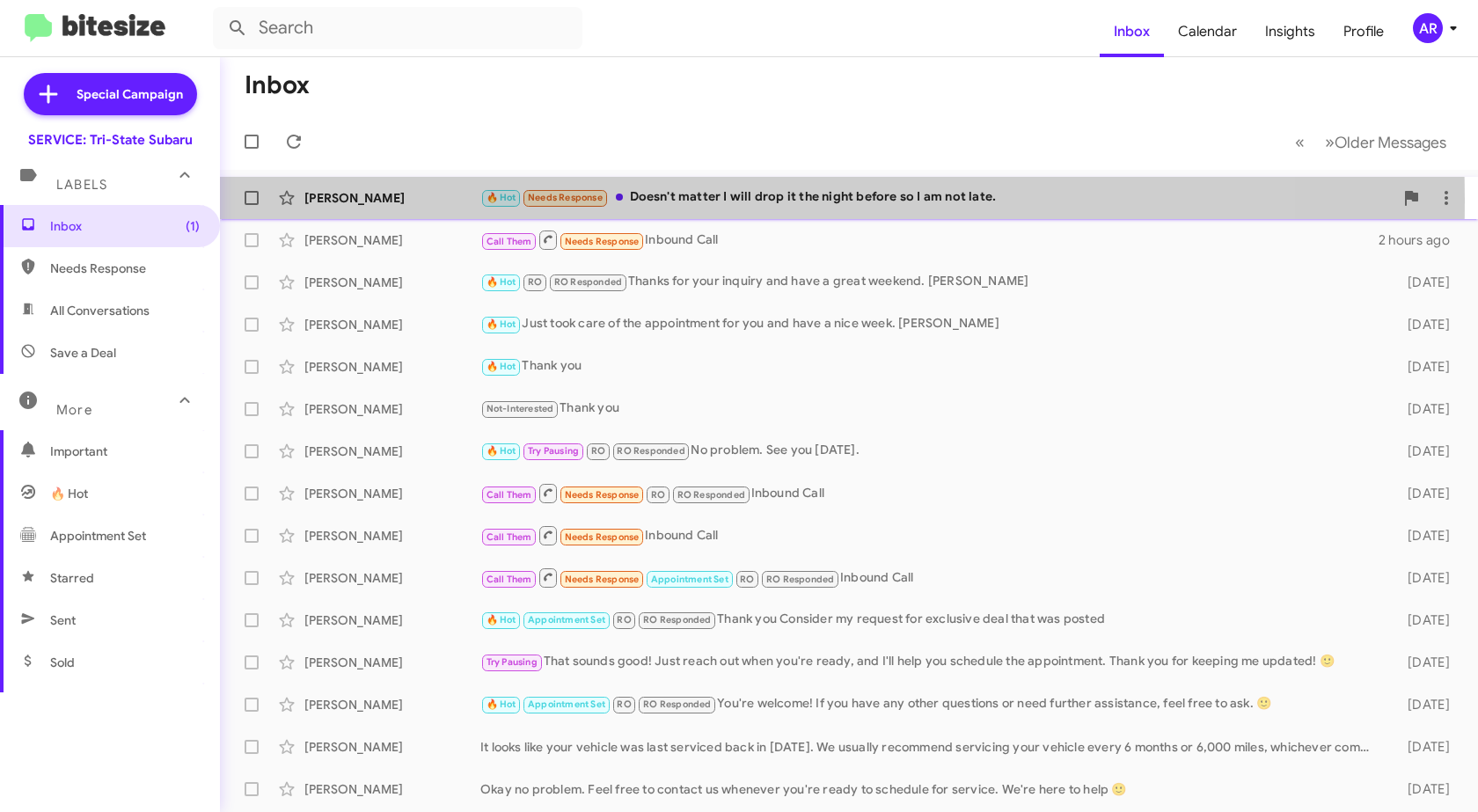
click at [374, 199] on div "[PERSON_NAME]" at bounding box center [392, 198] width 176 height 18
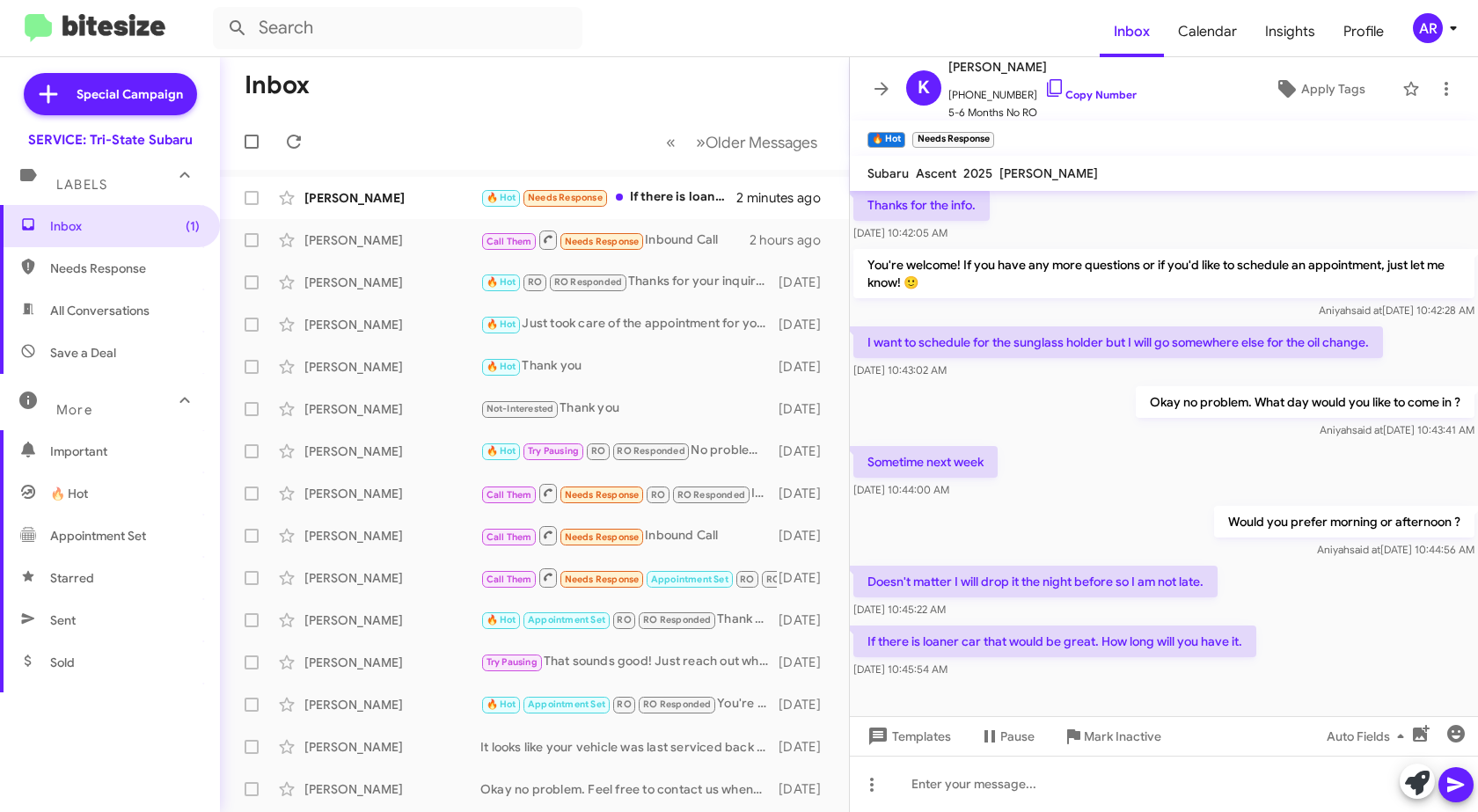
scroll to position [462, 0]
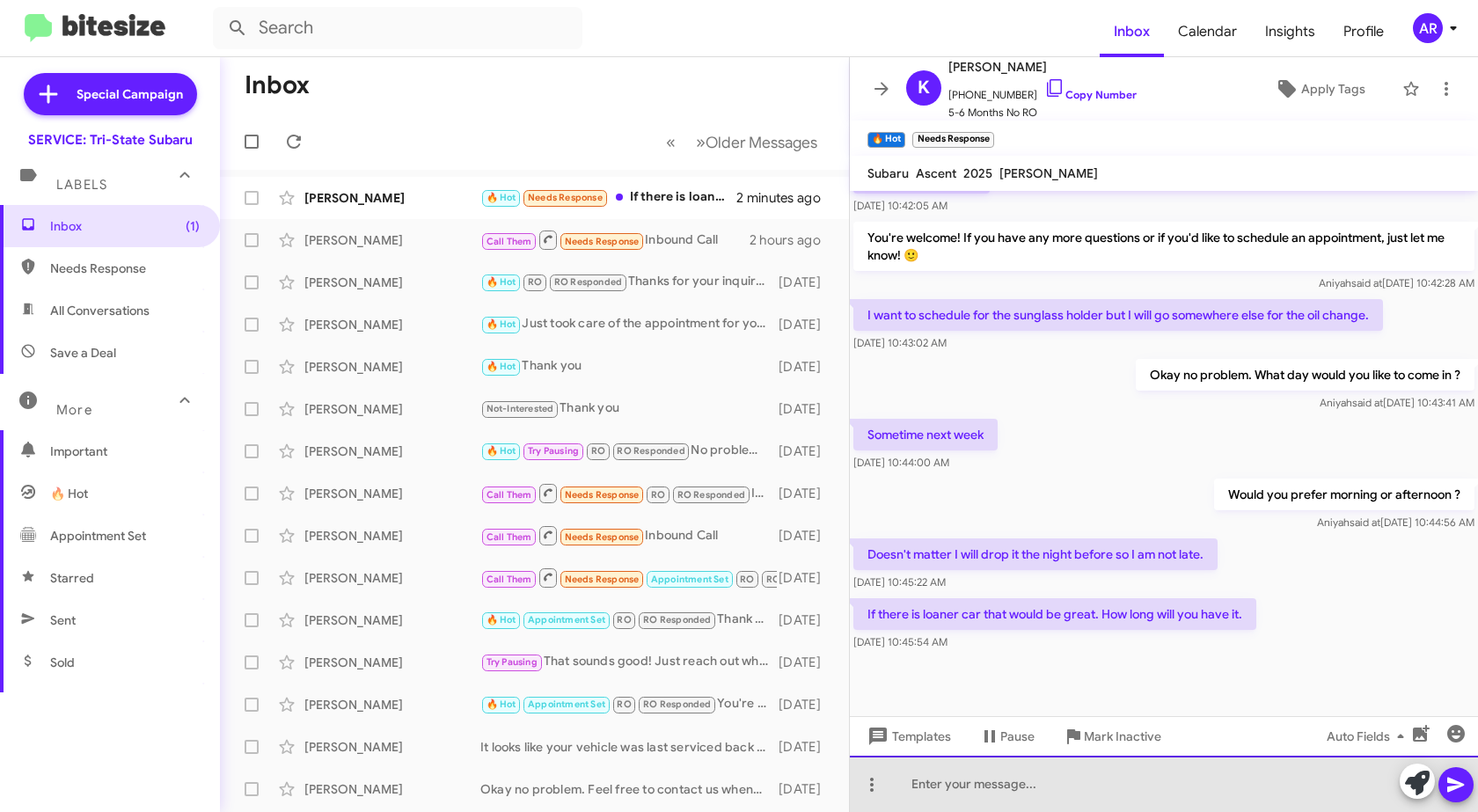
click at [984, 773] on div at bounding box center [1164, 784] width 628 height 56
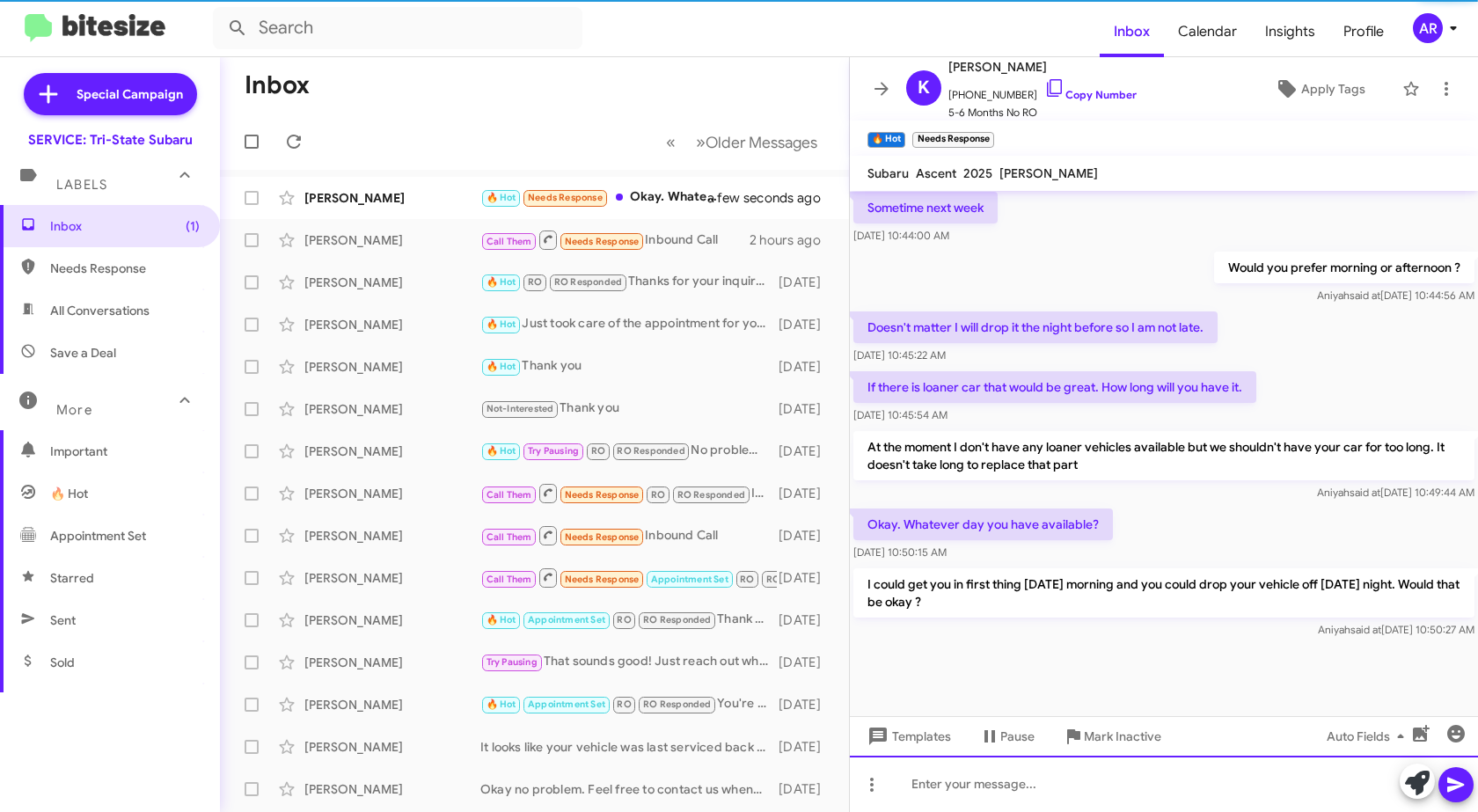
scroll to position [690, 0]
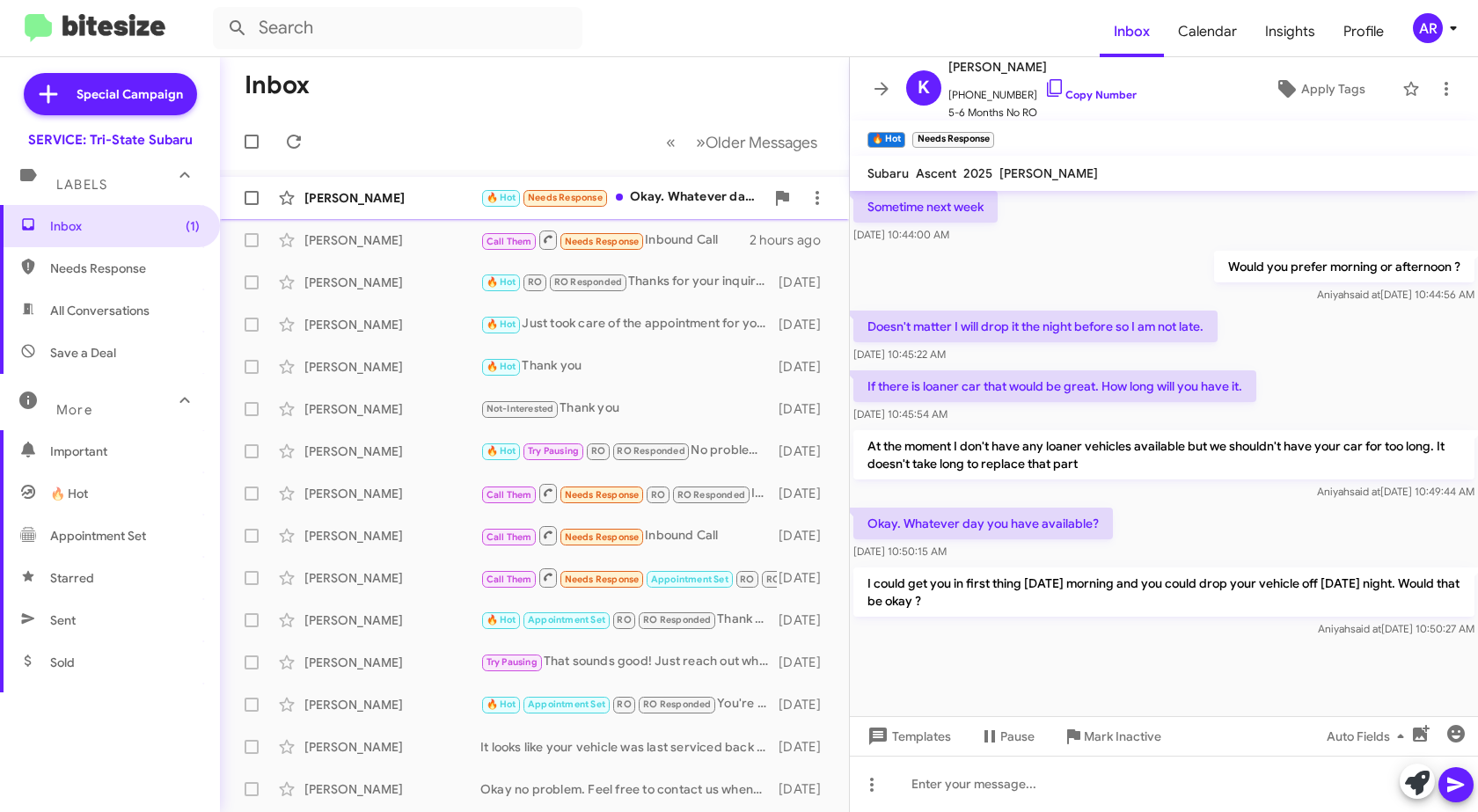
click at [371, 196] on div "[PERSON_NAME]" at bounding box center [392, 198] width 176 height 18
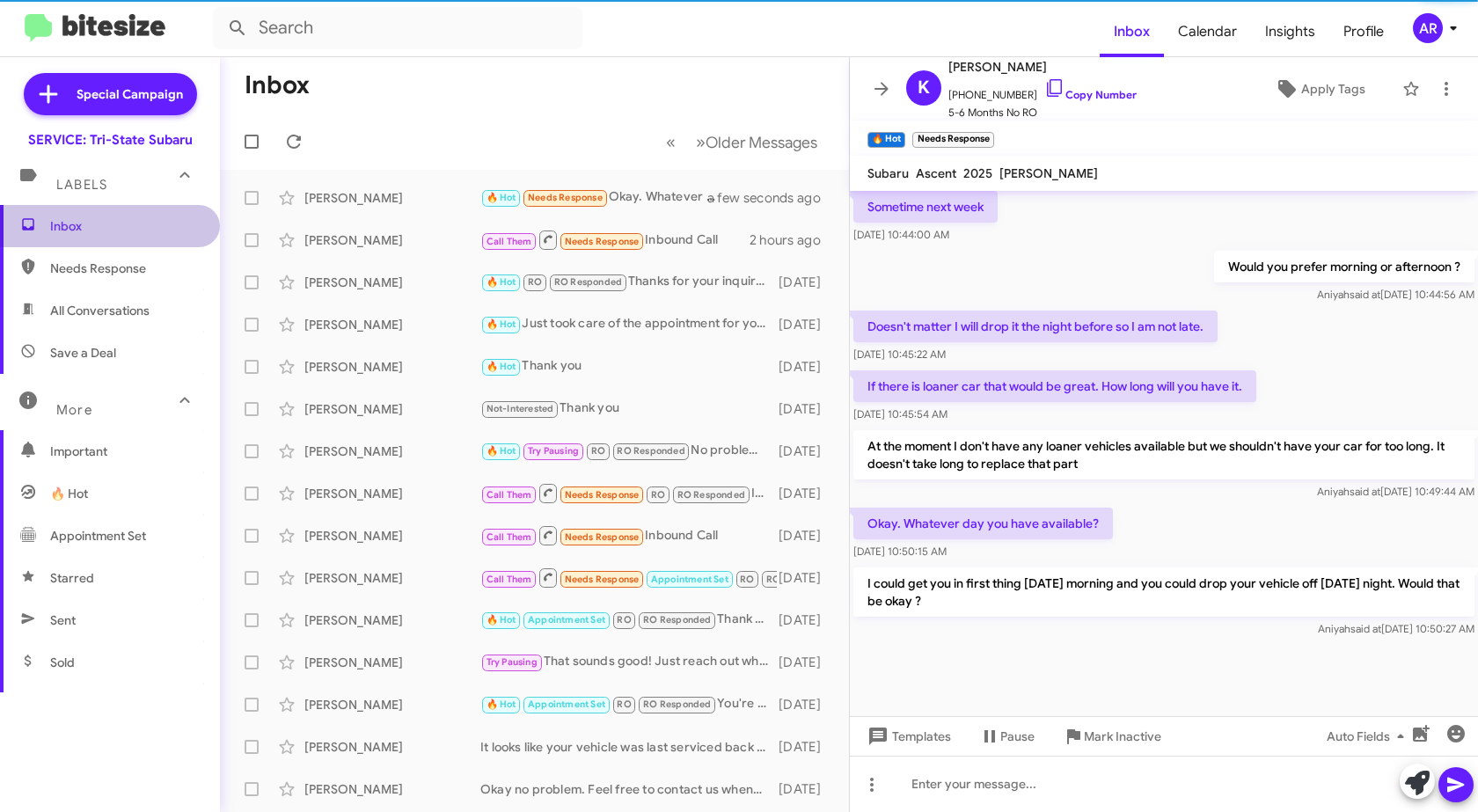
click at [141, 231] on span "Inbox" at bounding box center [126, 226] width 150 height 18
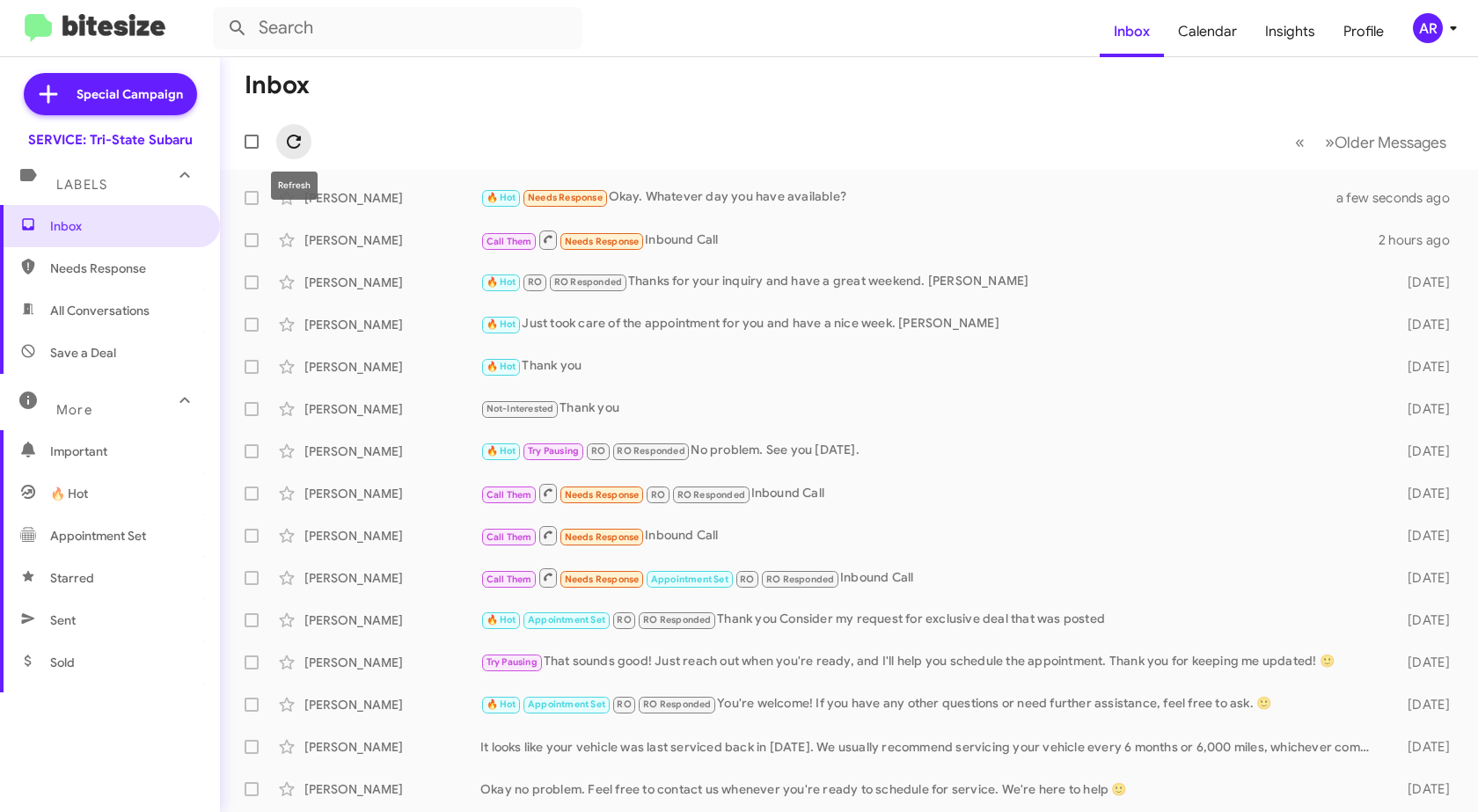
click at [281, 138] on span at bounding box center [294, 141] width 36 height 22
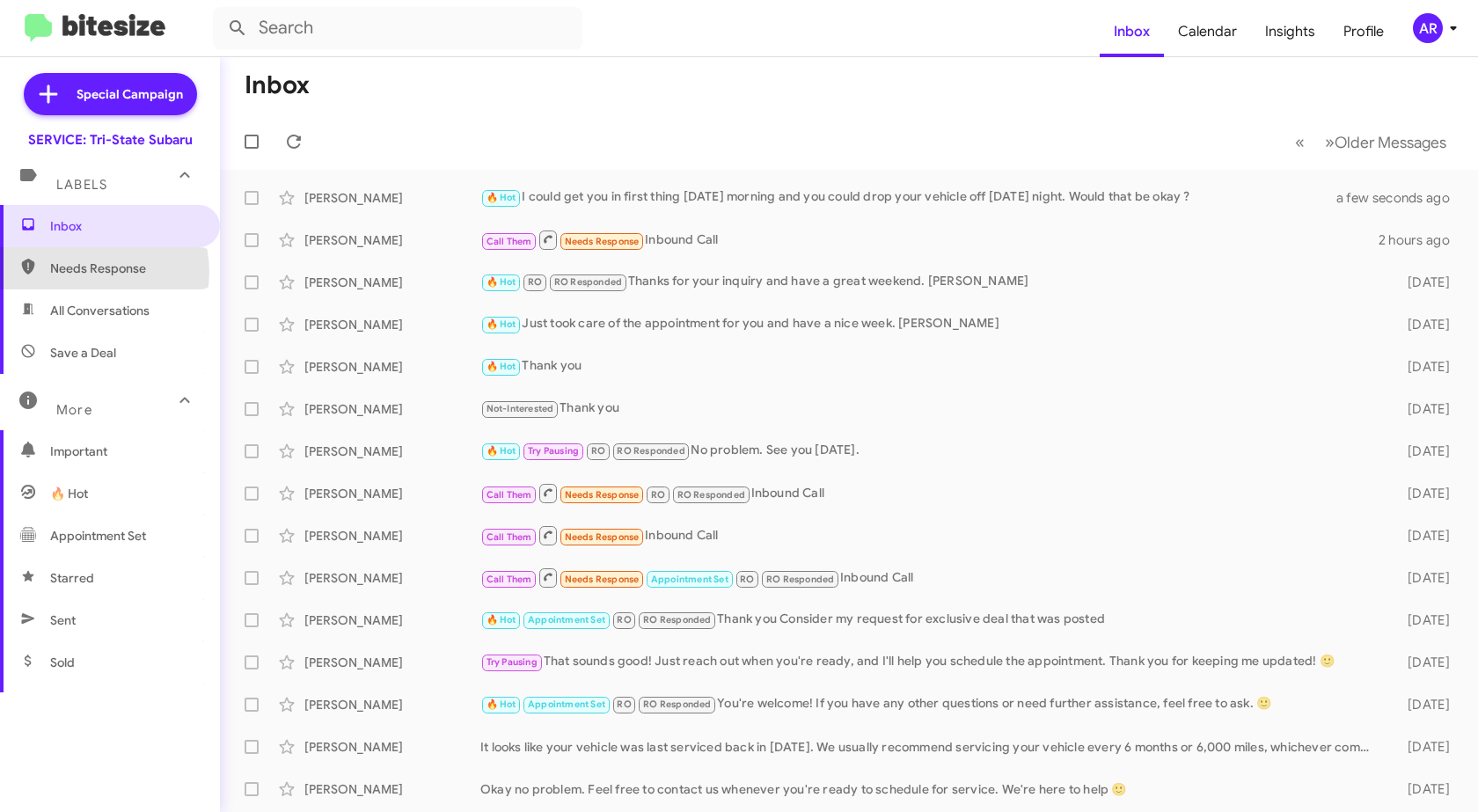
click at [94, 272] on span "Needs Response" at bounding box center [126, 268] width 150 height 18
type input "in:needs-response"
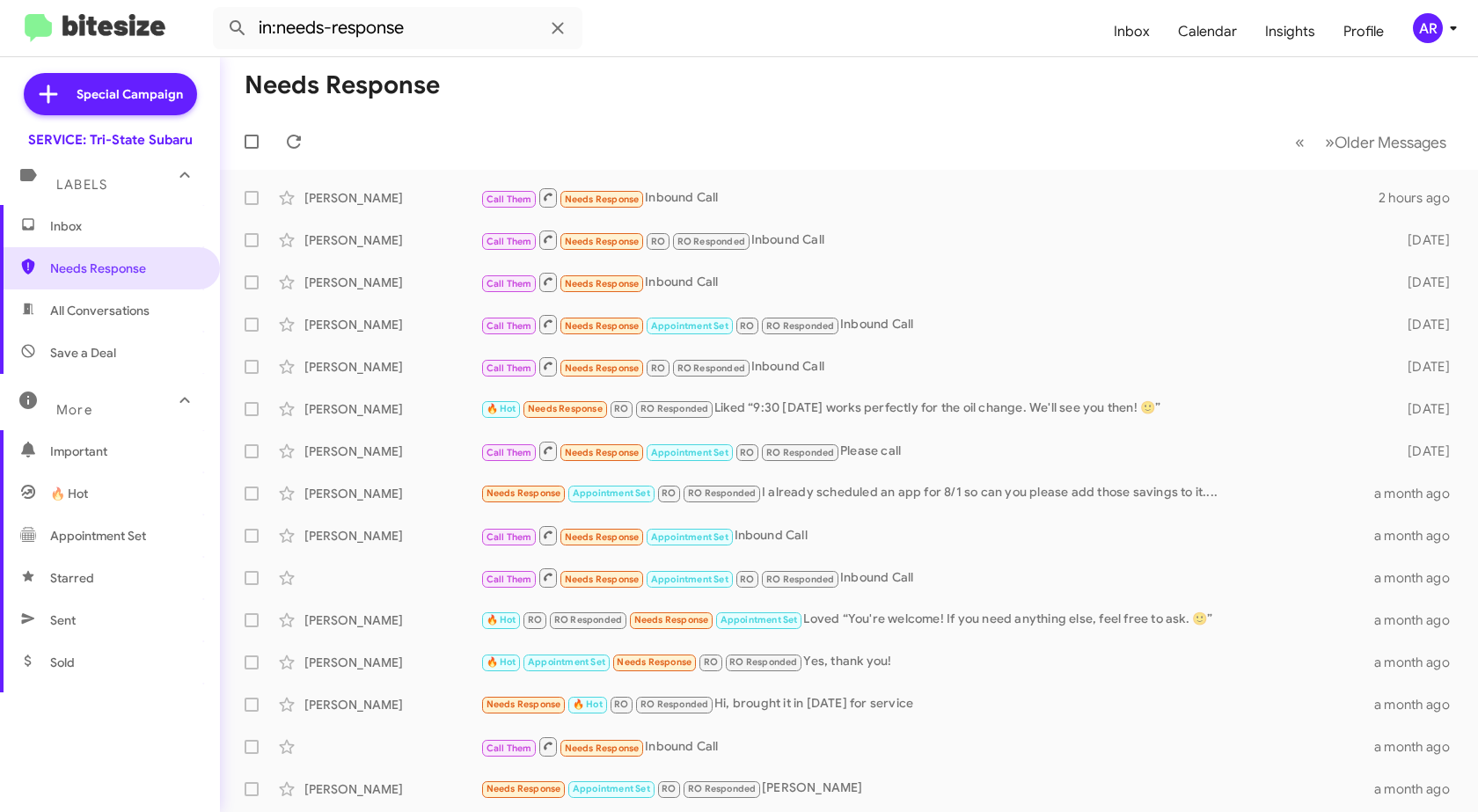
click at [83, 235] on span "Inbox" at bounding box center [110, 226] width 220 height 42
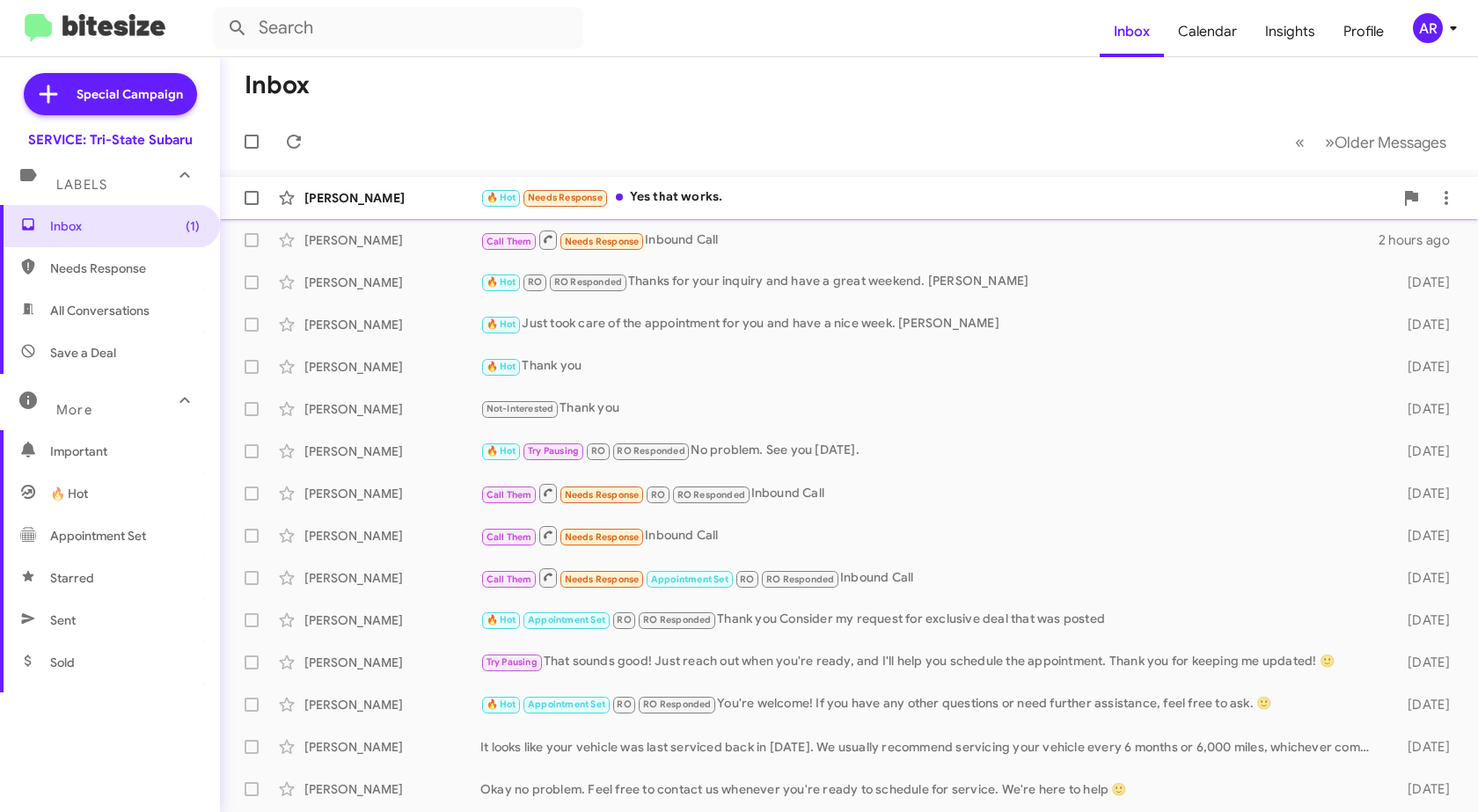
click at [406, 182] on div "[PERSON_NAME] 🔥 Hot Needs Response Yes that works. a minute ago" at bounding box center [849, 199] width 1230 height 36
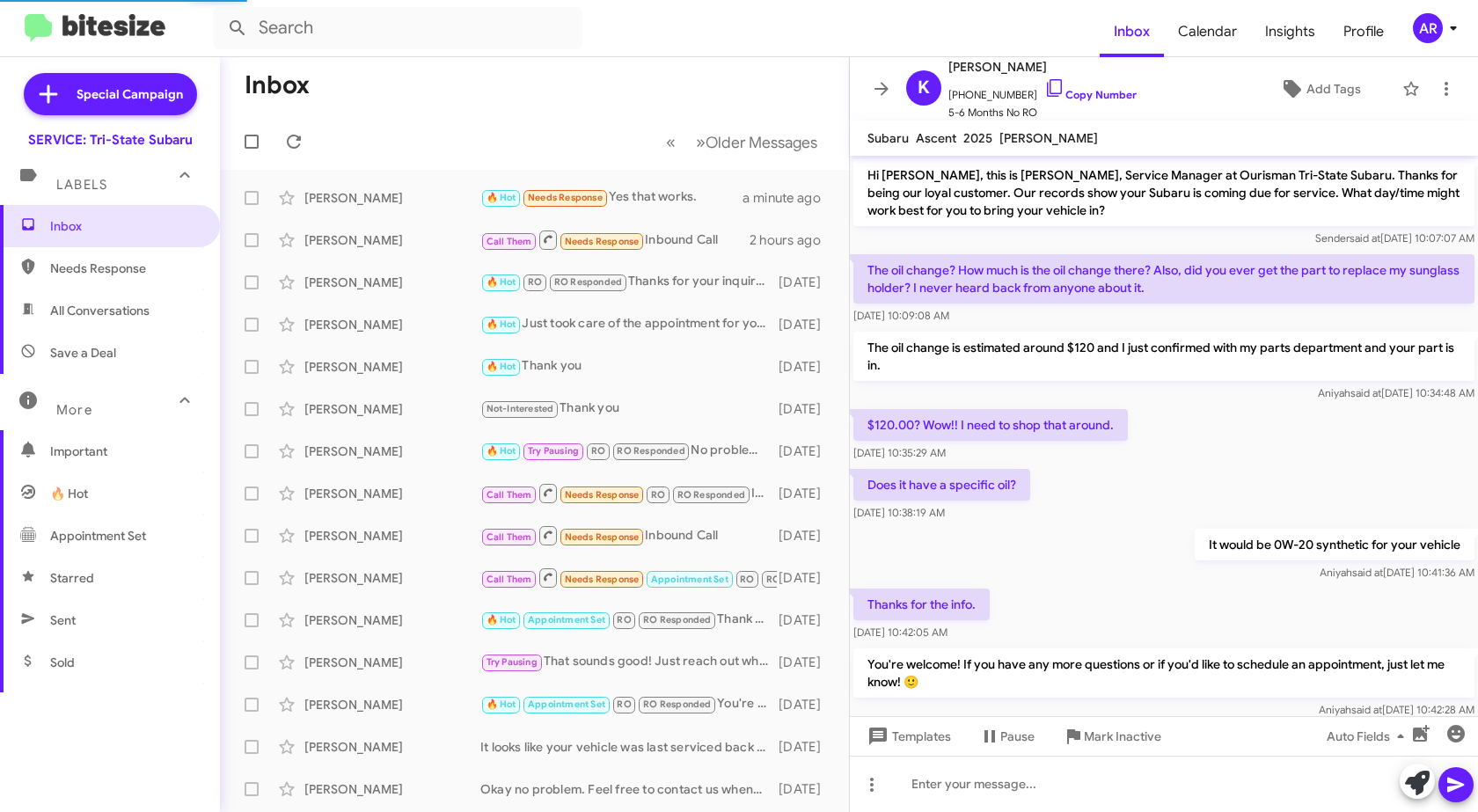
scroll to position [684, 0]
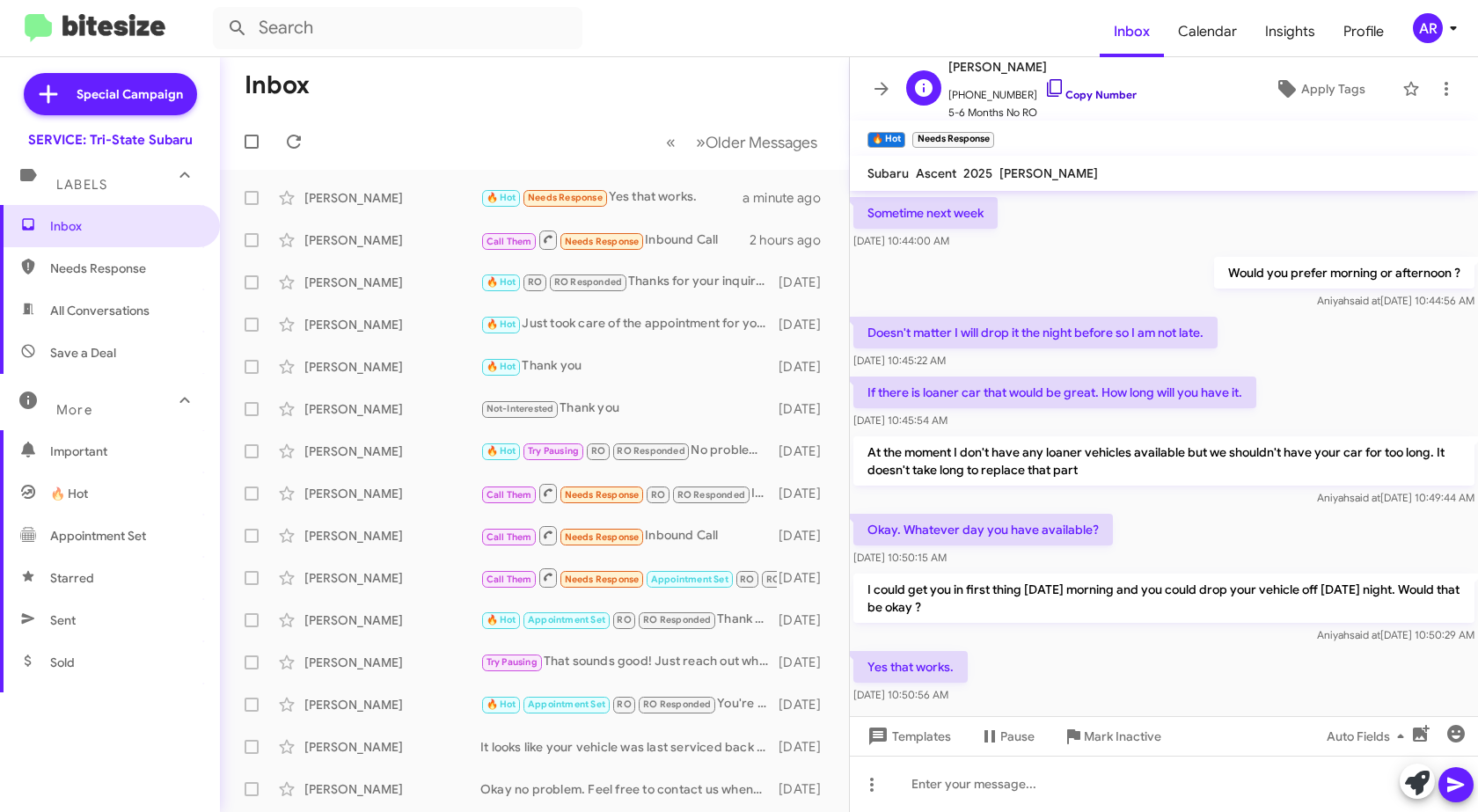
click at [1044, 85] on icon at bounding box center [1055, 88] width 22 height 22
click at [1412, 783] on icon at bounding box center [1417, 783] width 24 height 24
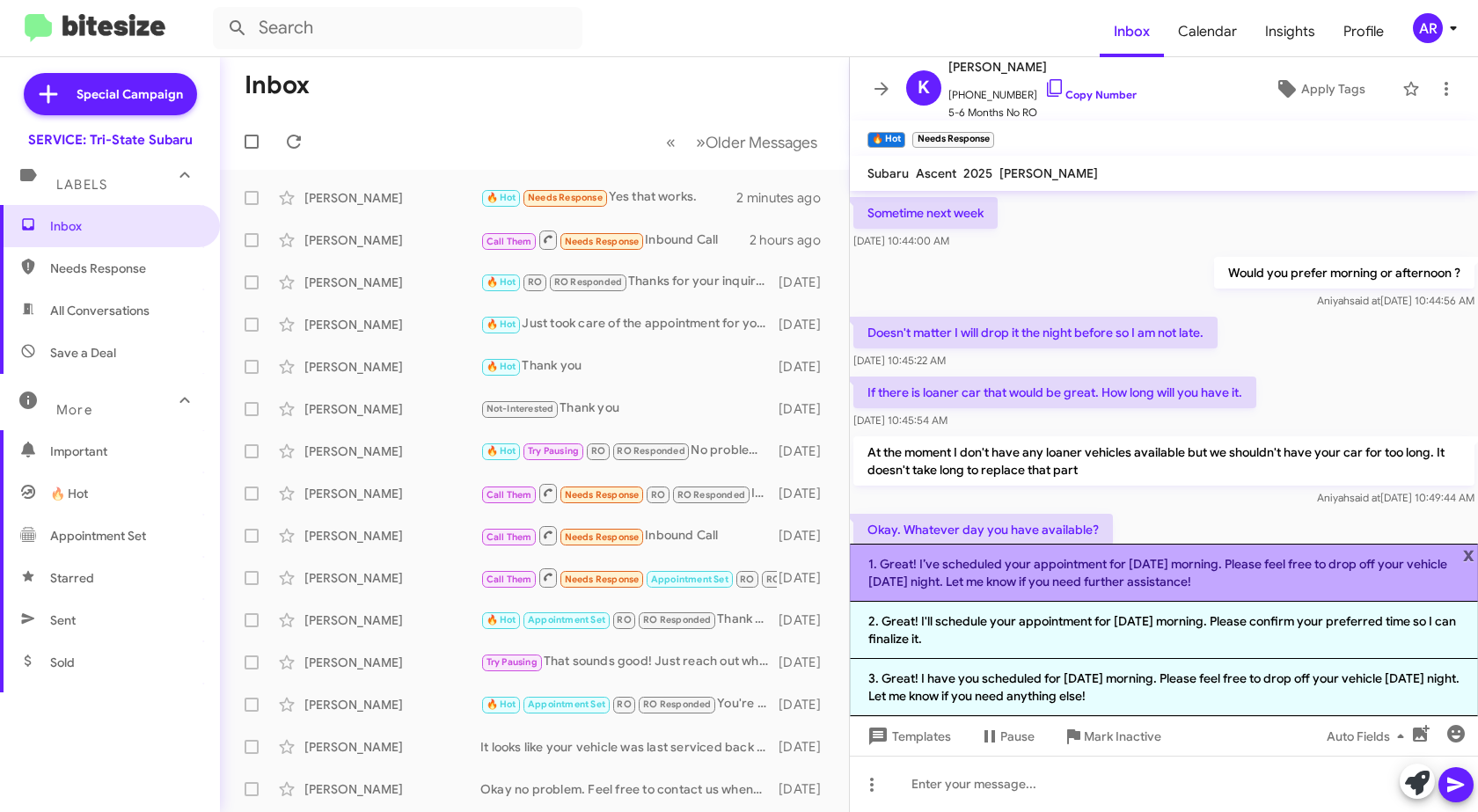
click at [1377, 558] on li "1. Great! I’ve scheduled your appointment for [DATE] morning. Please feel free …" at bounding box center [1164, 573] width 628 height 58
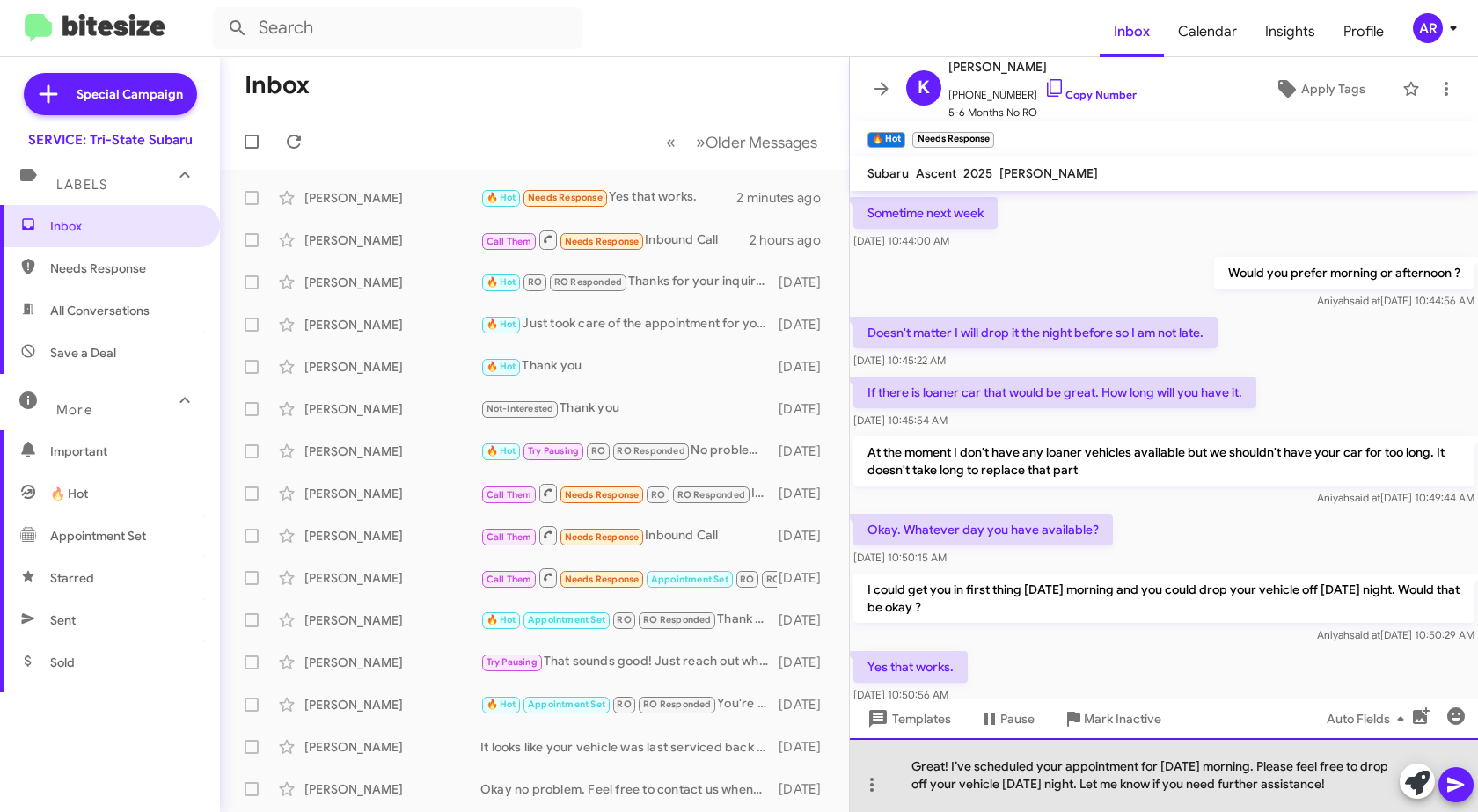
click at [1373, 782] on div "Great! I’ve scheduled your appointment for [DATE] morning. Please feel free to …" at bounding box center [1164, 775] width 628 height 74
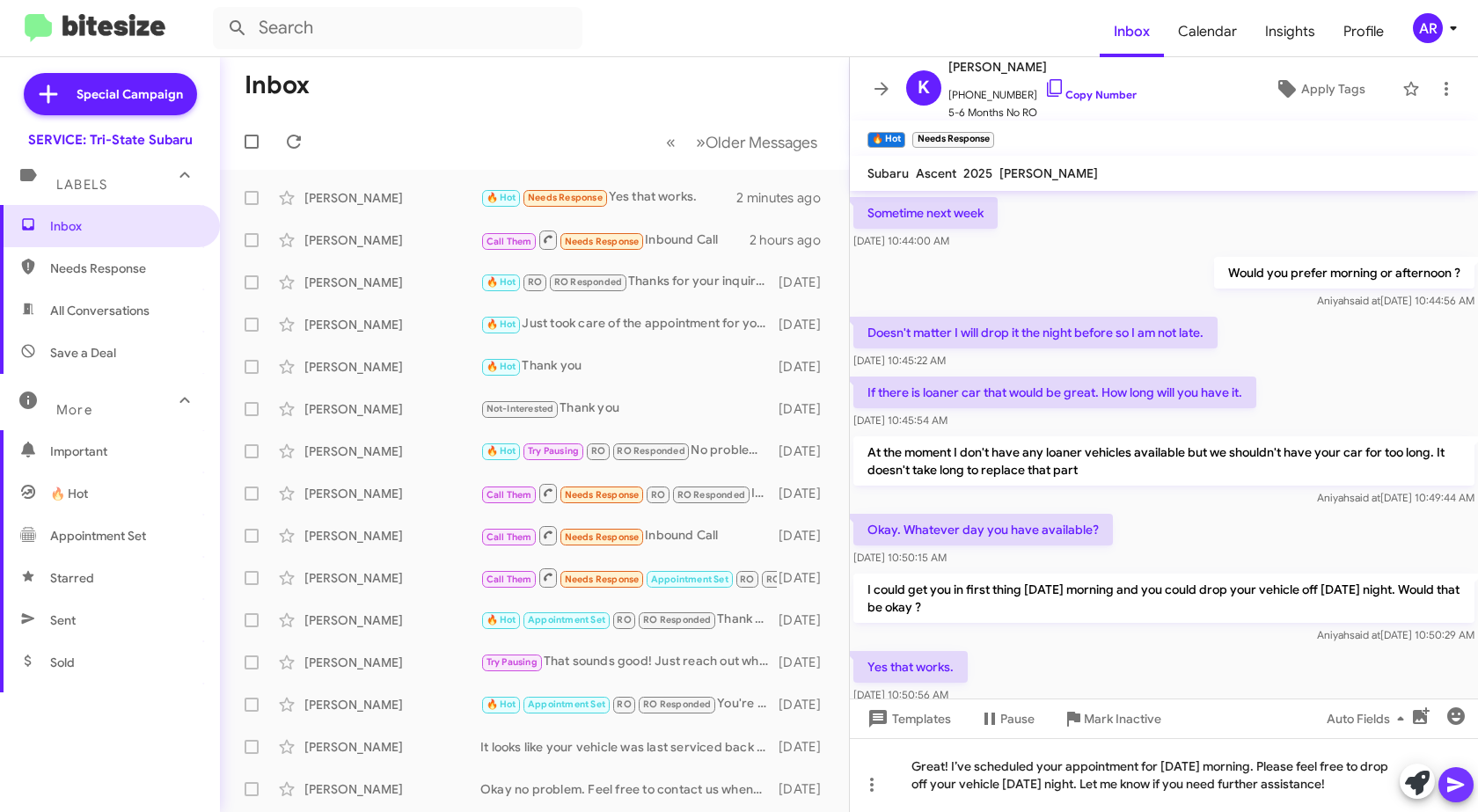
click at [1460, 775] on icon at bounding box center [1456, 785] width 22 height 22
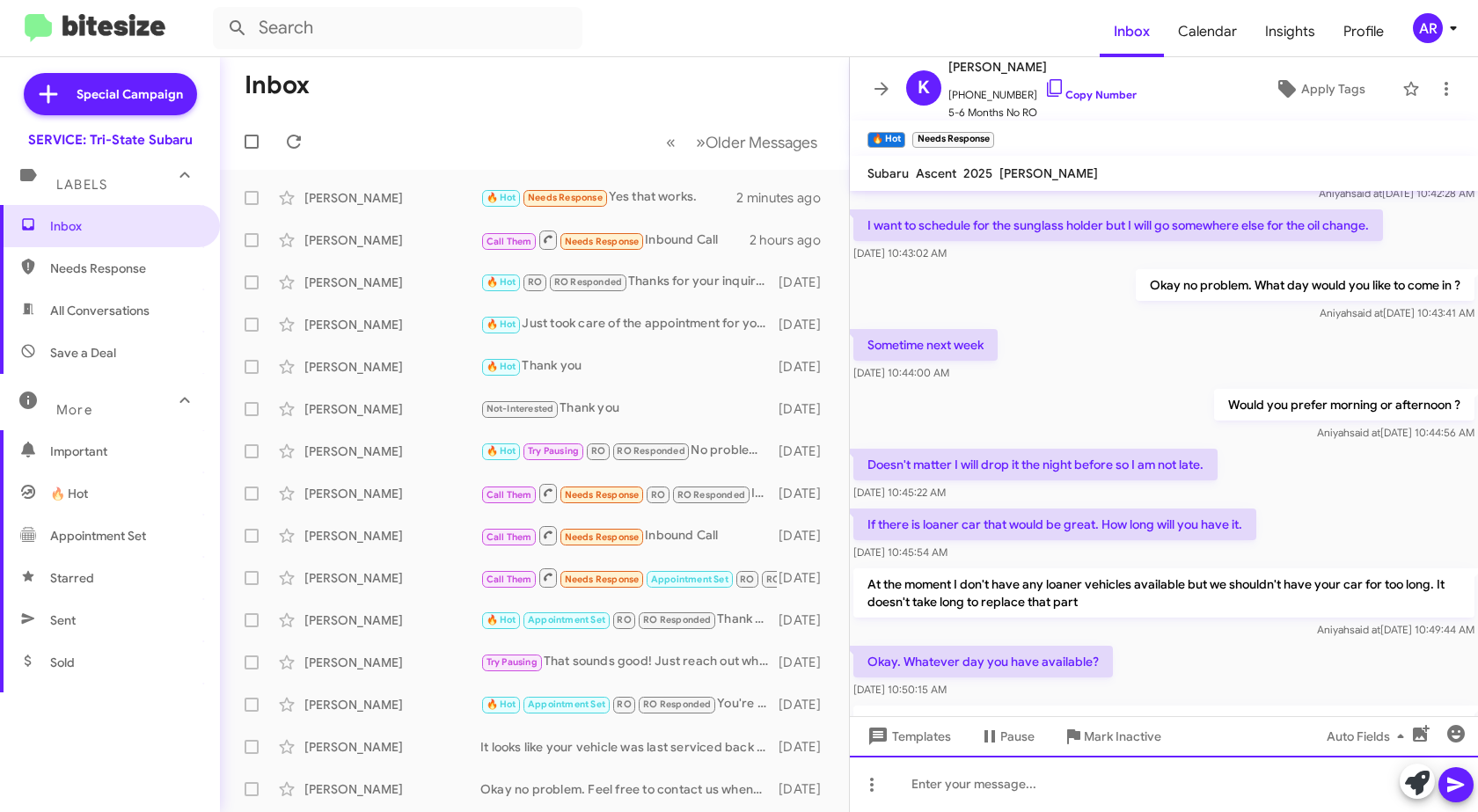
scroll to position [733, 0]
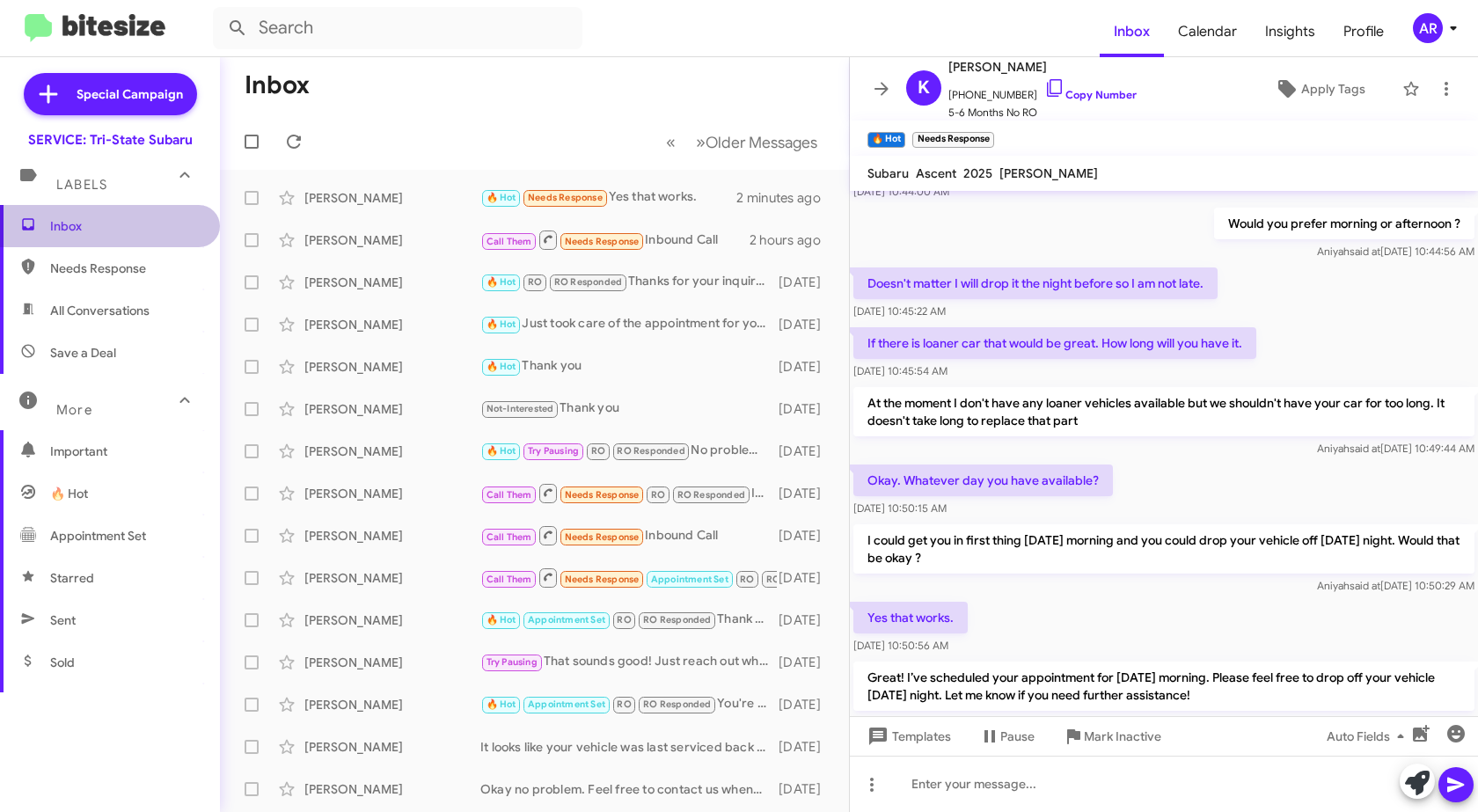
click at [109, 231] on span "Inbox" at bounding box center [126, 226] width 150 height 18
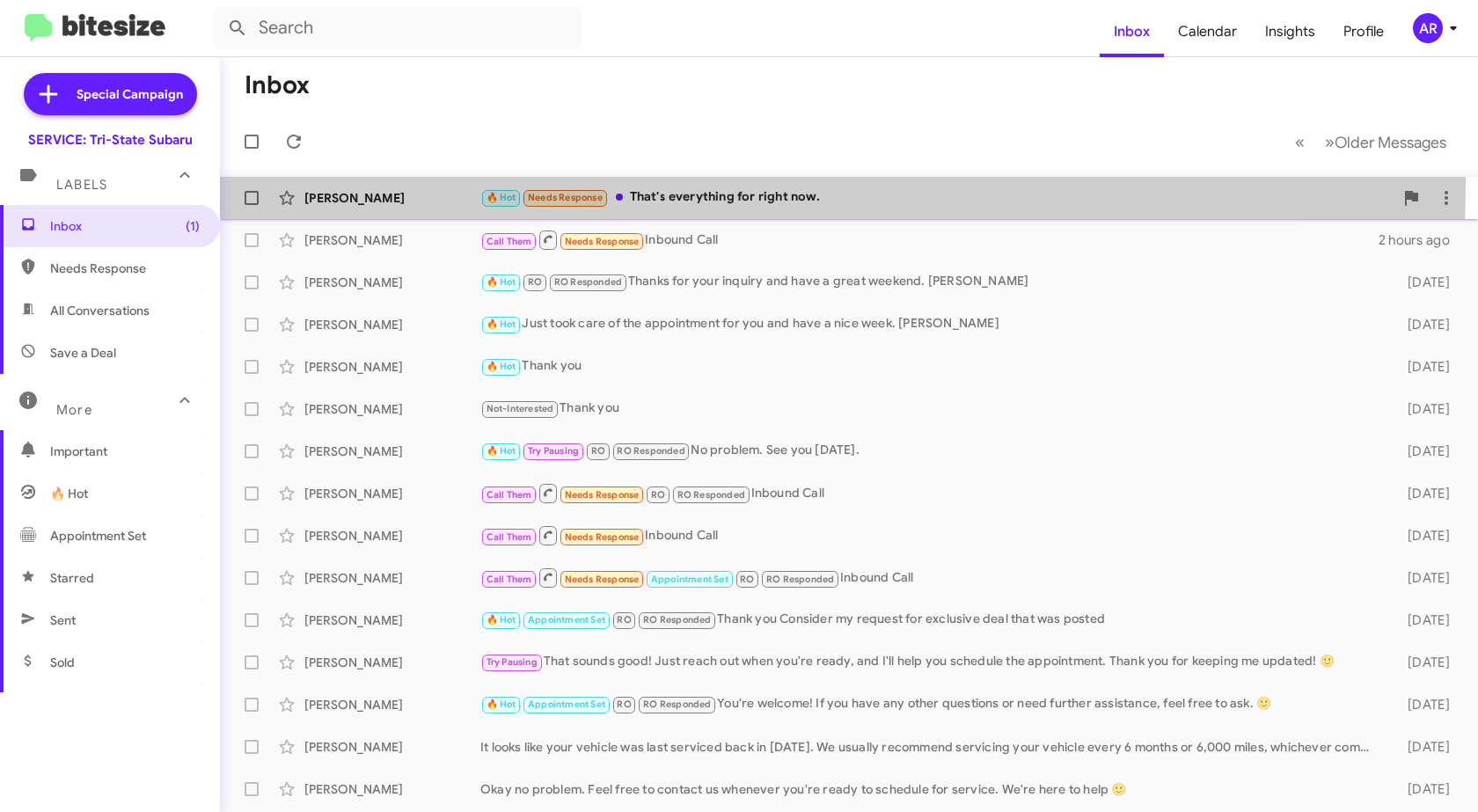
click at [377, 181] on div "[PERSON_NAME] 🔥 Hot Needs Response That's everything for right now. a minute ago" at bounding box center [849, 199] width 1230 height 36
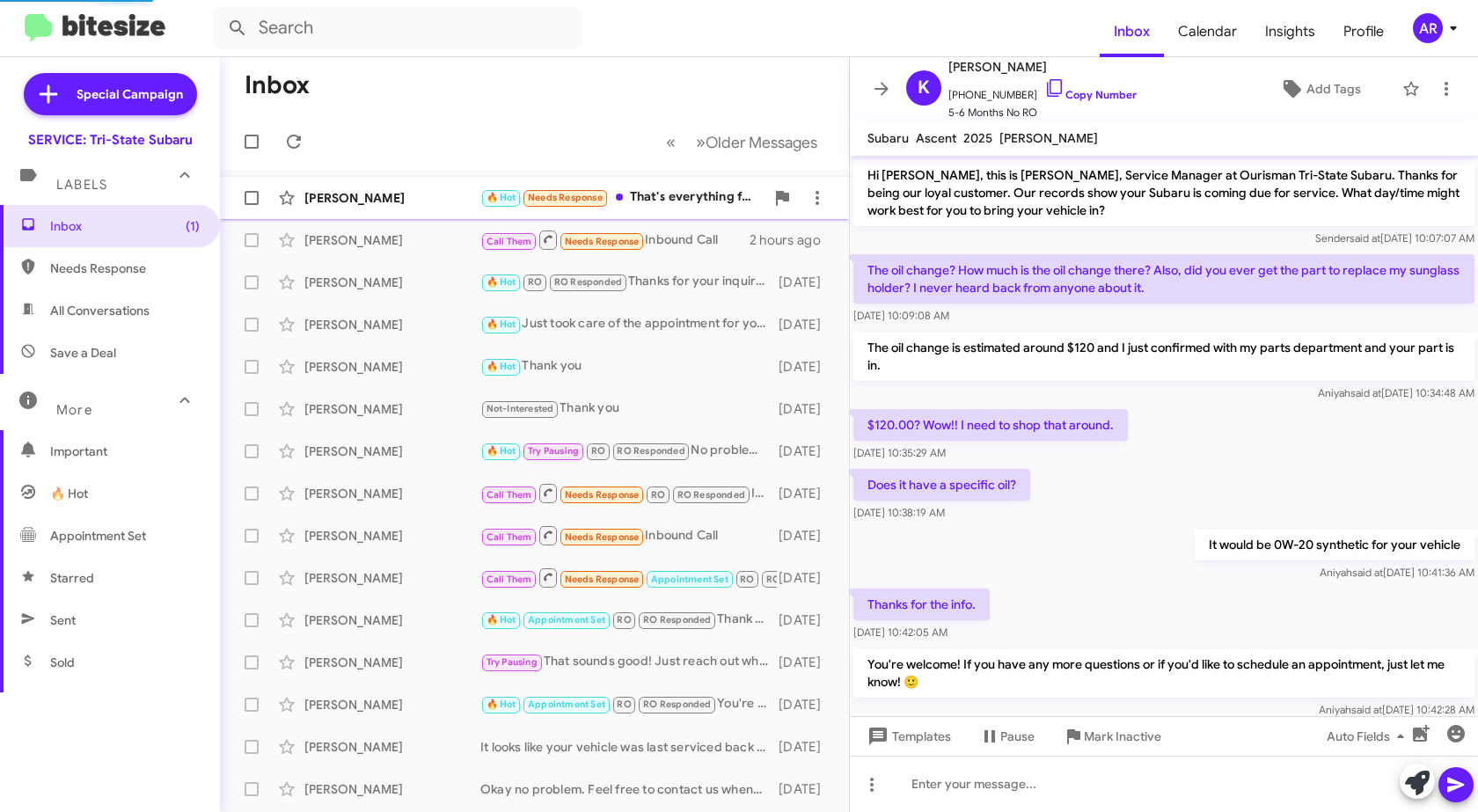
scroll to position [864, 0]
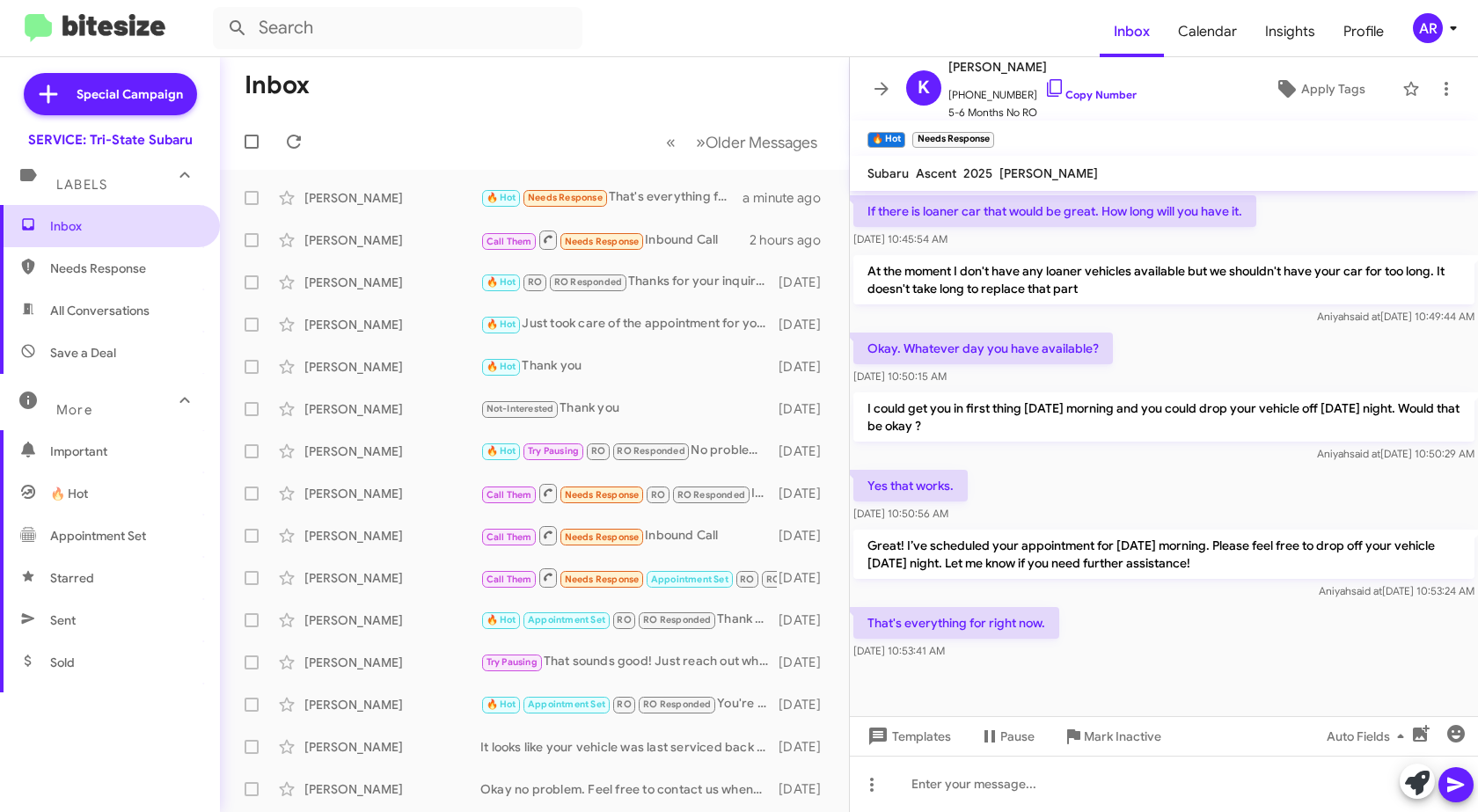
click at [109, 238] on span "Inbox" at bounding box center [110, 226] width 220 height 42
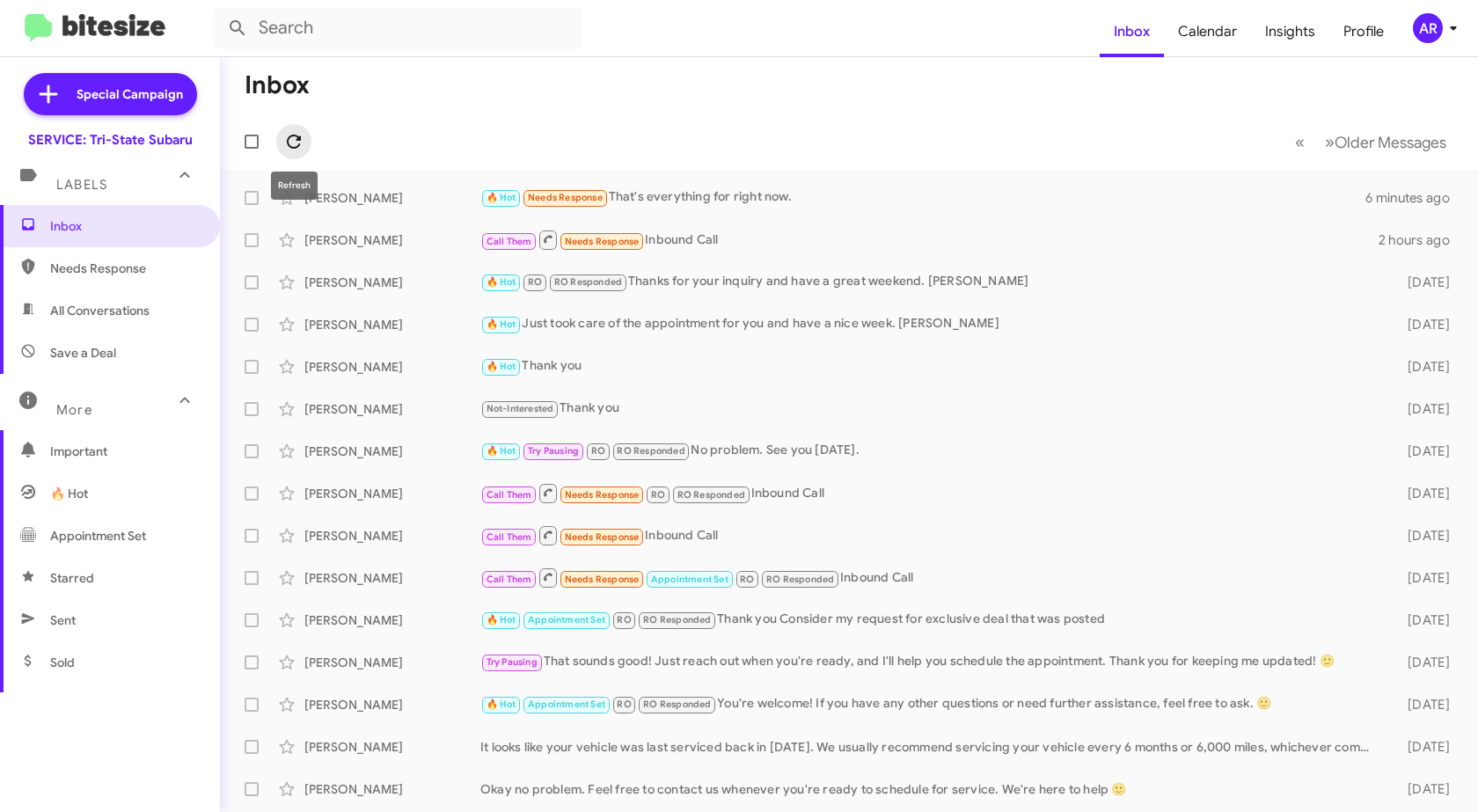
click at [296, 143] on icon at bounding box center [294, 141] width 22 height 22
click at [297, 141] on icon at bounding box center [294, 141] width 22 height 22
click at [136, 265] on span "Needs Response" at bounding box center [126, 268] width 150 height 18
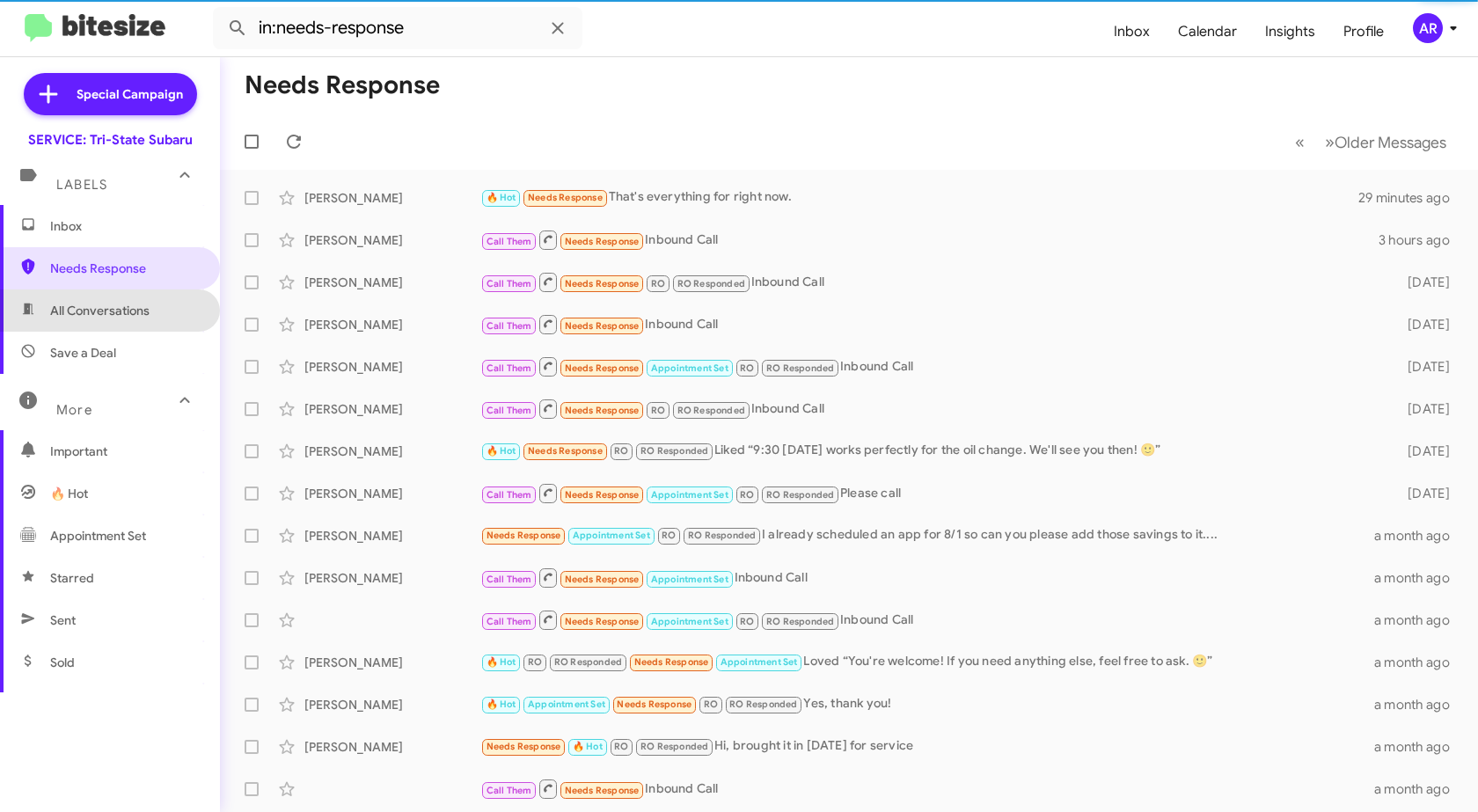
click at [123, 308] on span "All Conversations" at bounding box center [100, 310] width 99 height 18
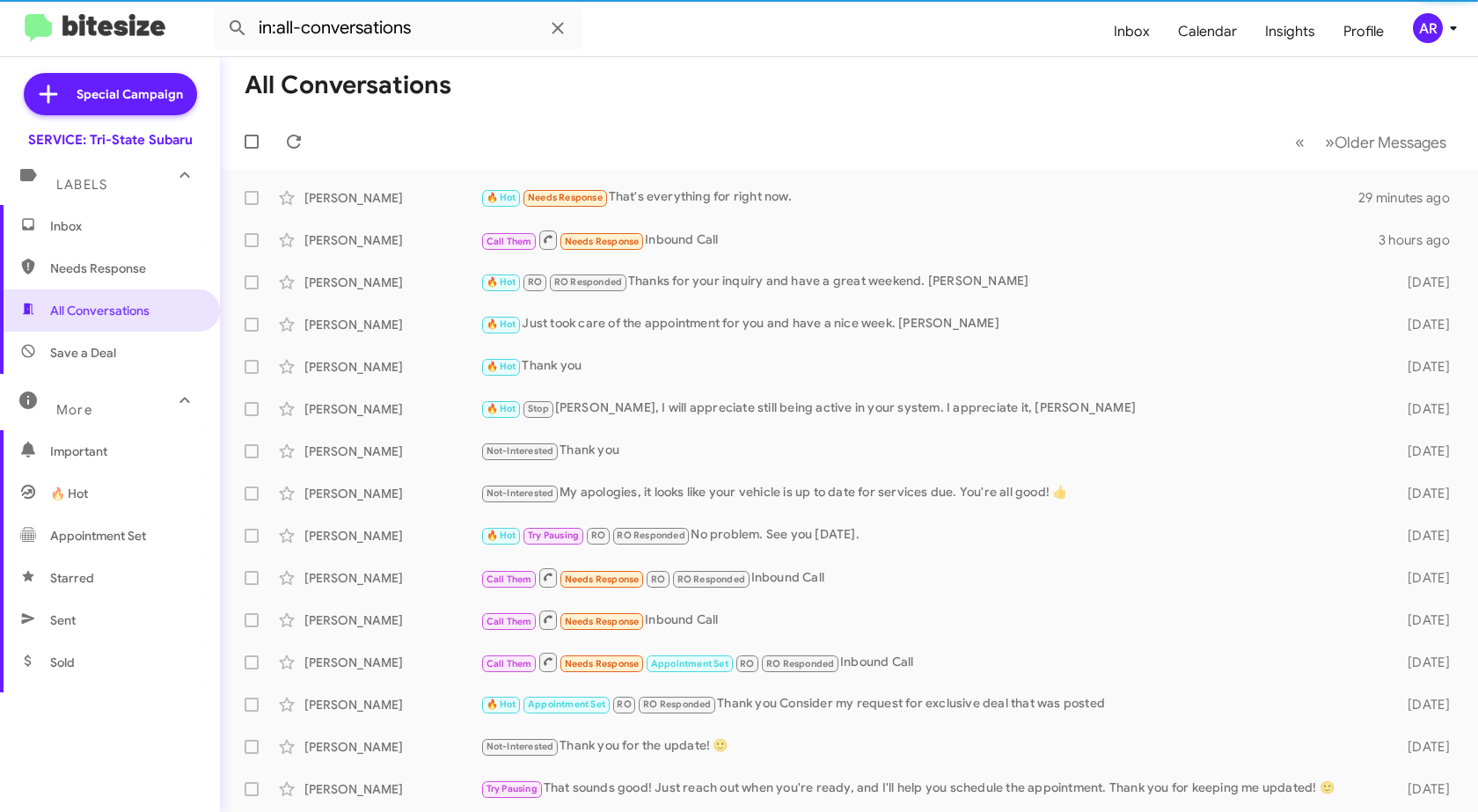
click at [122, 350] on span "Save a Deal" at bounding box center [110, 352] width 220 height 42
type input "in:not-interested"
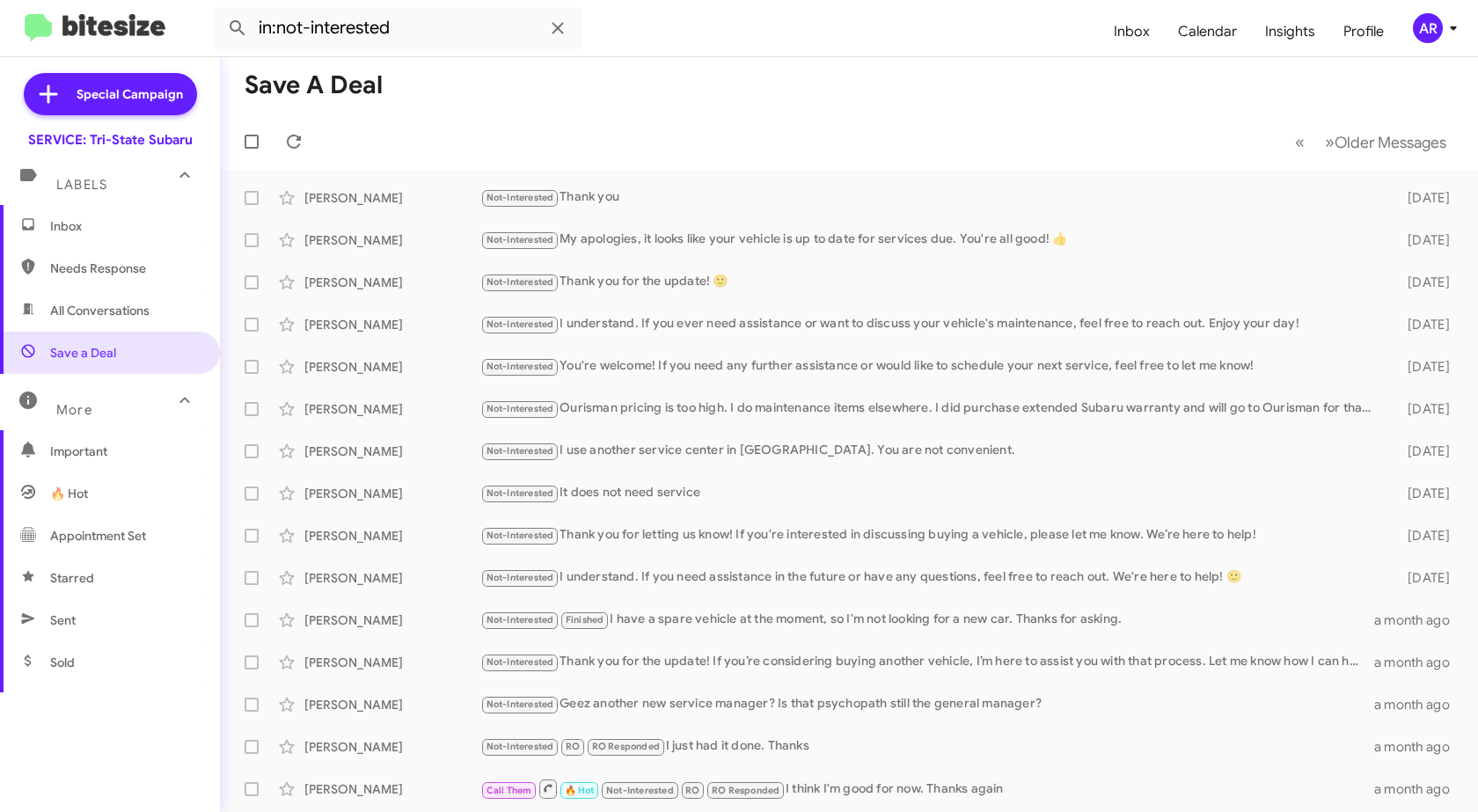
click at [113, 229] on span "Inbox" at bounding box center [126, 226] width 150 height 18
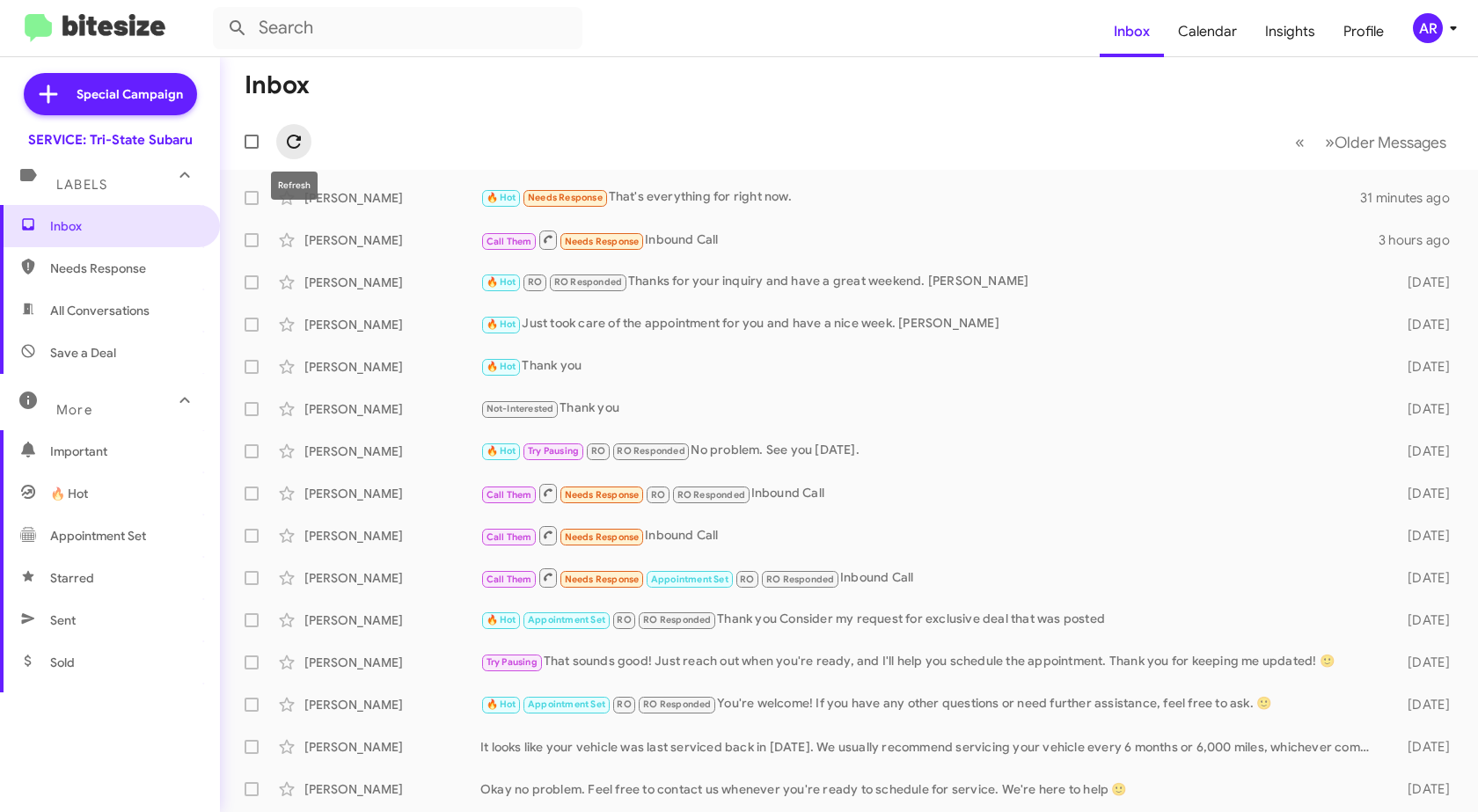
click at [293, 142] on icon at bounding box center [294, 141] width 22 height 22
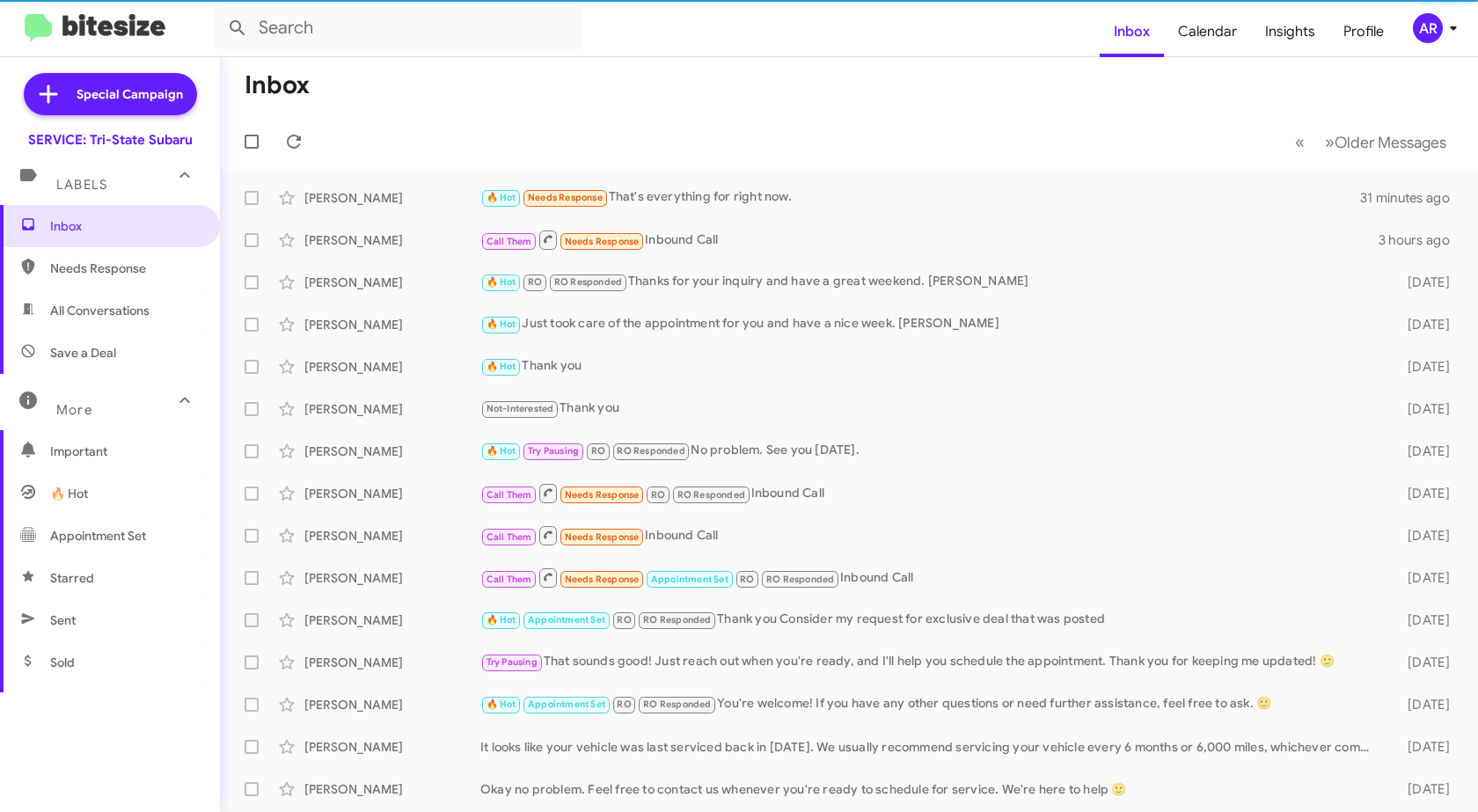
click at [125, 269] on span "Needs Response" at bounding box center [126, 268] width 150 height 18
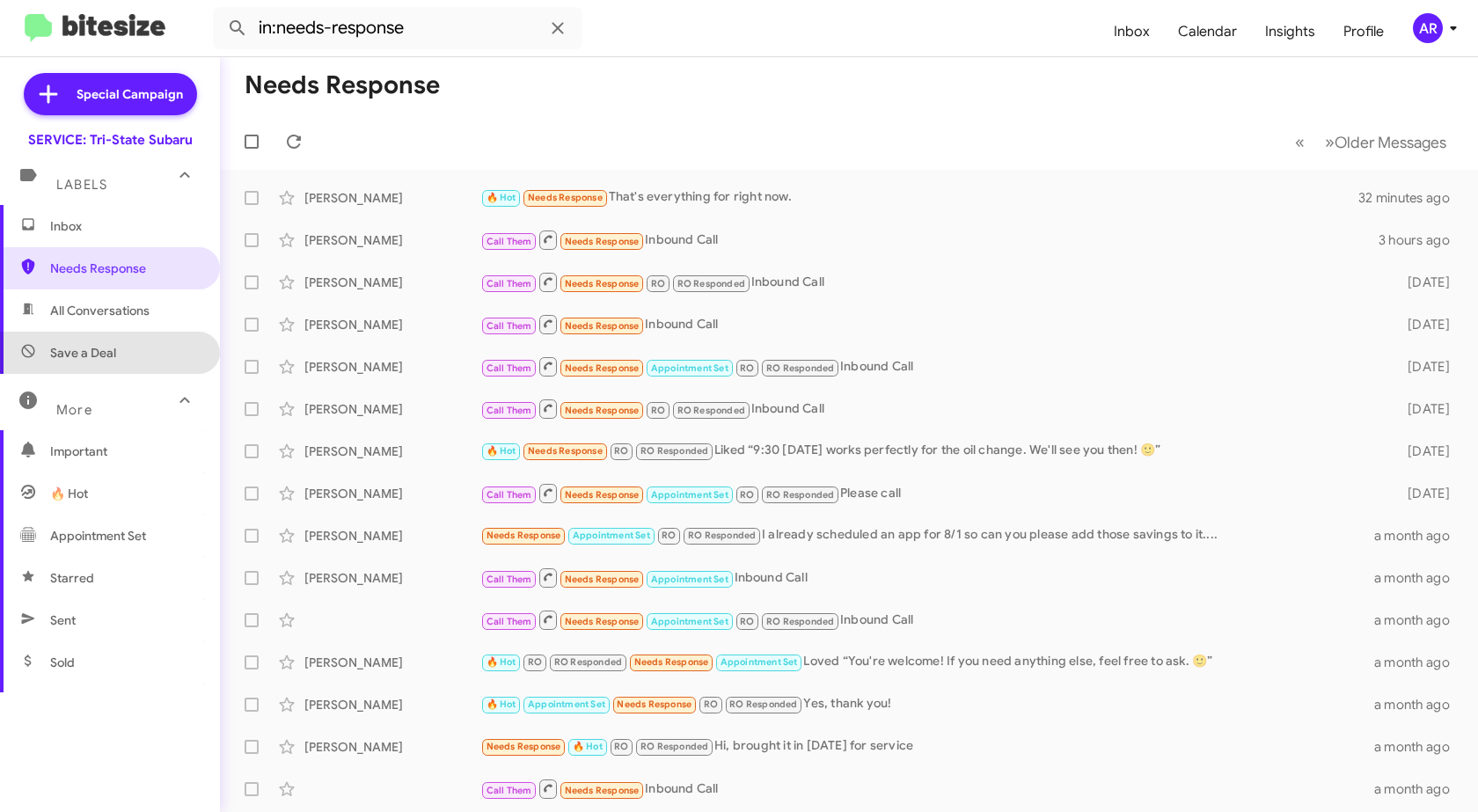
click at [124, 332] on span "Save a Deal" at bounding box center [110, 352] width 220 height 42
type input "in:not-interested"
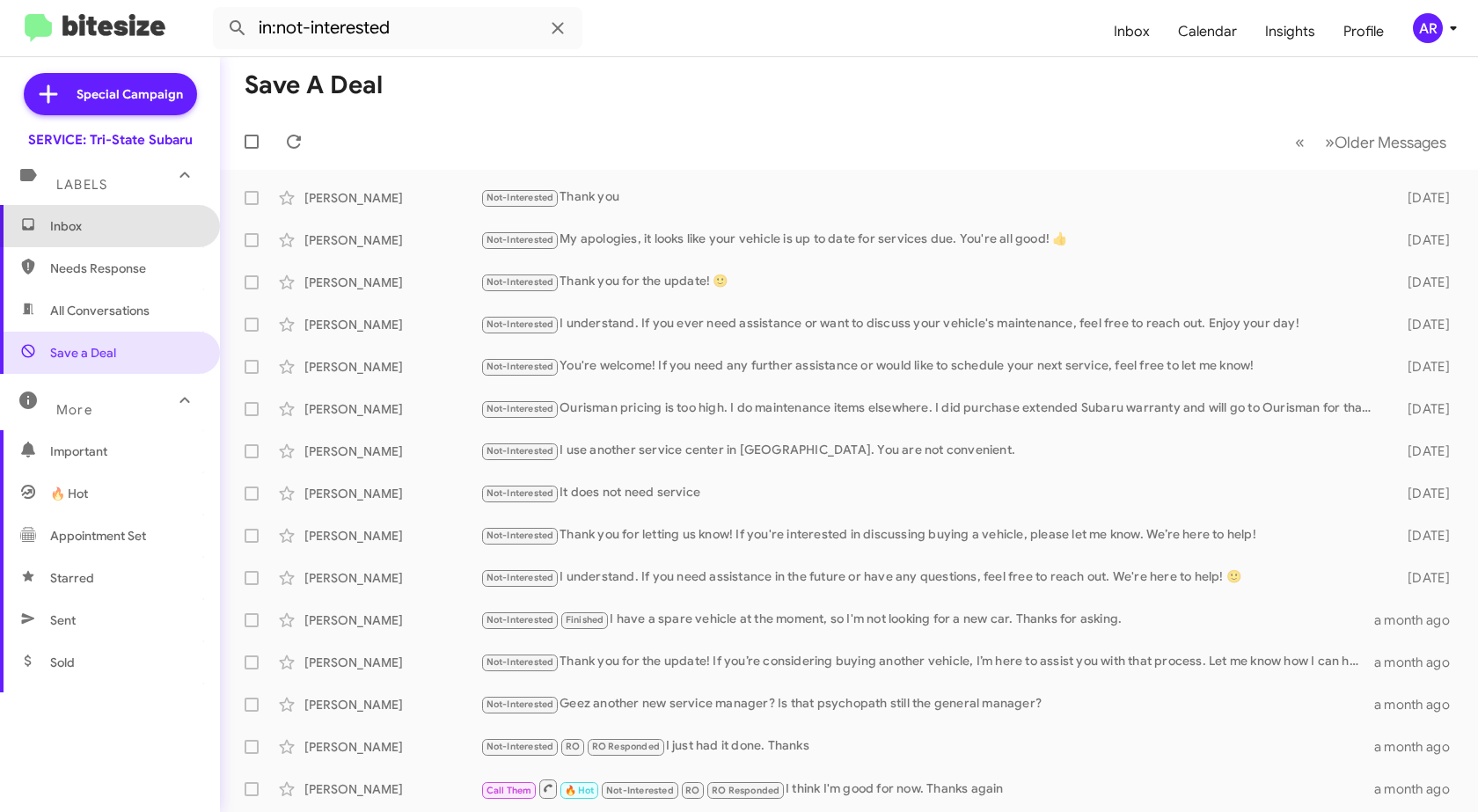
click at [127, 228] on span "Inbox" at bounding box center [126, 226] width 150 height 18
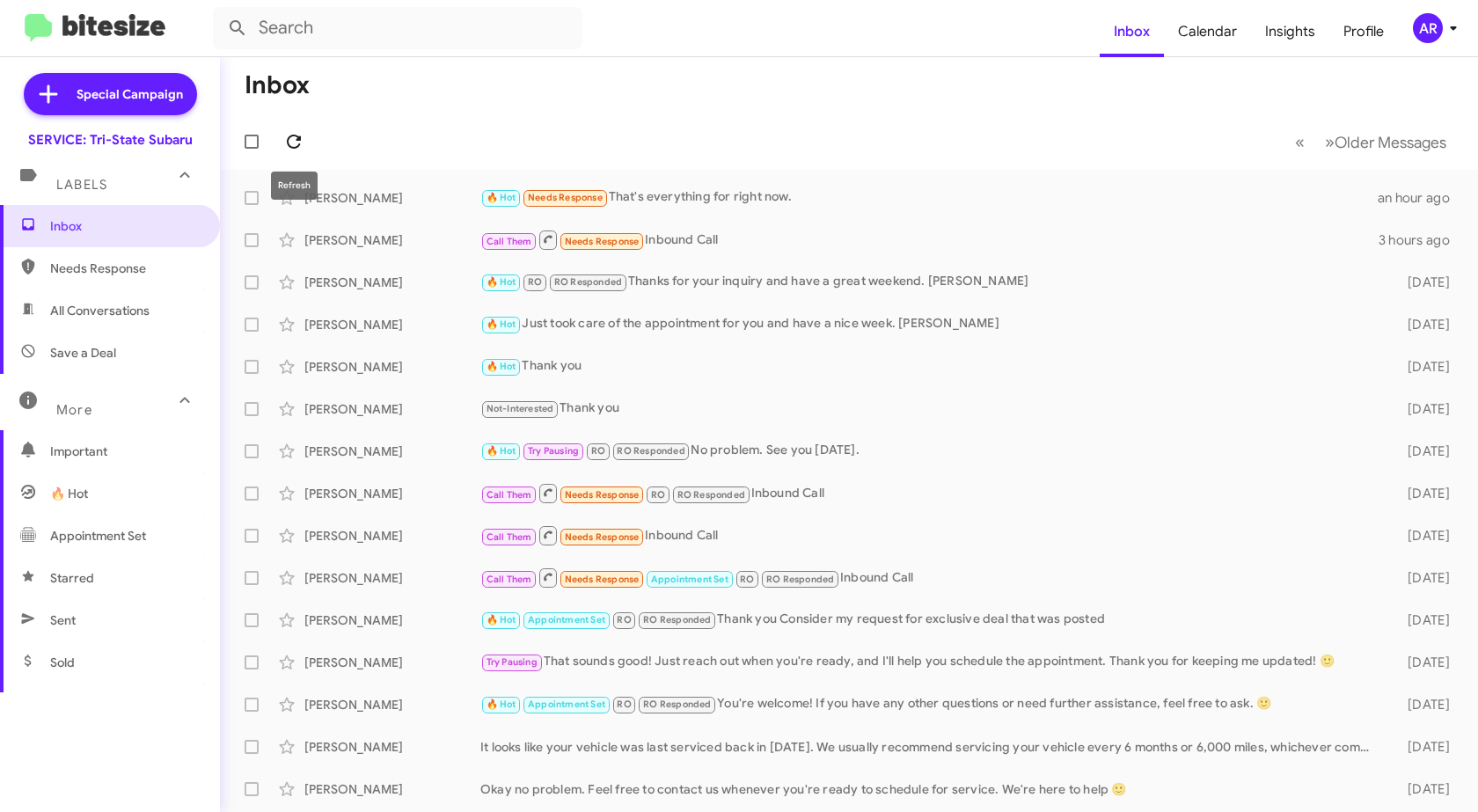
click at [294, 125] on button at bounding box center [294, 141] width 36 height 36
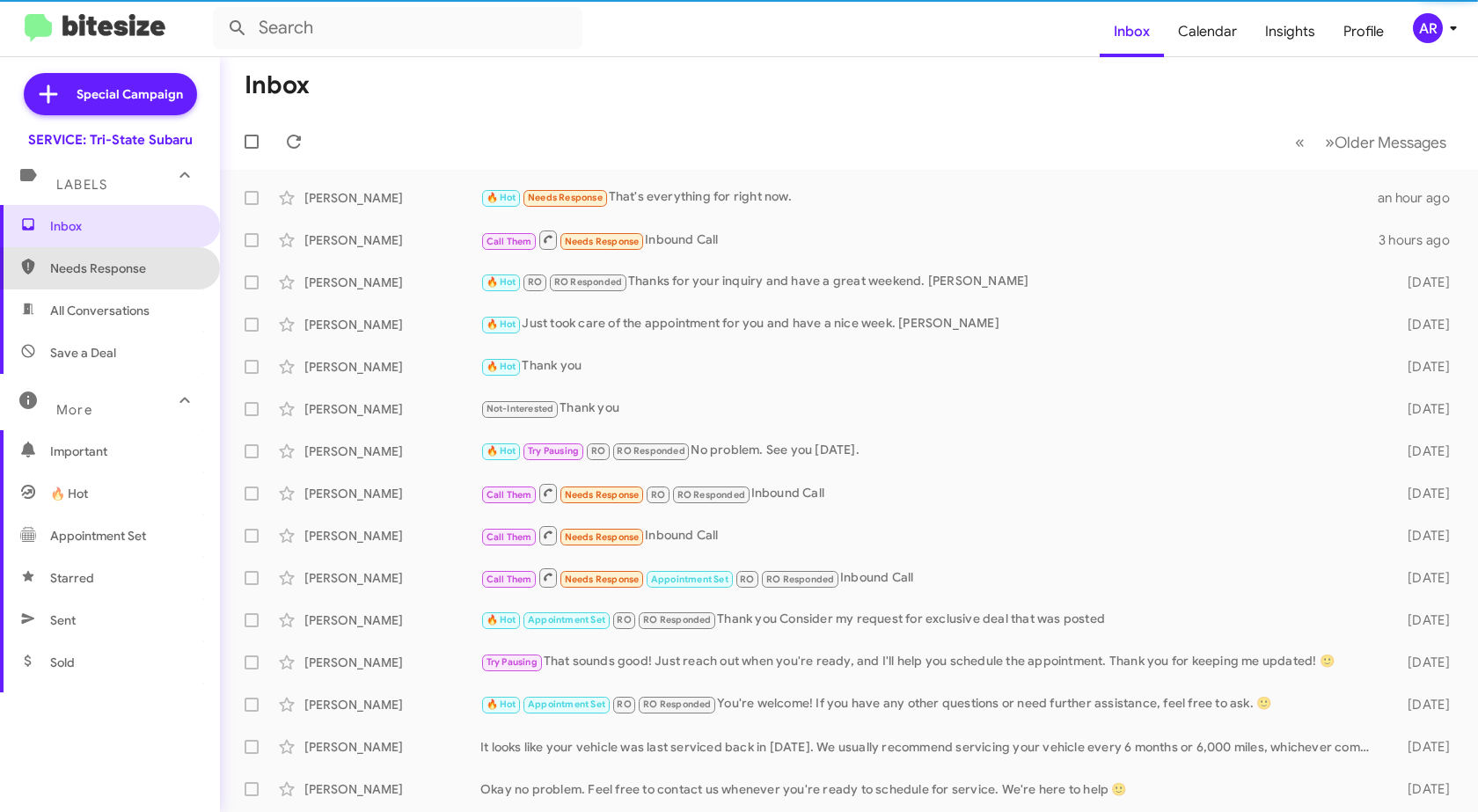
click at [113, 267] on span "Needs Response" at bounding box center [126, 268] width 150 height 18
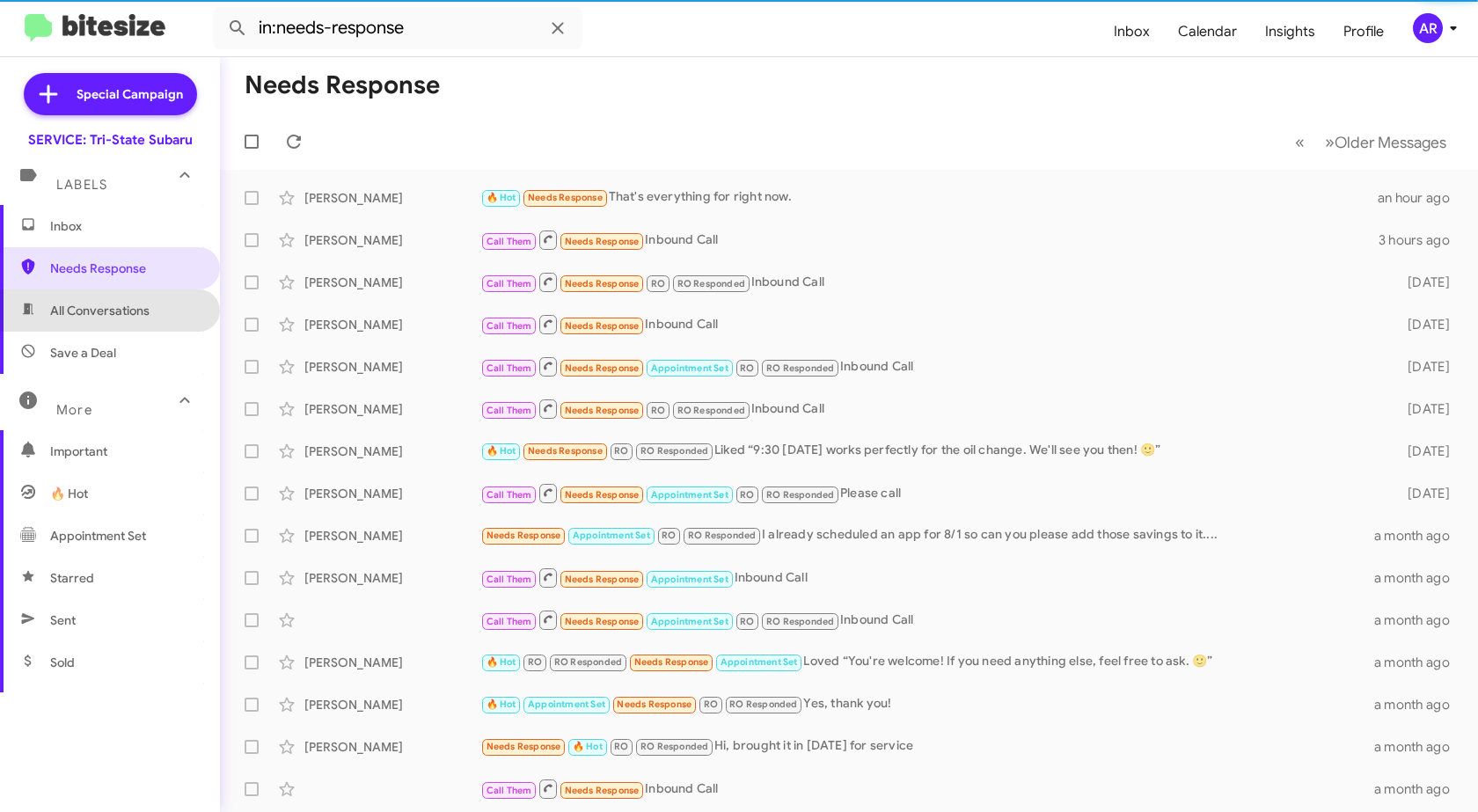
click at [124, 317] on span "All Conversations" at bounding box center [100, 310] width 99 height 18
type input "in:all-conversations"
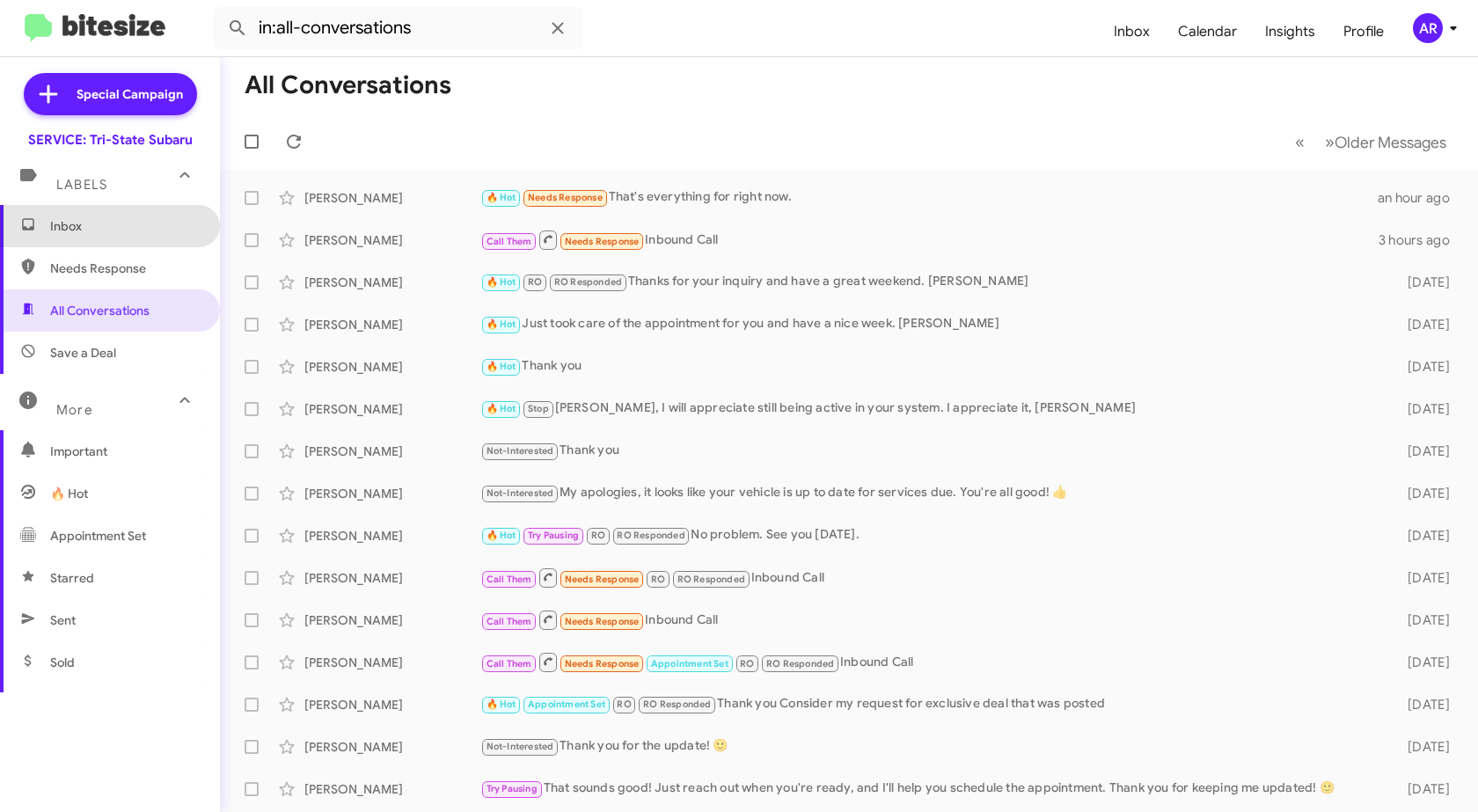
click at [123, 237] on span "Inbox" at bounding box center [110, 226] width 220 height 42
